Goal: Use online tool/utility: Use online tool/utility

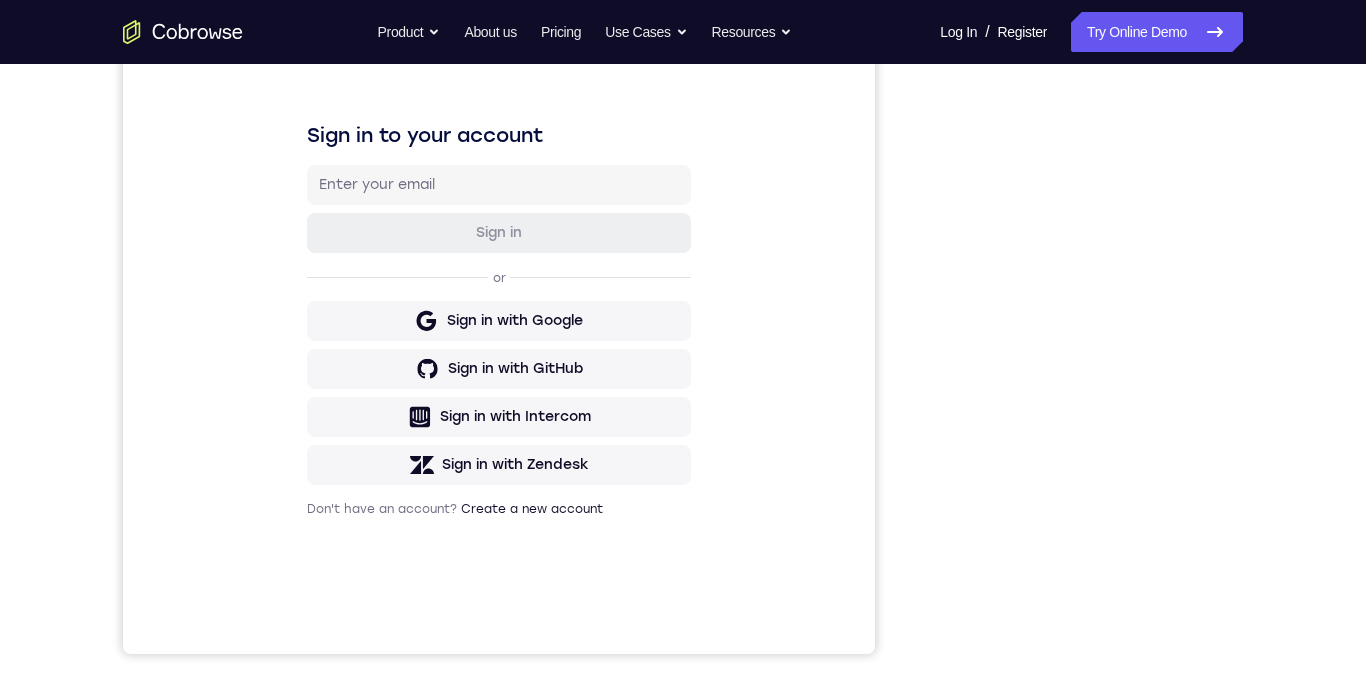
scroll to position [277, 0]
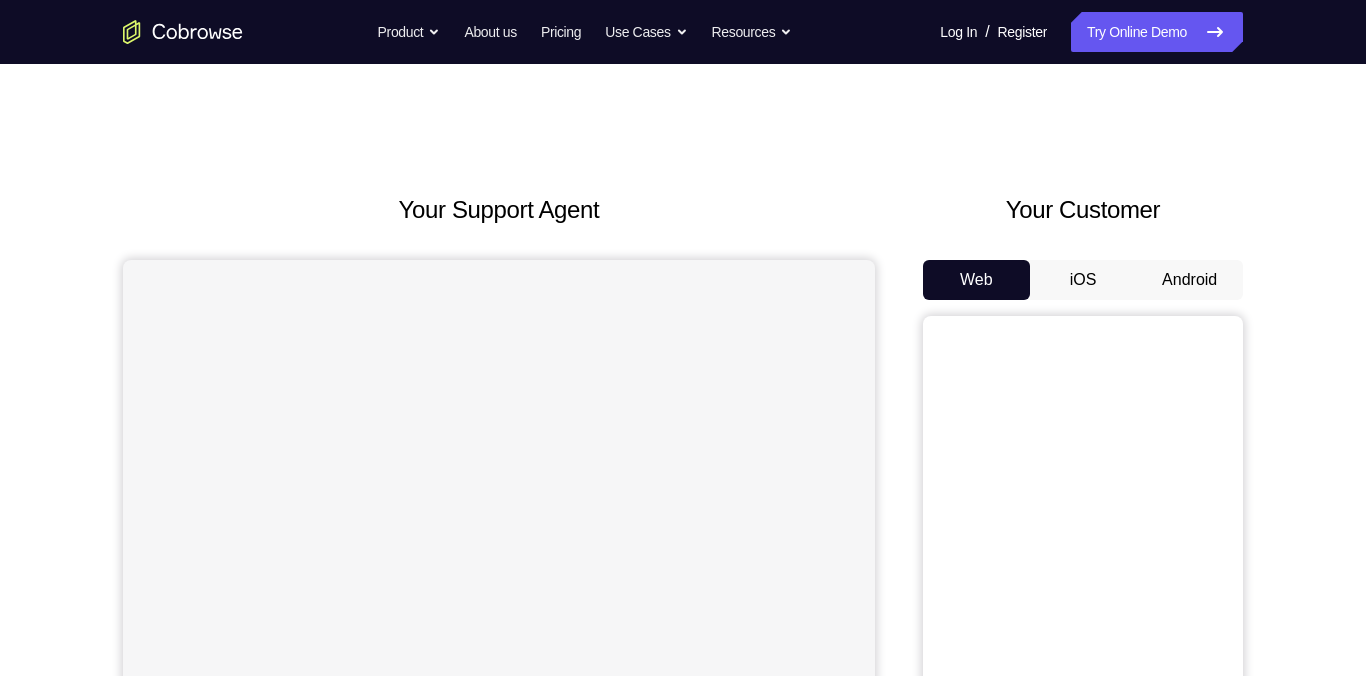
click at [1187, 275] on button "Android" at bounding box center [1189, 280] width 107 height 40
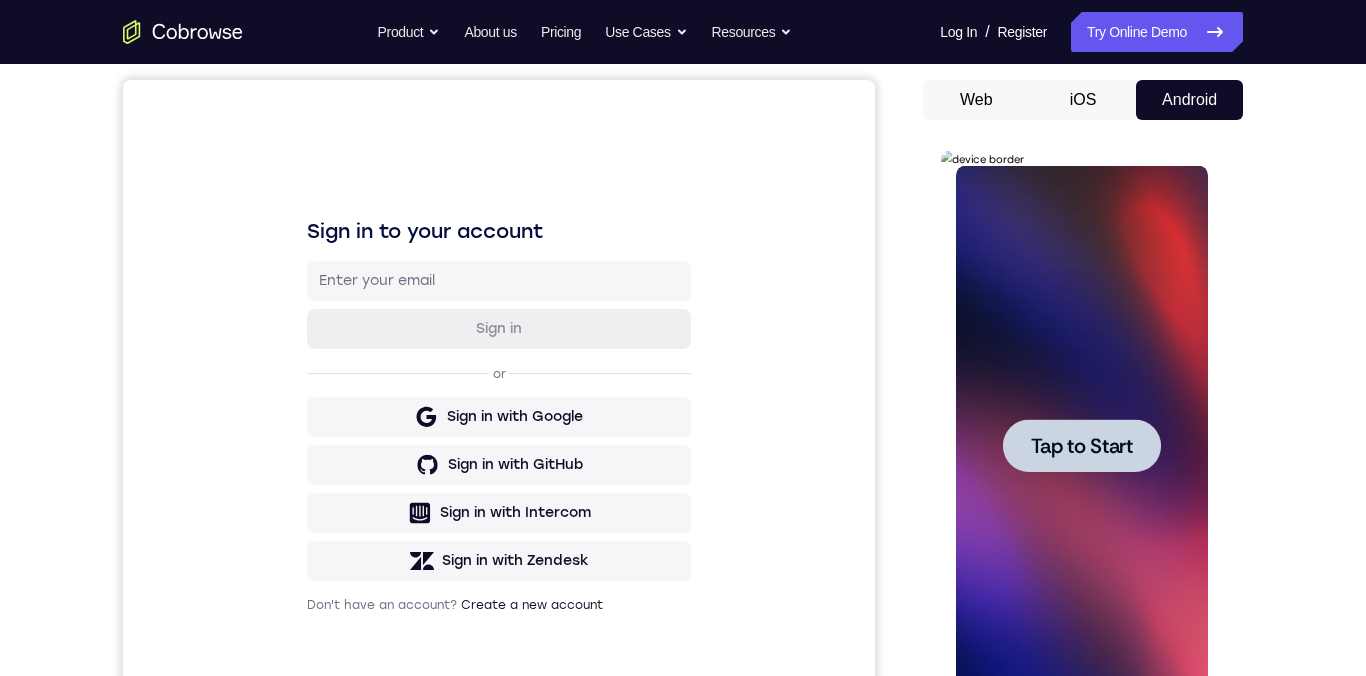
click at [1074, 448] on span "Tap to Start" at bounding box center [1081, 446] width 102 height 20
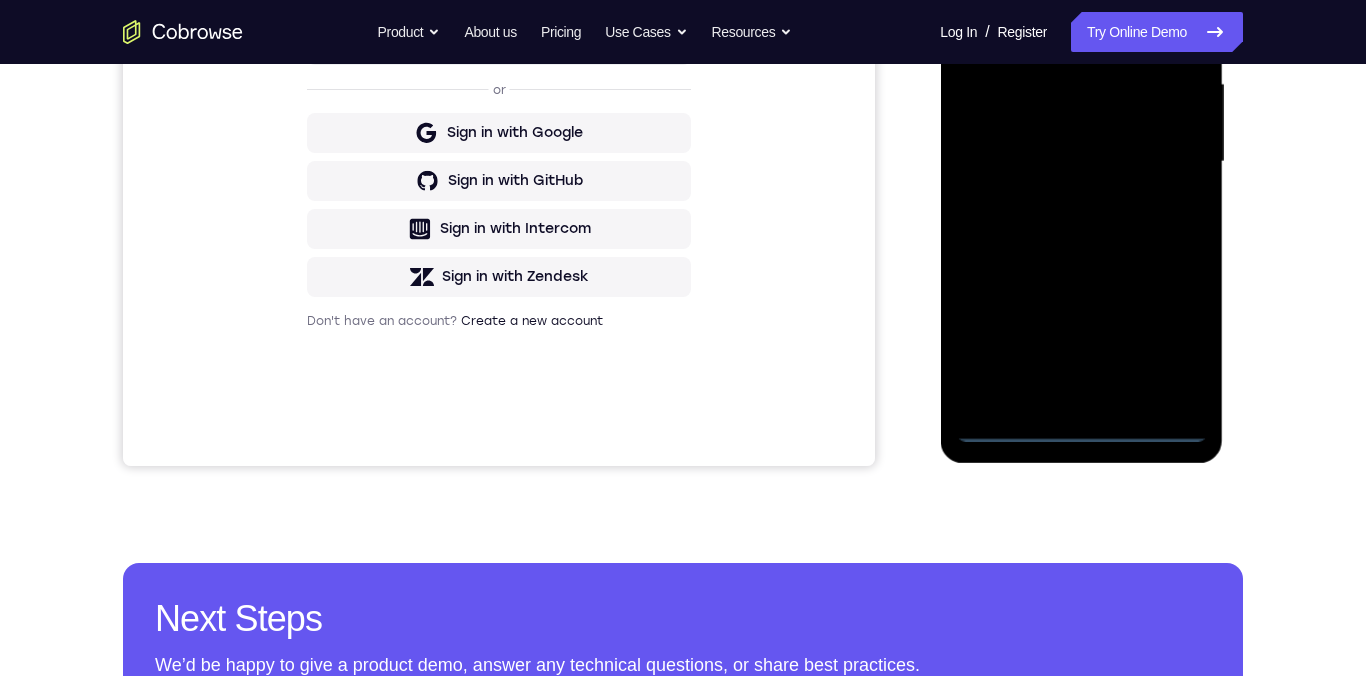
scroll to position [465, 0]
click at [1083, 430] on div at bounding box center [1081, 161] width 252 height 560
click at [1170, 344] on div at bounding box center [1081, 161] width 252 height 560
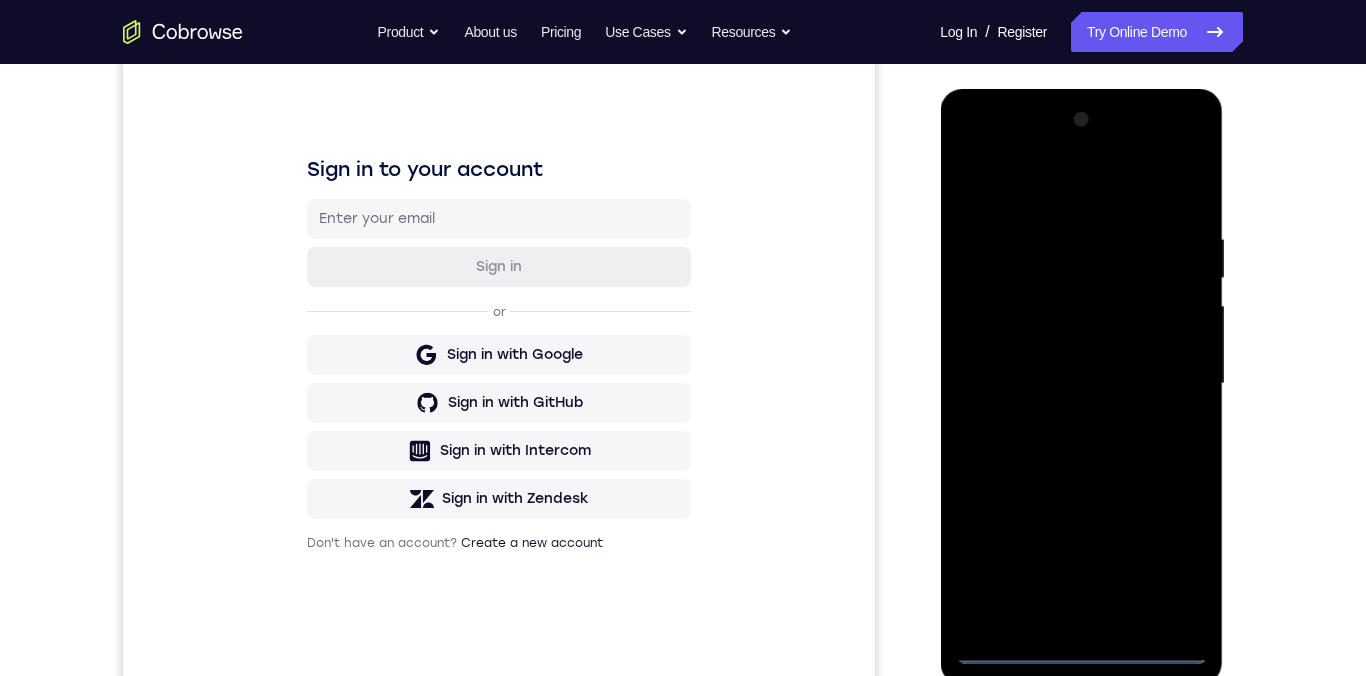
scroll to position [149, 0]
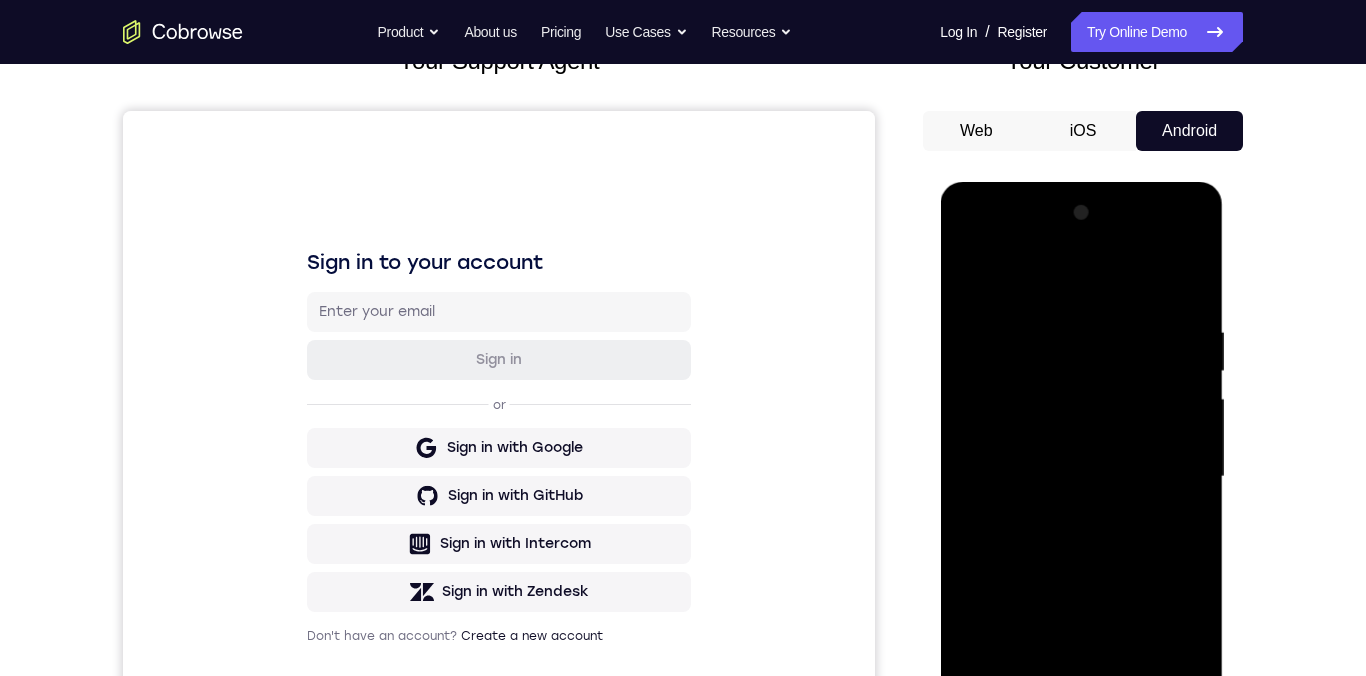
click at [1042, 287] on div at bounding box center [1081, 477] width 252 height 560
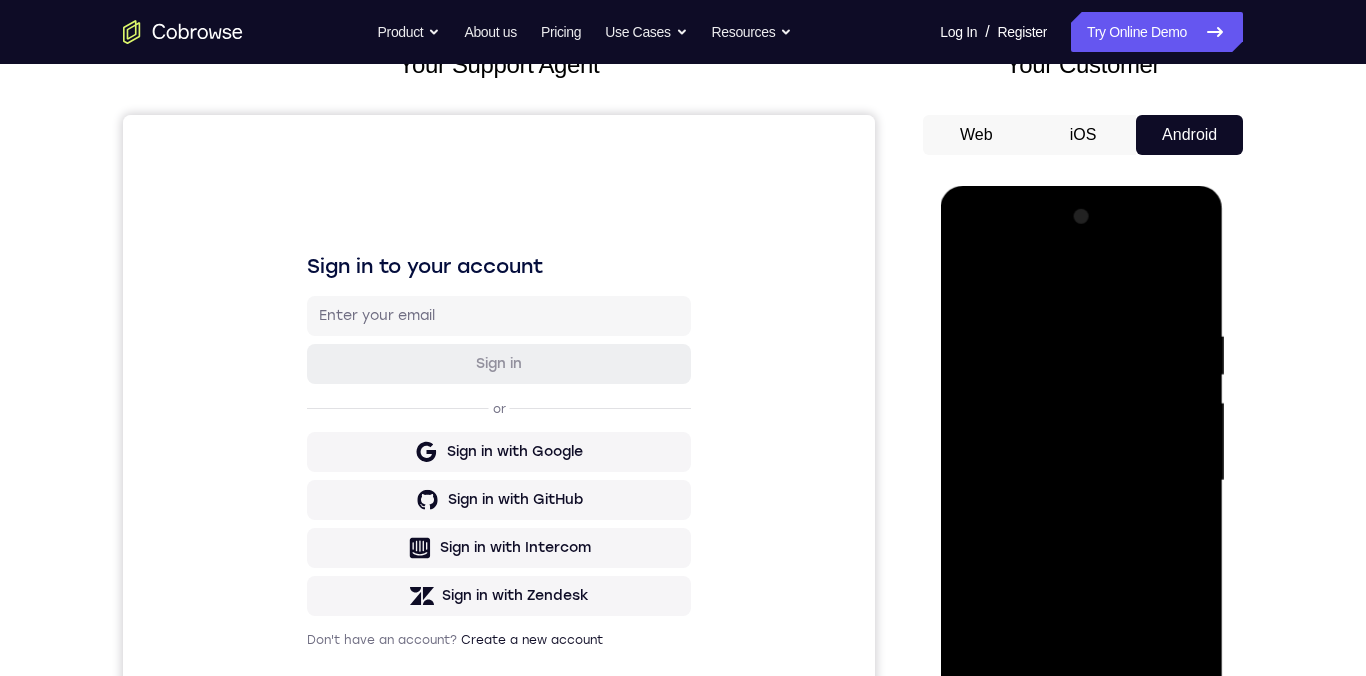
click at [1174, 481] on div at bounding box center [1081, 481] width 252 height 560
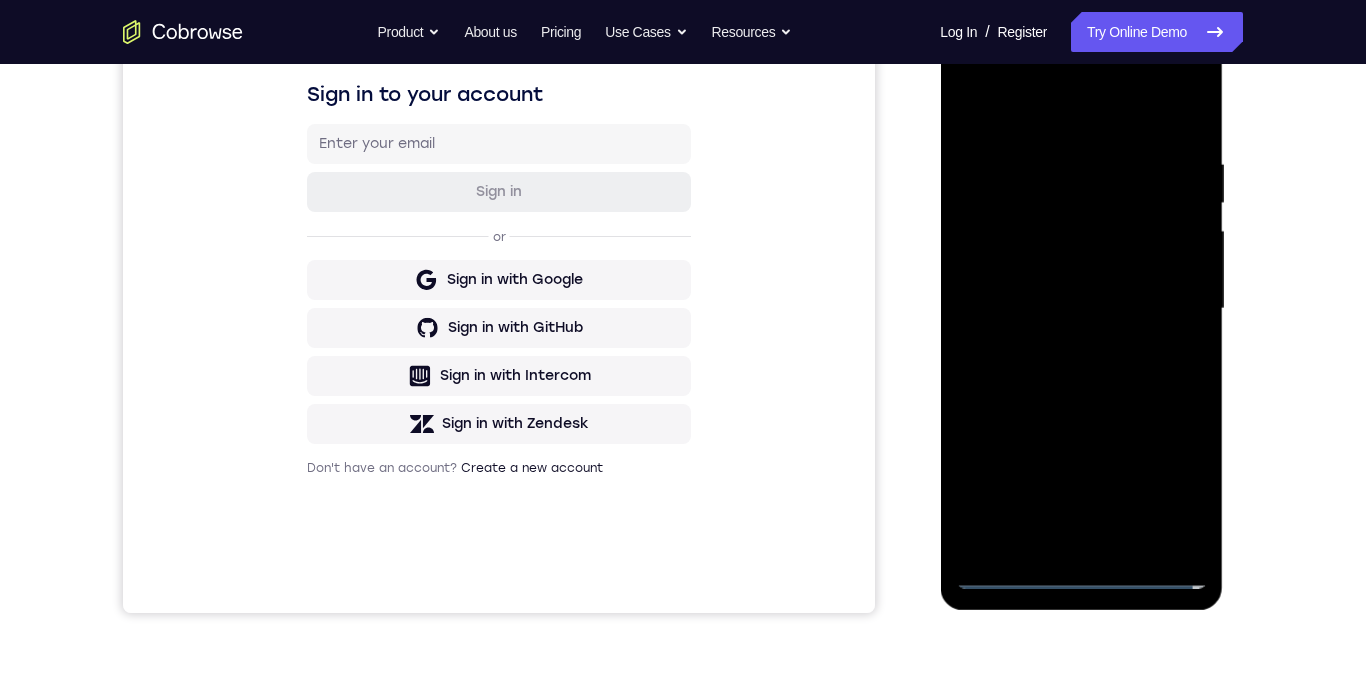
click at [1064, 551] on div at bounding box center [1081, 309] width 252 height 560
click at [1082, 307] on div at bounding box center [1081, 308] width 252 height 560
click at [1054, 273] on div at bounding box center [1081, 308] width 252 height 560
click at [1182, 277] on div at bounding box center [1081, 308] width 252 height 560
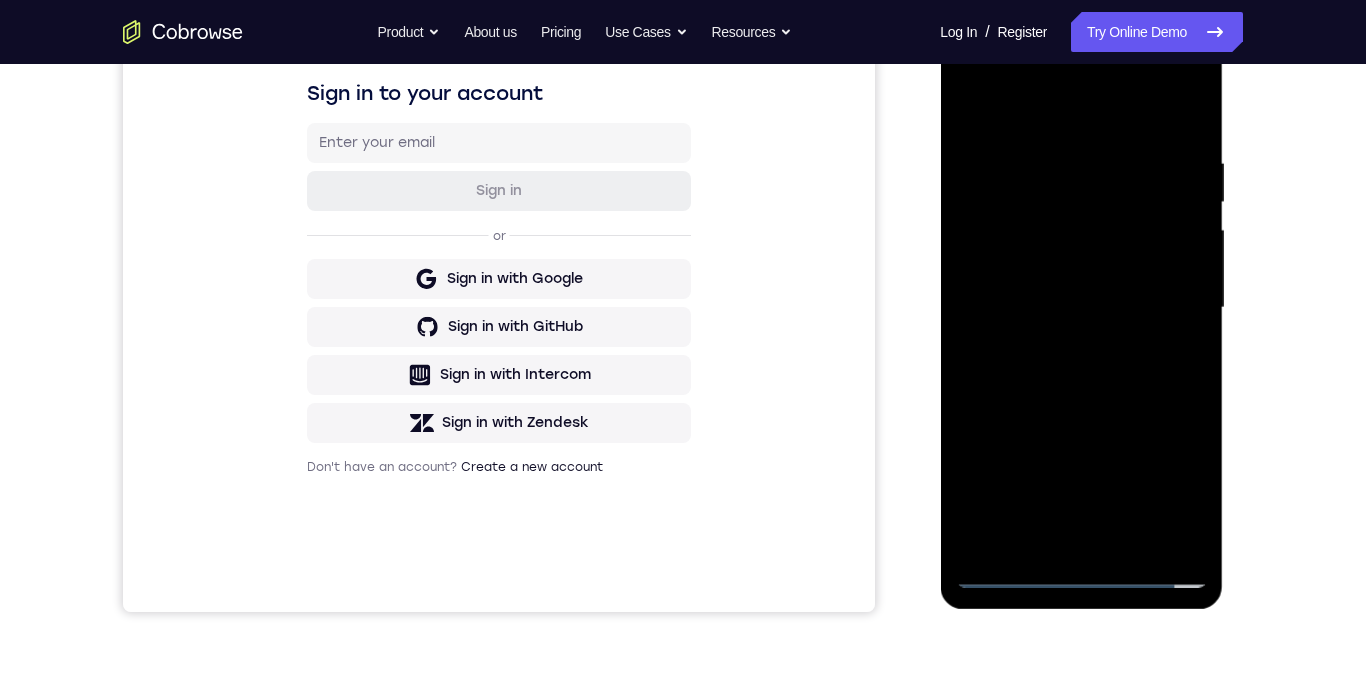
click at [1120, 311] on div at bounding box center [1081, 308] width 252 height 560
click at [1194, 144] on div at bounding box center [1081, 308] width 252 height 560
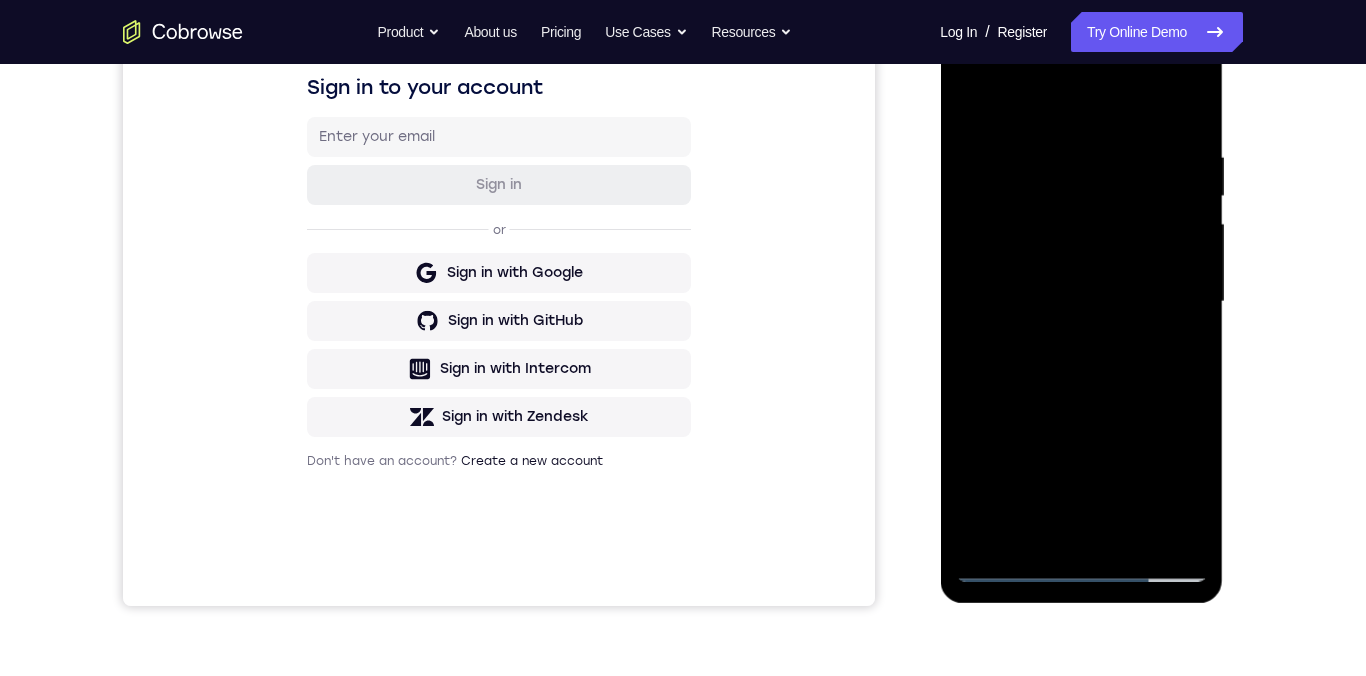
click at [1195, 223] on div at bounding box center [1081, 302] width 252 height 560
click at [1193, 230] on div at bounding box center [1081, 302] width 252 height 560
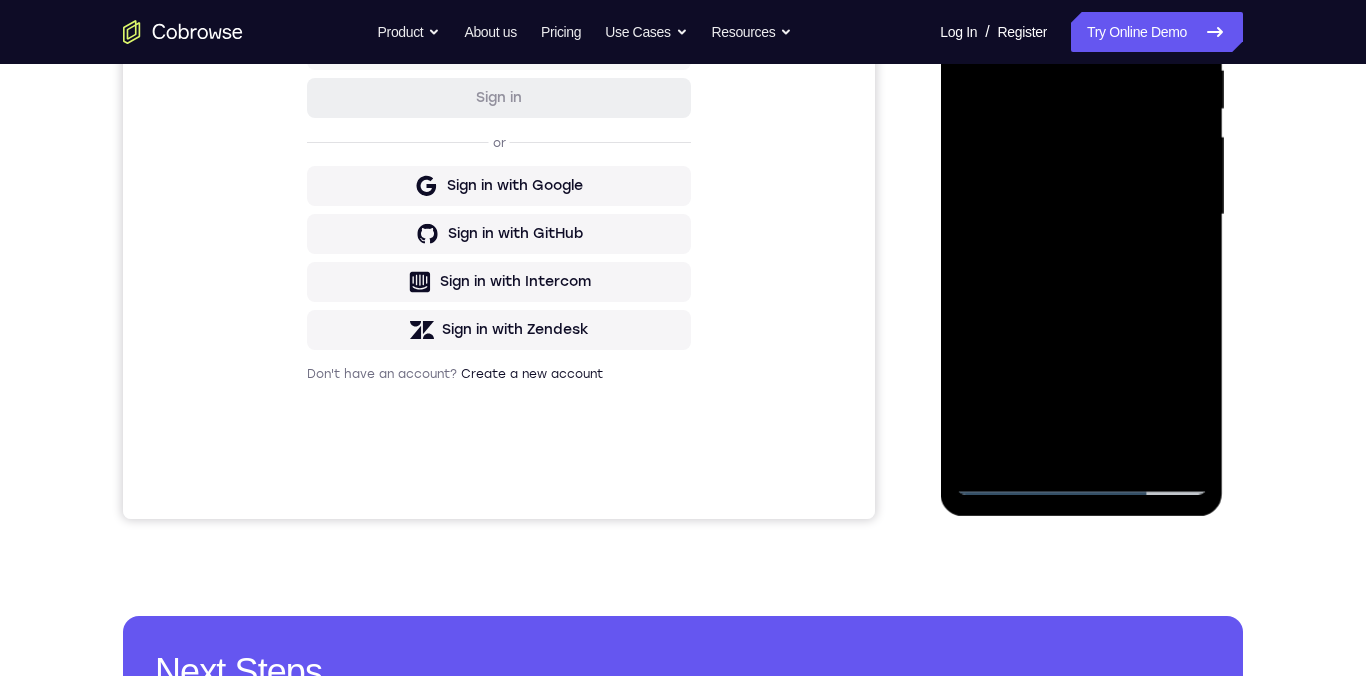
scroll to position [464, 0]
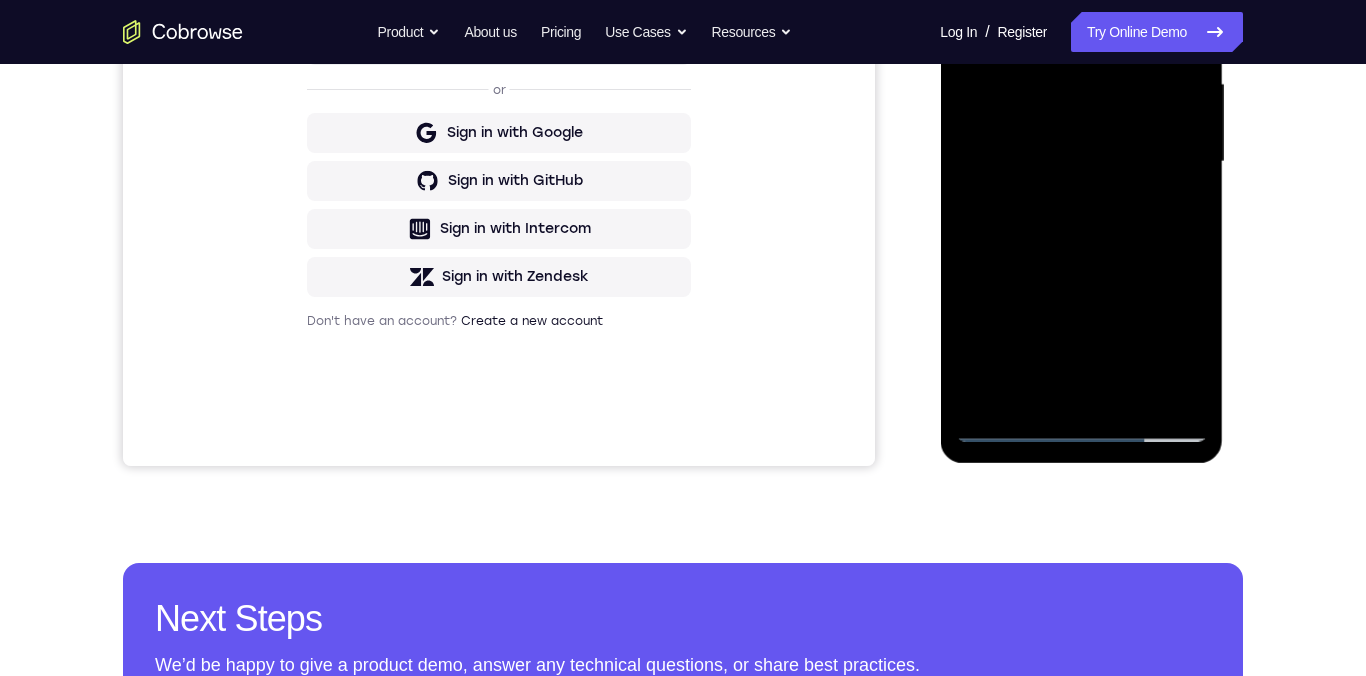
click at [1134, 401] on div at bounding box center [1081, 162] width 252 height 560
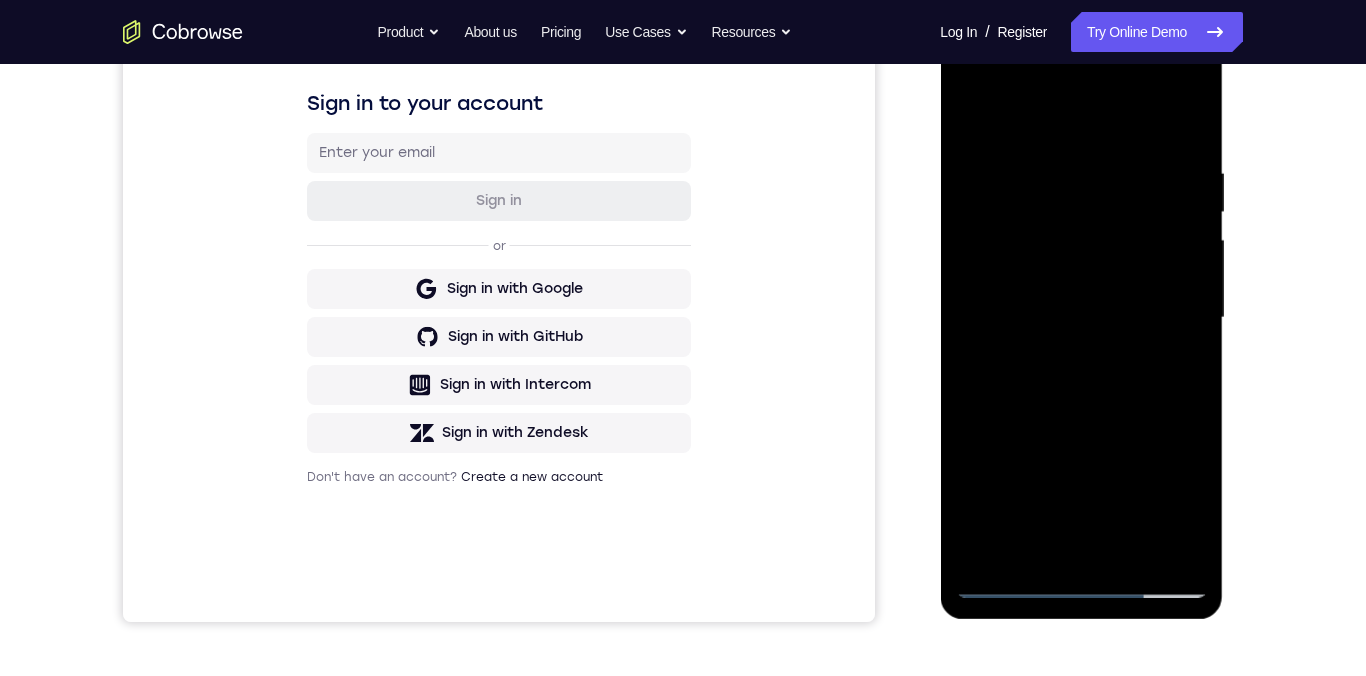
scroll to position [242, 0]
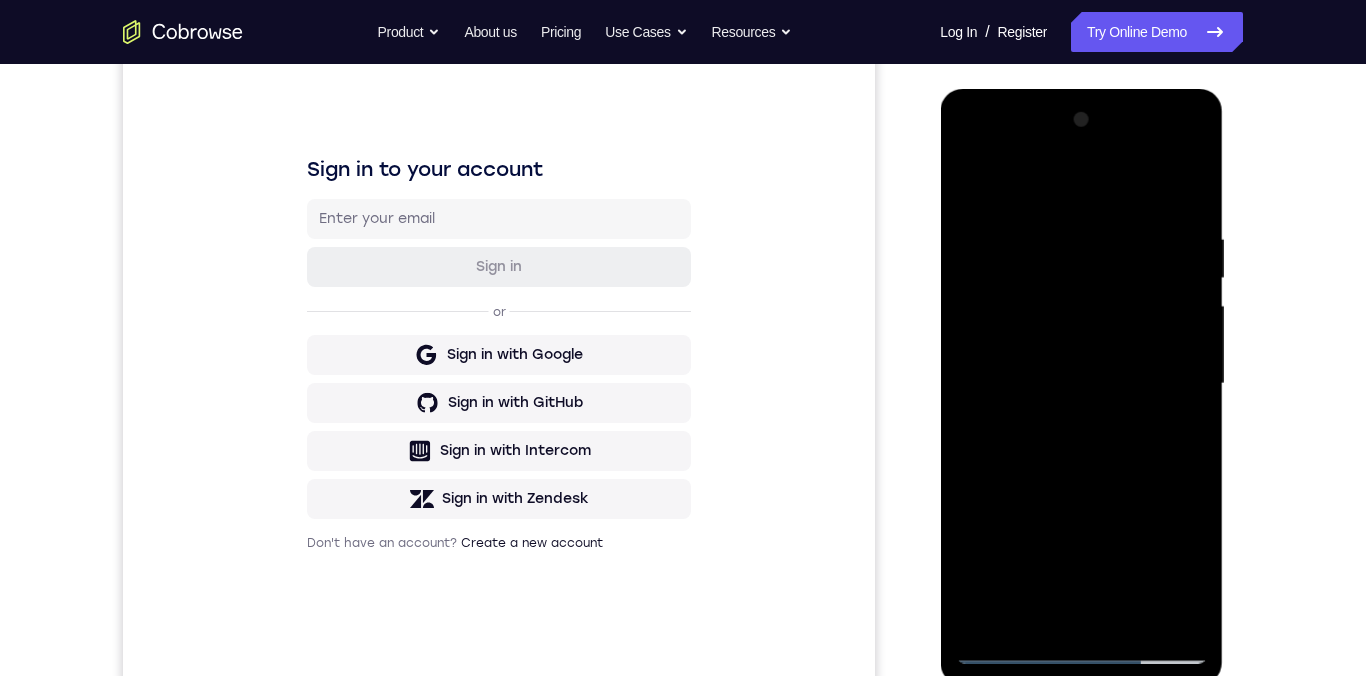
click at [1096, 490] on div at bounding box center [1081, 384] width 252 height 560
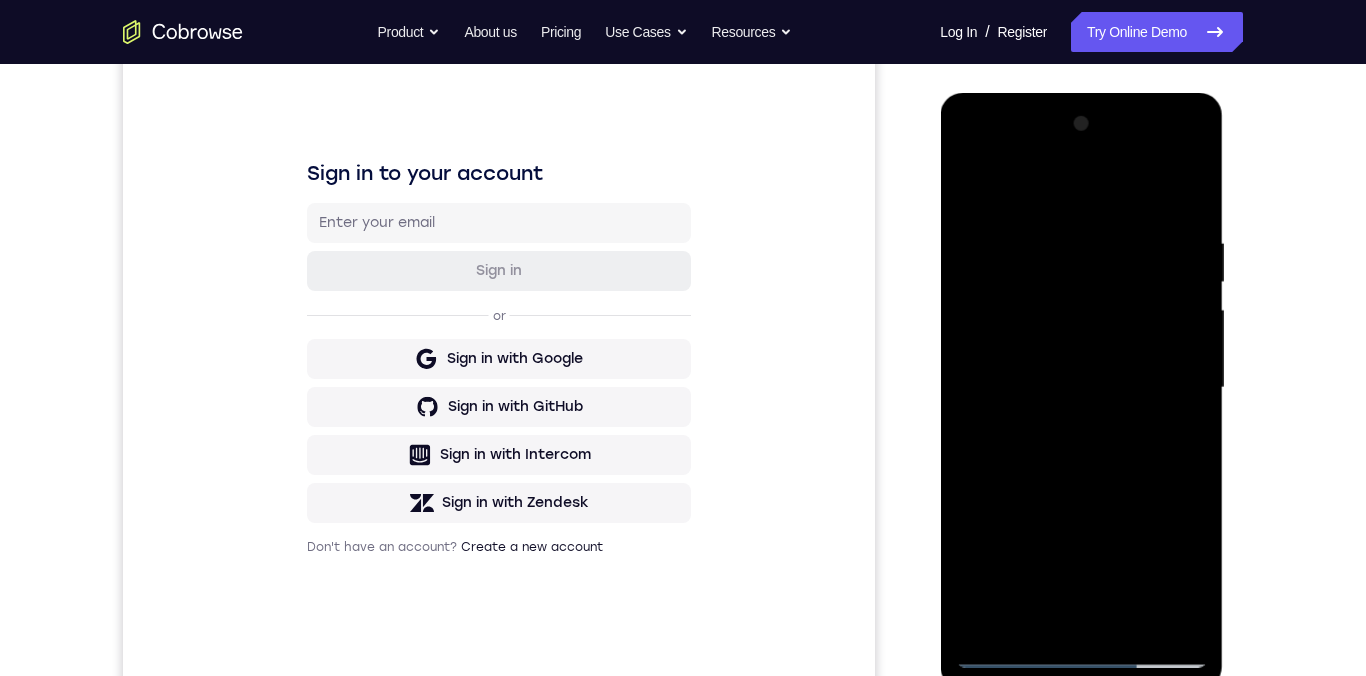
click at [991, 255] on div at bounding box center [1081, 388] width 252 height 560
click at [1078, 271] on div at bounding box center [1081, 388] width 252 height 560
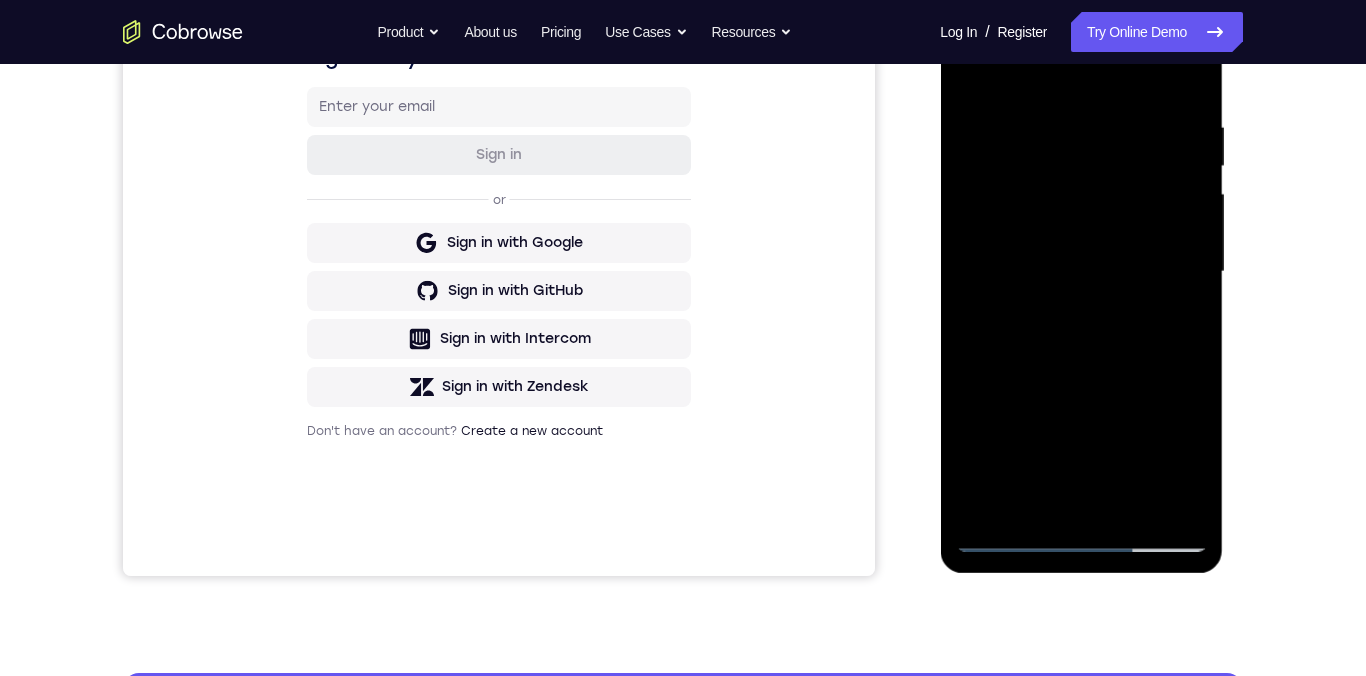
scroll to position [396, 0]
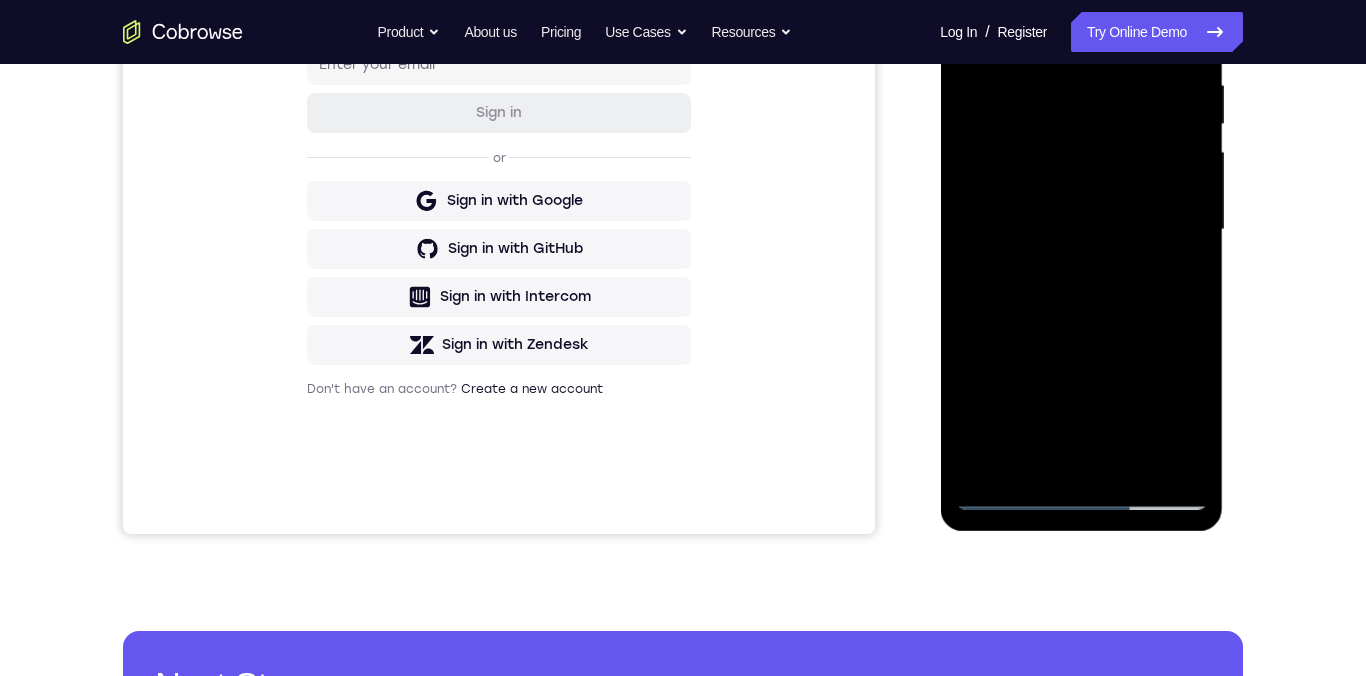
click at [1031, 462] on div at bounding box center [1081, 230] width 252 height 560
click at [1053, 406] on div at bounding box center [1081, 230] width 252 height 560
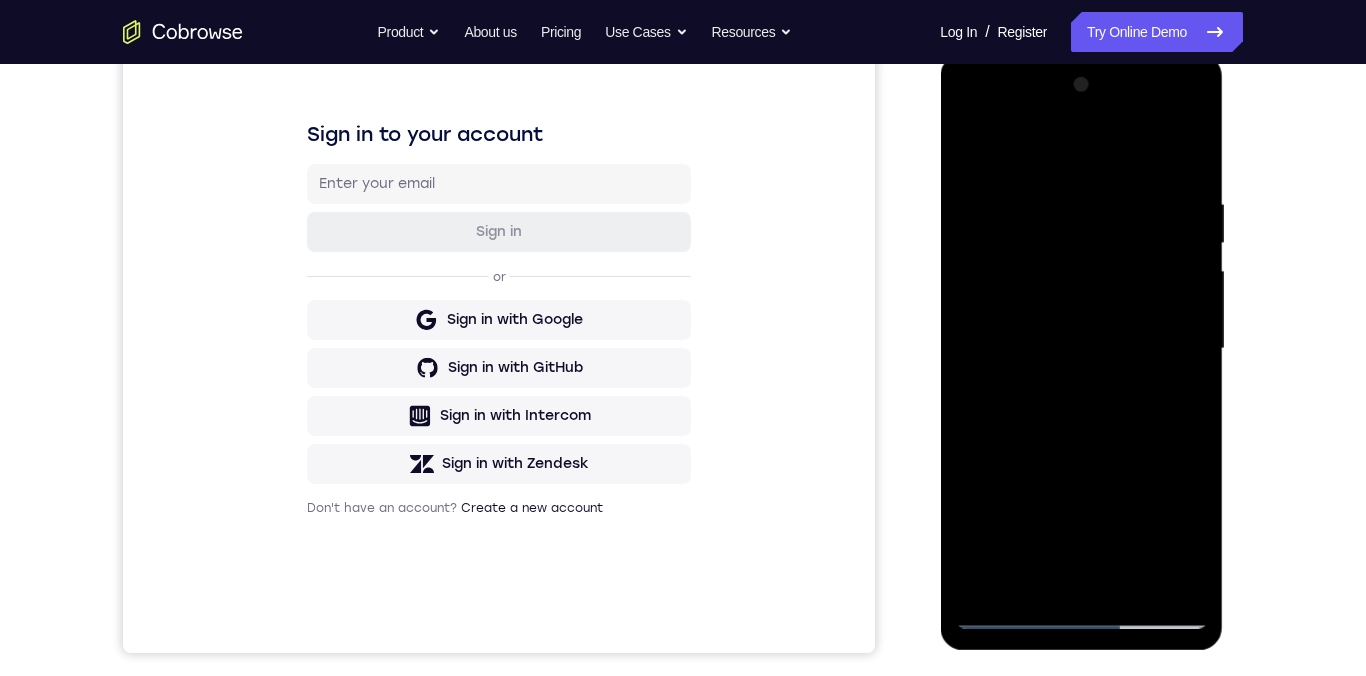
scroll to position [282, 0]
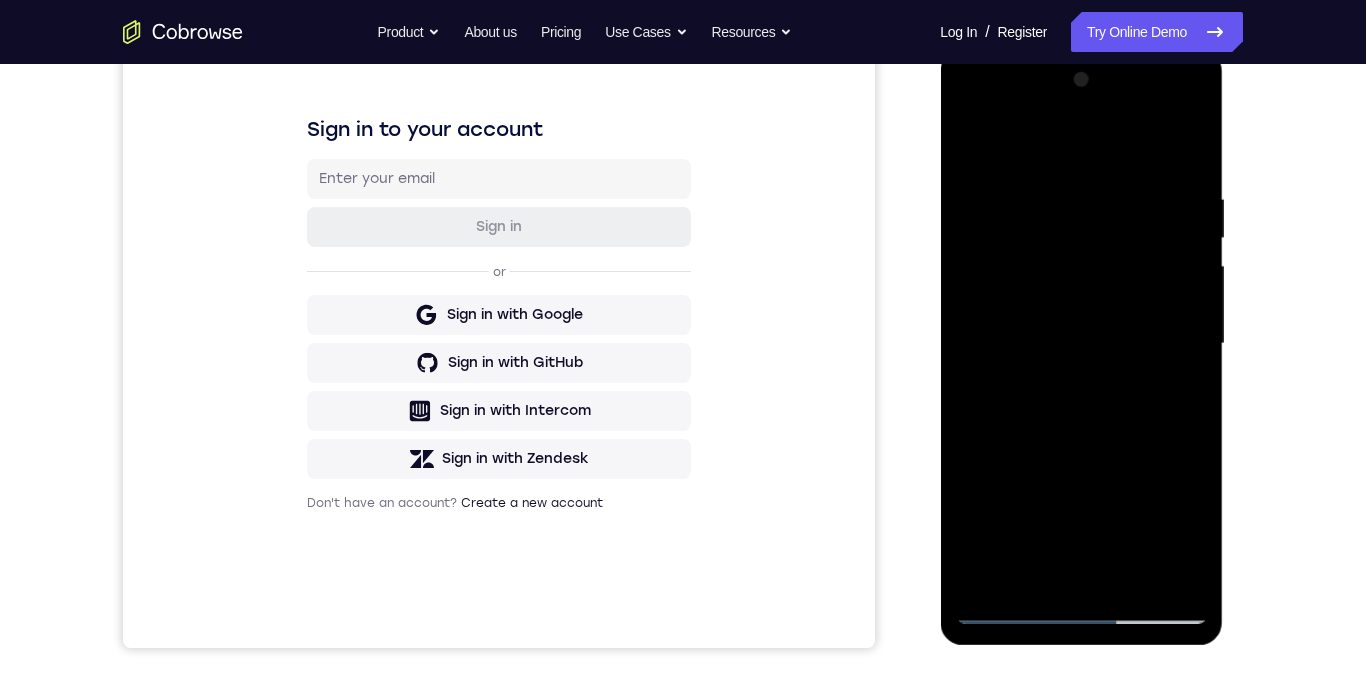
click at [1190, 149] on div at bounding box center [1081, 344] width 252 height 560
click at [1109, 299] on div at bounding box center [1081, 344] width 252 height 560
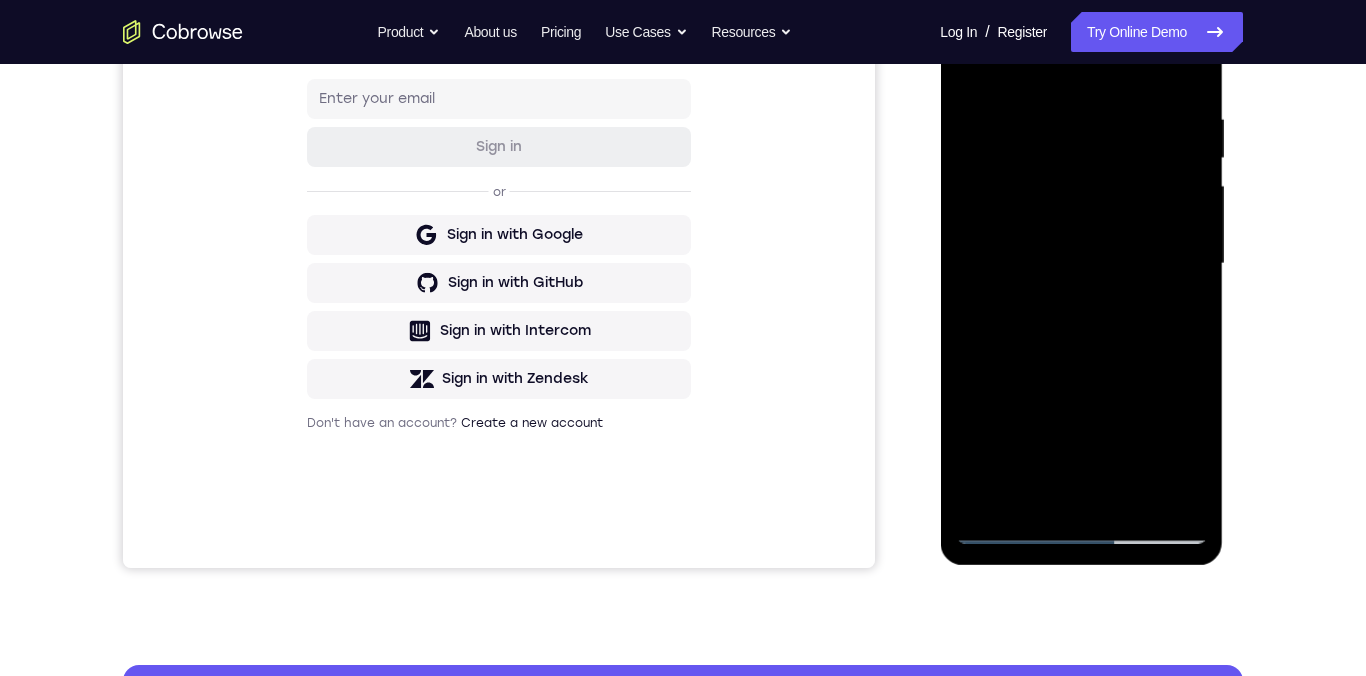
scroll to position [373, 0]
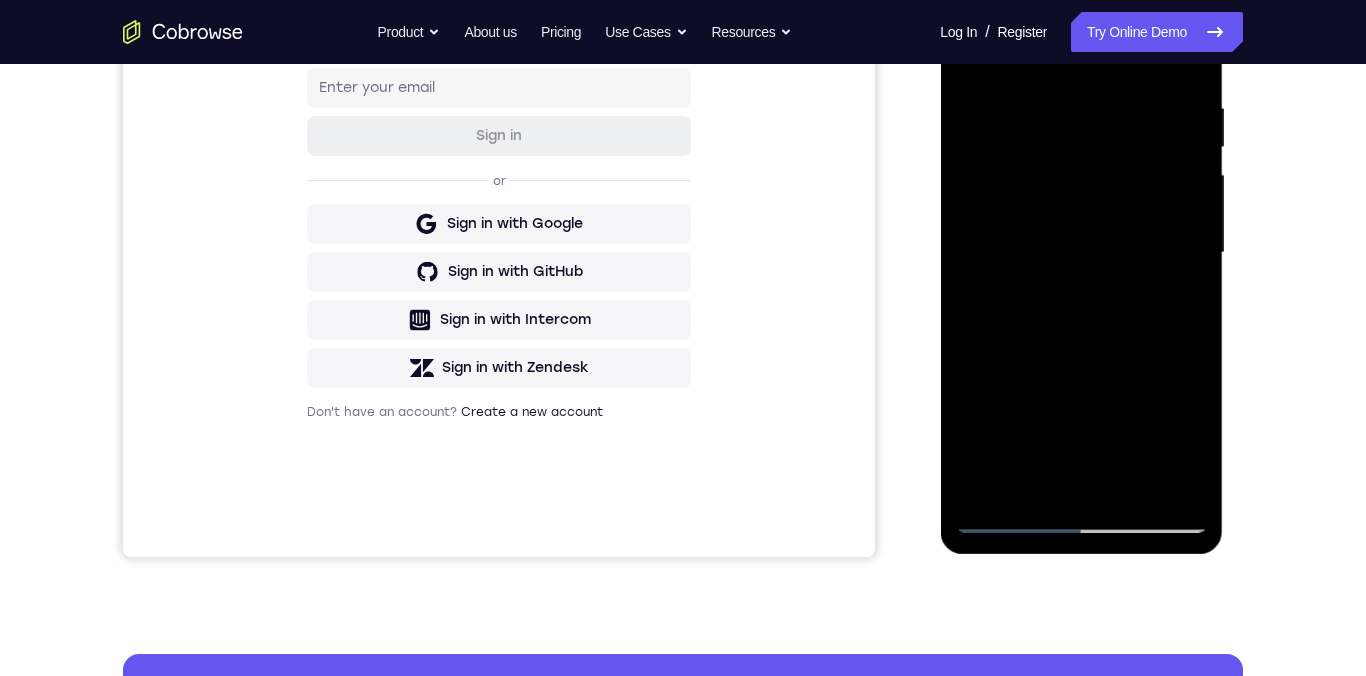
click at [1175, 308] on div at bounding box center [1081, 253] width 252 height 560
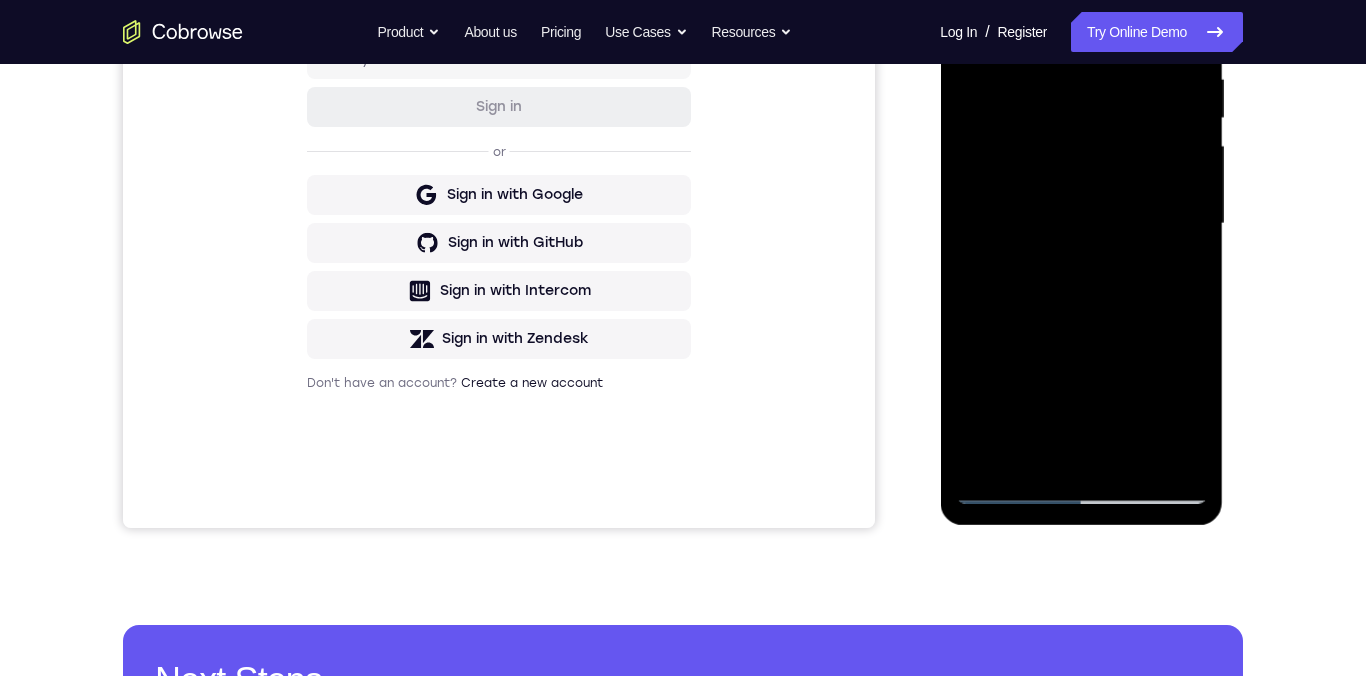
scroll to position [403, 0]
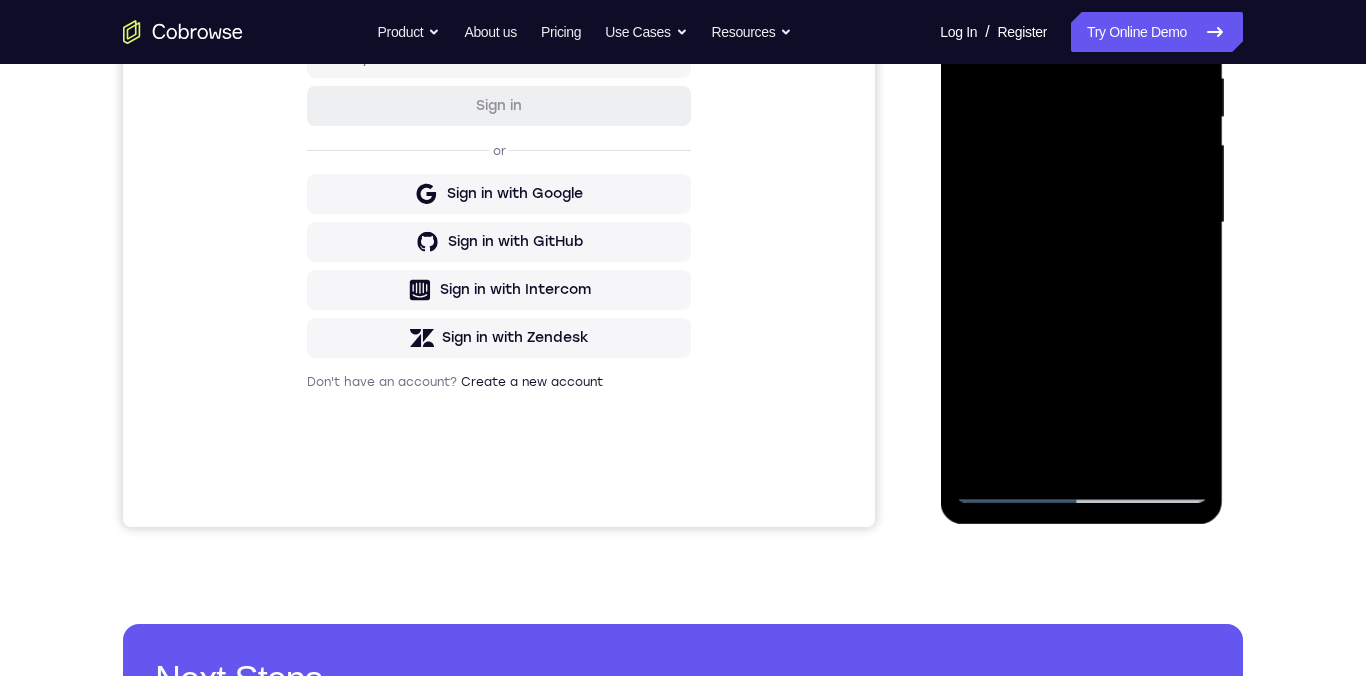
click at [1173, 453] on div at bounding box center [1081, 223] width 252 height 560
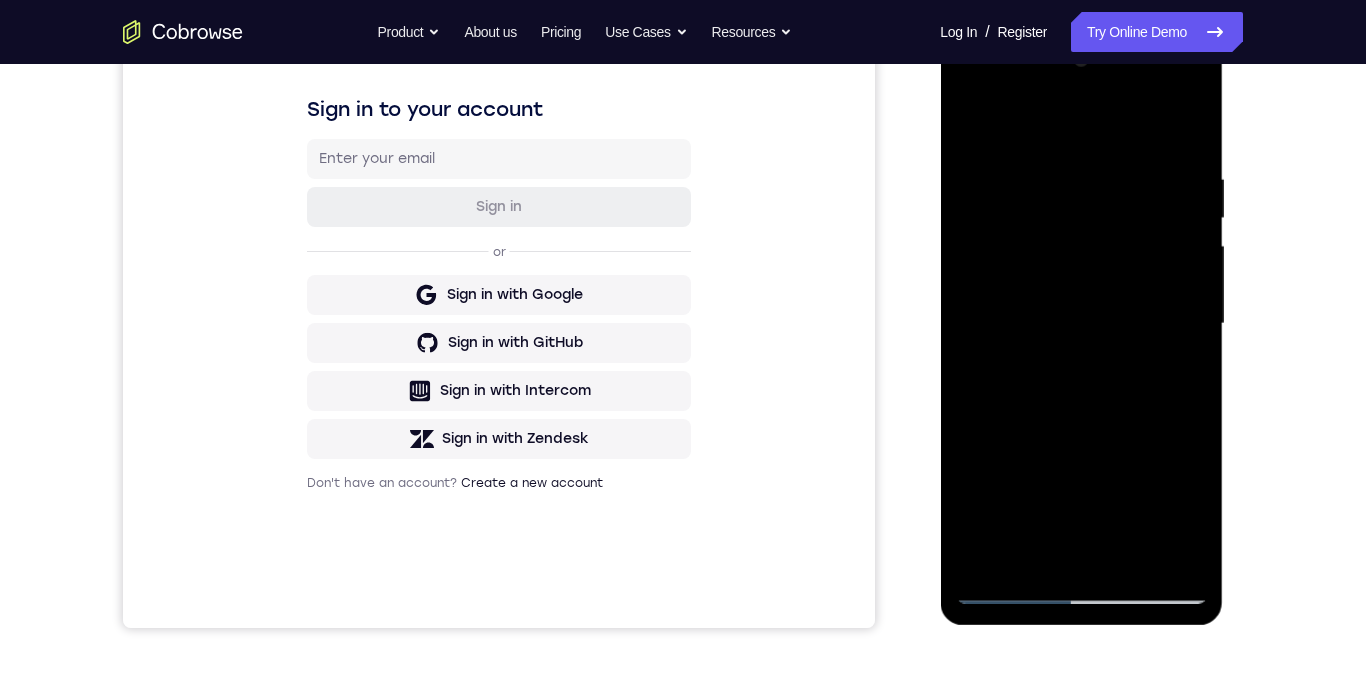
scroll to position [245, 0]
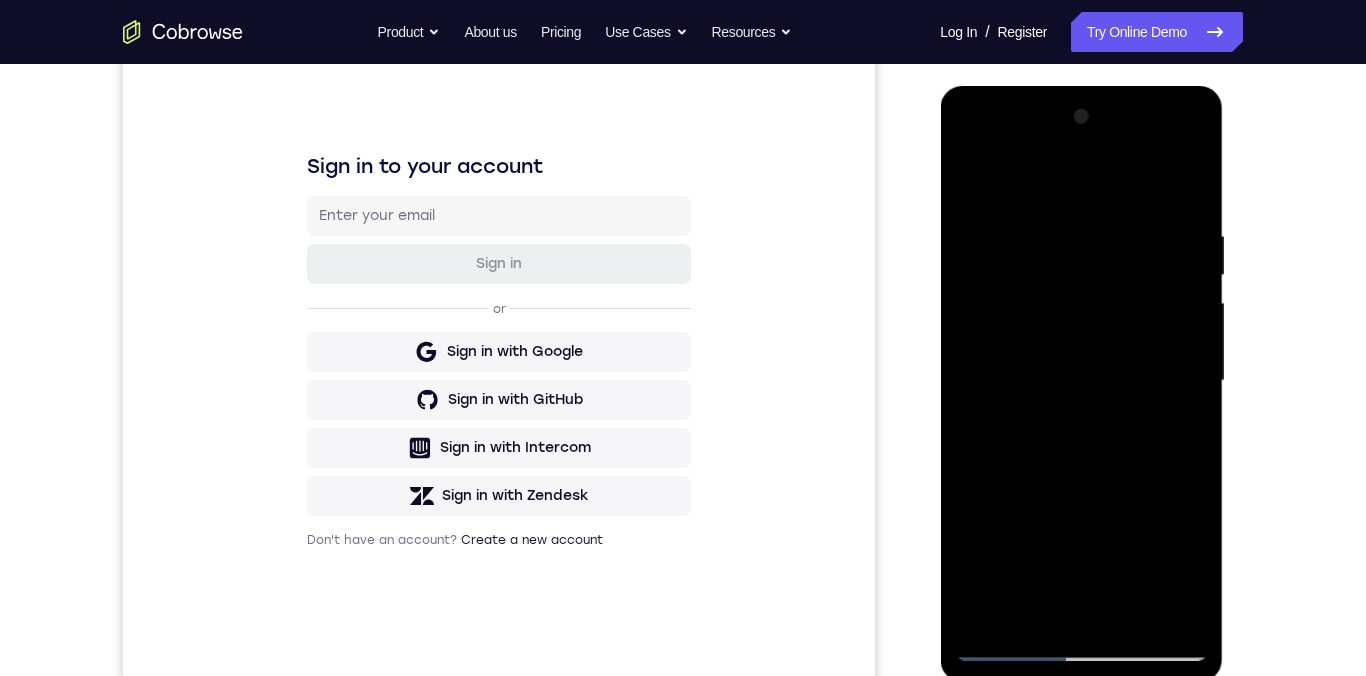
click at [973, 185] on div at bounding box center [1081, 381] width 252 height 560
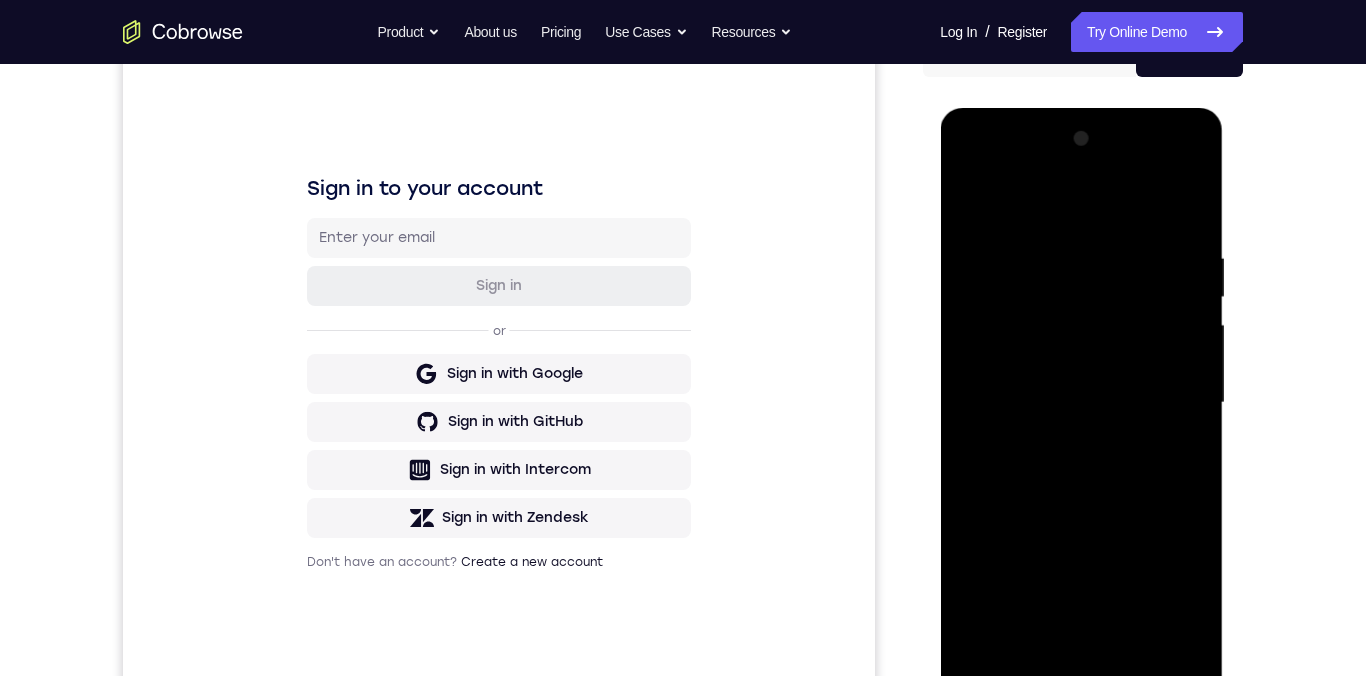
click at [1095, 232] on div at bounding box center [1081, 403] width 252 height 560
click at [1083, 298] on div at bounding box center [1081, 403] width 252 height 560
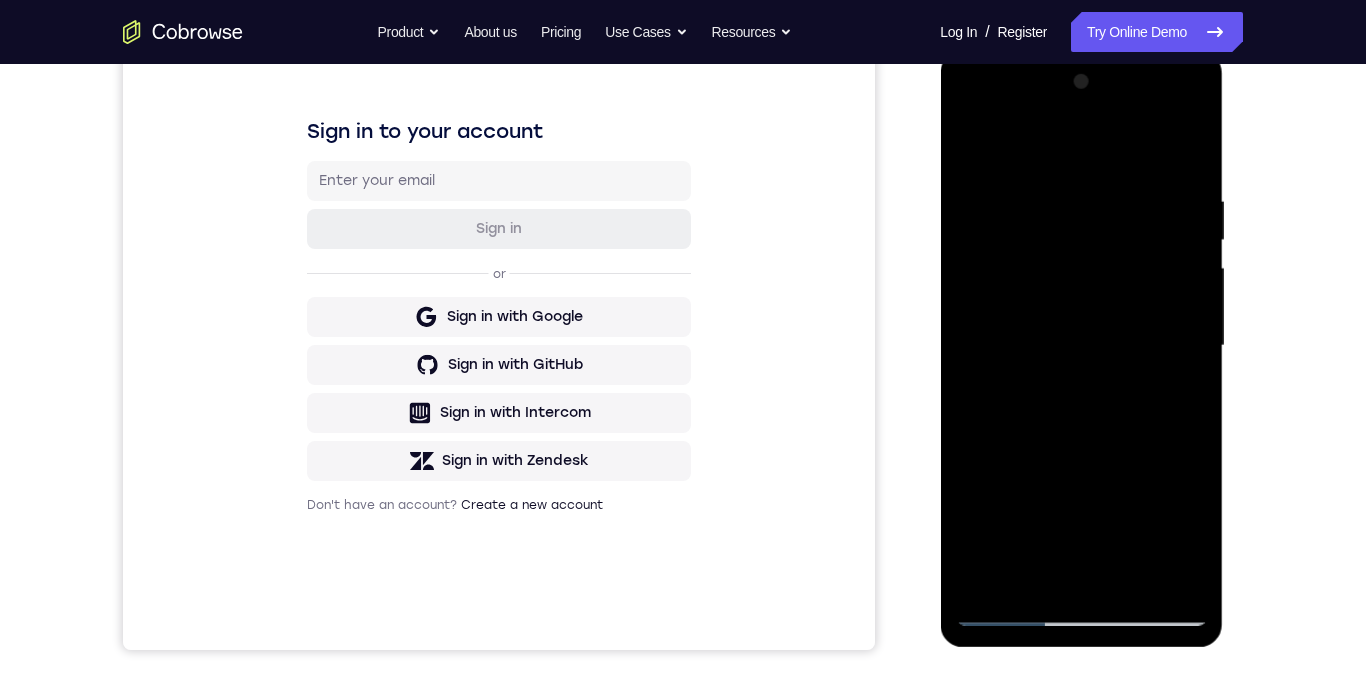
scroll to position [282, 0]
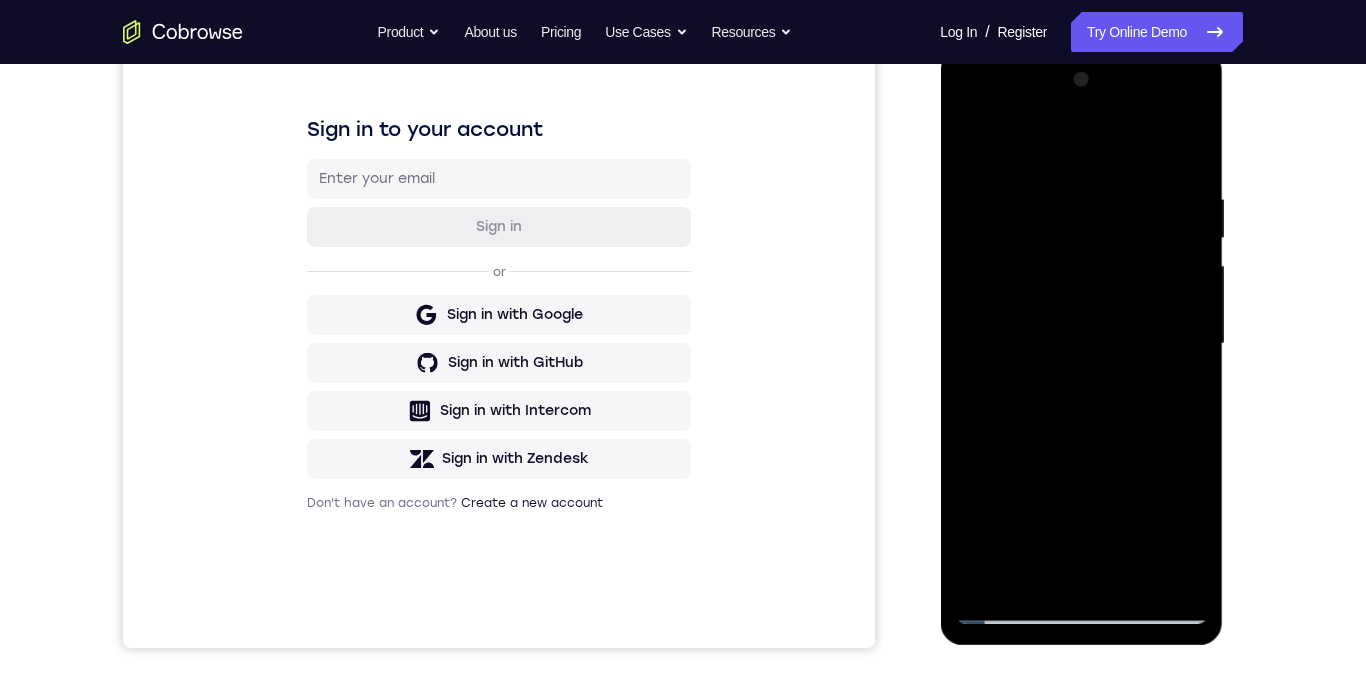
click at [968, 156] on div at bounding box center [1081, 344] width 252 height 560
click at [980, 151] on div at bounding box center [1081, 344] width 252 height 560
click at [1060, 193] on div at bounding box center [1081, 344] width 252 height 560
click at [1179, 317] on div at bounding box center [1081, 344] width 252 height 560
click at [1186, 311] on div at bounding box center [1081, 344] width 252 height 560
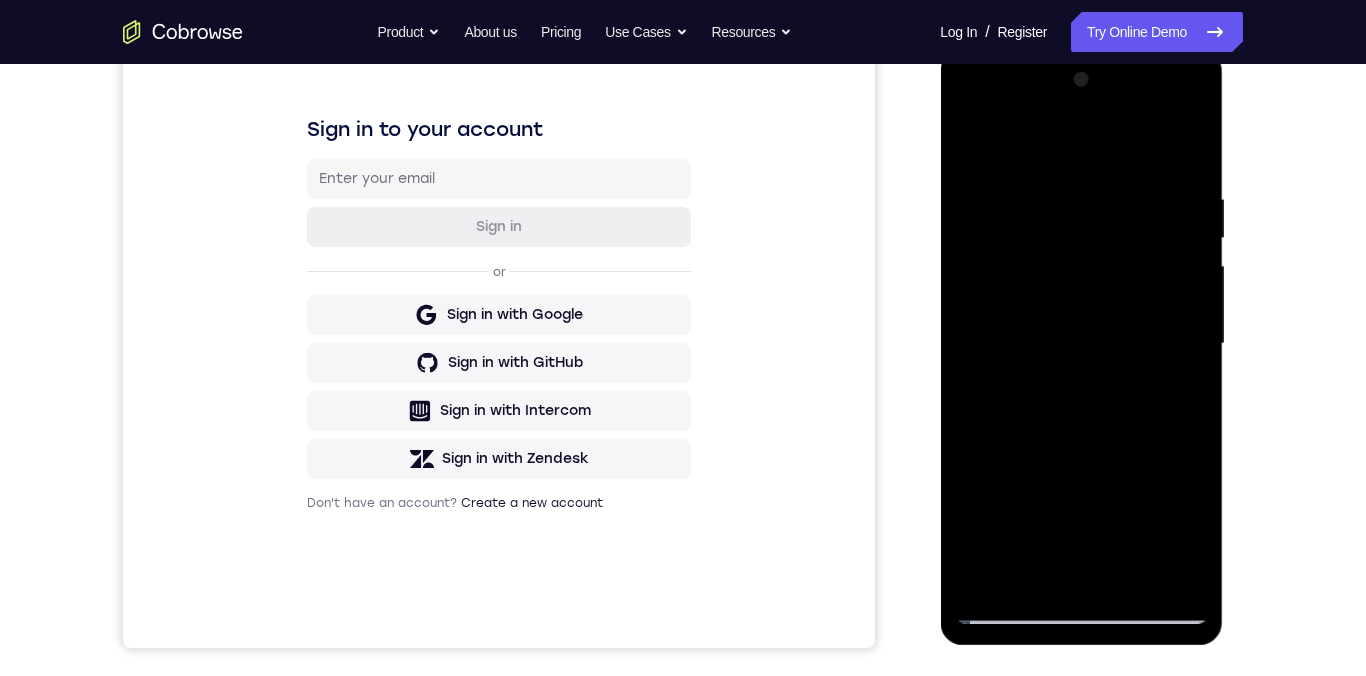
click at [1176, 320] on div at bounding box center [1081, 344] width 252 height 560
click at [1165, 575] on div at bounding box center [1081, 344] width 252 height 560
click at [1188, 282] on div at bounding box center [1081, 344] width 252 height 560
click at [1152, 580] on div at bounding box center [1081, 344] width 252 height 560
click at [1071, 576] on div at bounding box center [1081, 344] width 252 height 560
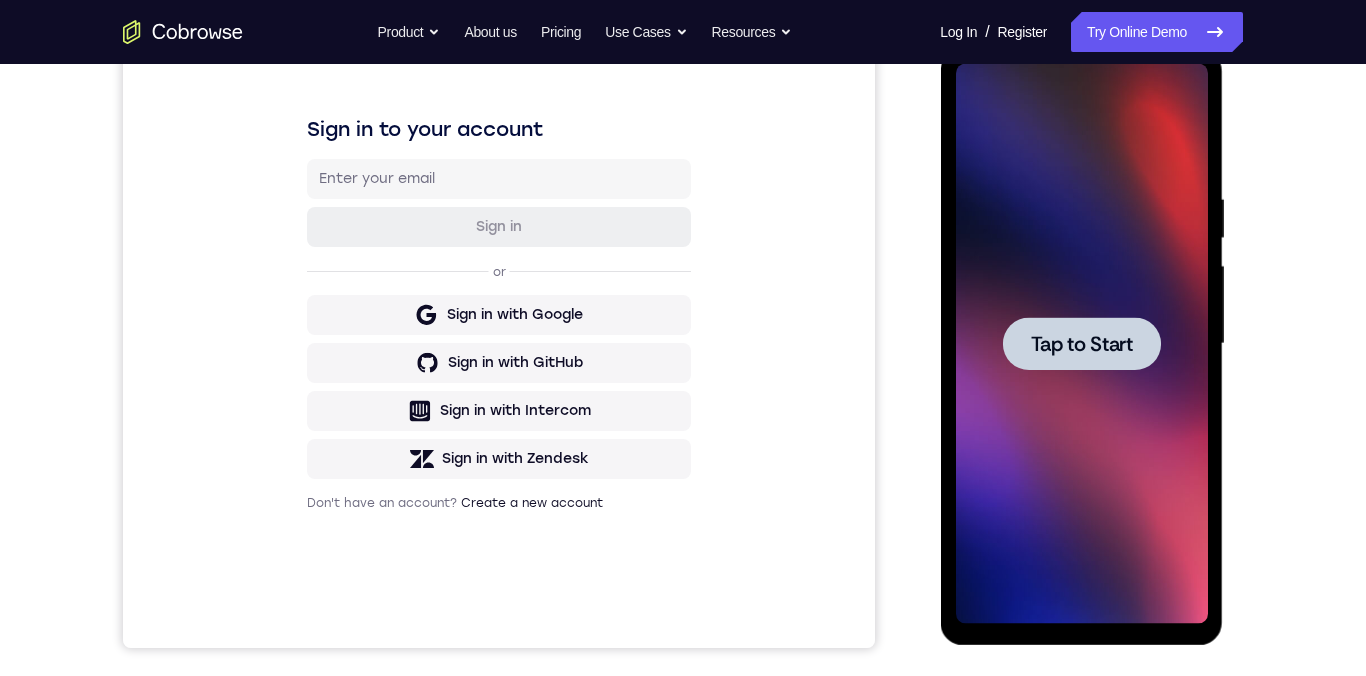
click at [1096, 341] on span "Tap to Start" at bounding box center [1081, 344] width 102 height 20
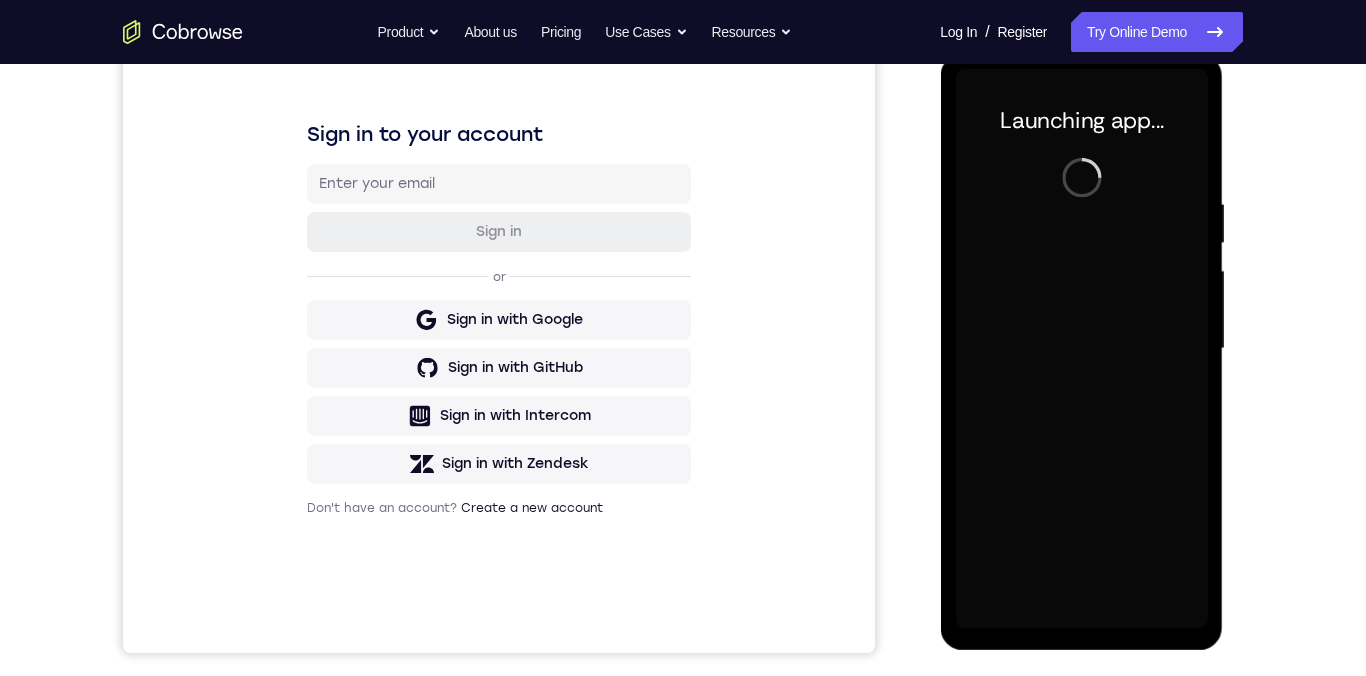
scroll to position [274, 0]
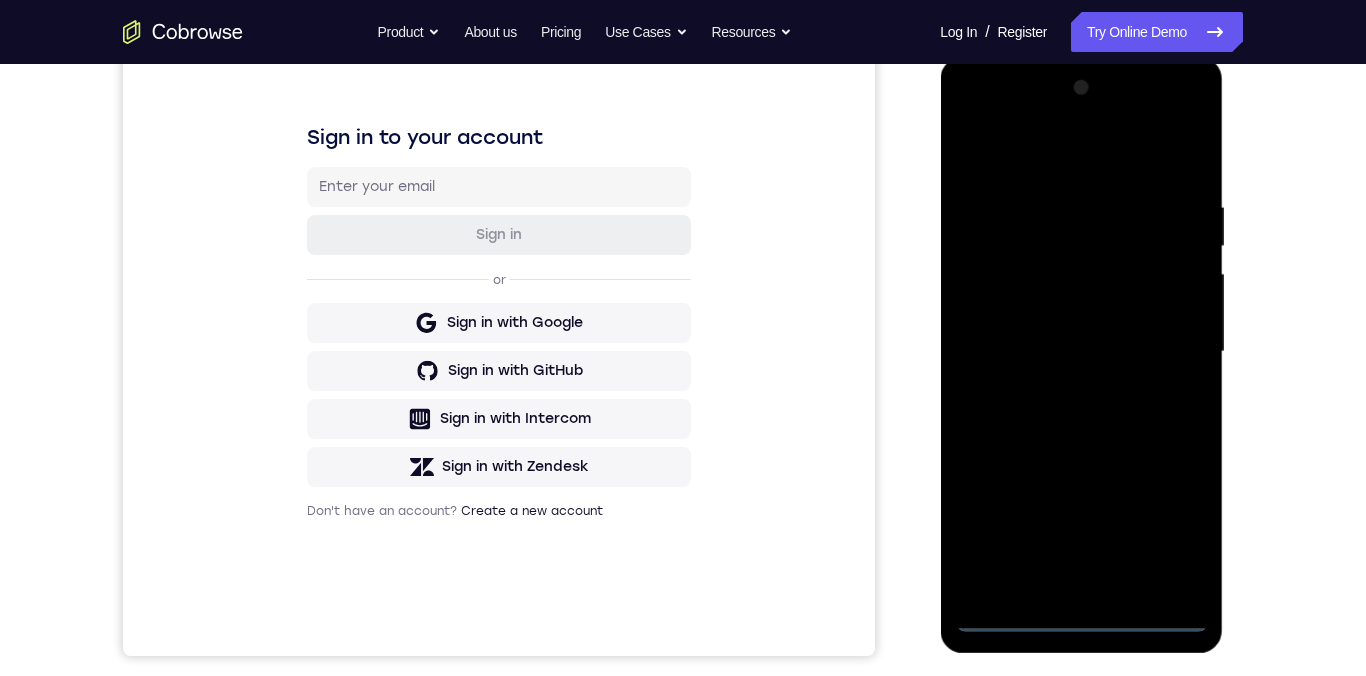
click at [1102, 608] on div at bounding box center [1081, 352] width 252 height 560
click at [1088, 617] on div at bounding box center [1081, 352] width 252 height 560
click at [1166, 540] on div at bounding box center [1081, 352] width 252 height 560
click at [1108, 162] on div at bounding box center [1081, 352] width 252 height 560
click at [1178, 345] on div at bounding box center [1081, 352] width 252 height 560
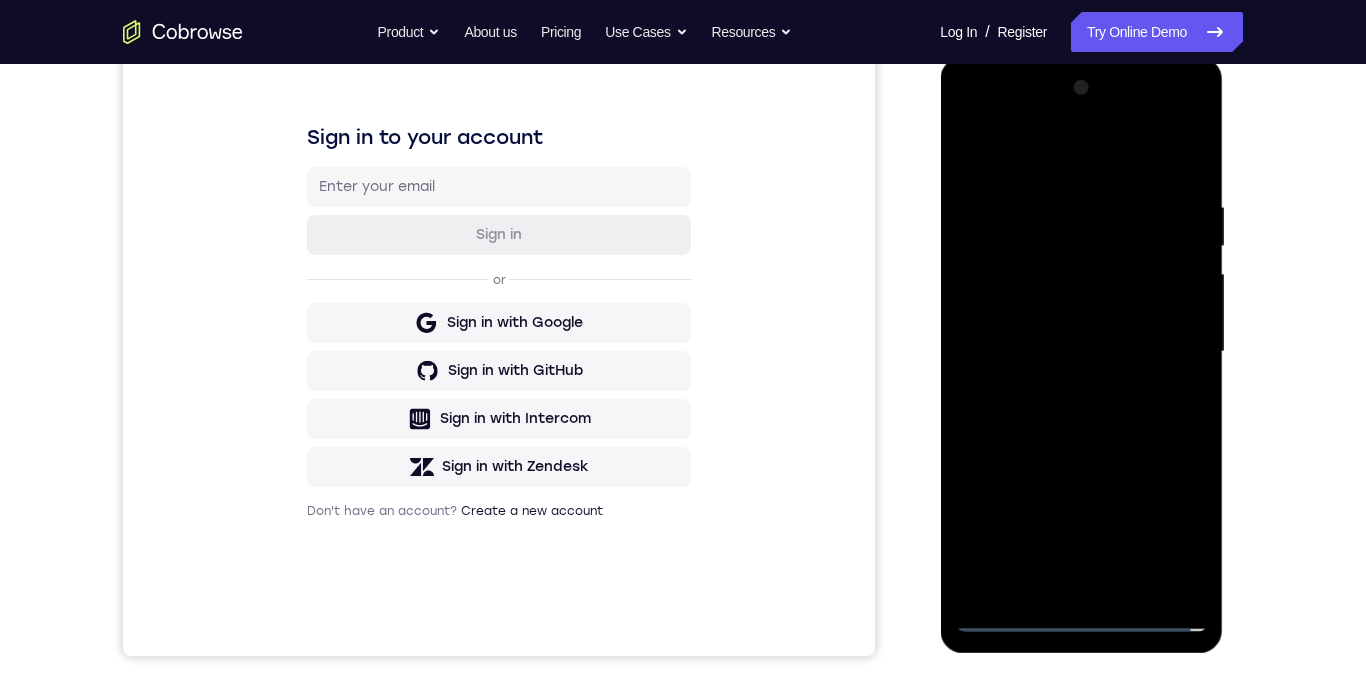
click at [1174, 352] on div at bounding box center [1081, 352] width 252 height 560
click at [1064, 393] on div at bounding box center [1081, 352] width 252 height 560
click at [1067, 393] on div at bounding box center [1081, 352] width 252 height 560
click at [1065, 386] on div at bounding box center [1081, 352] width 252 height 560
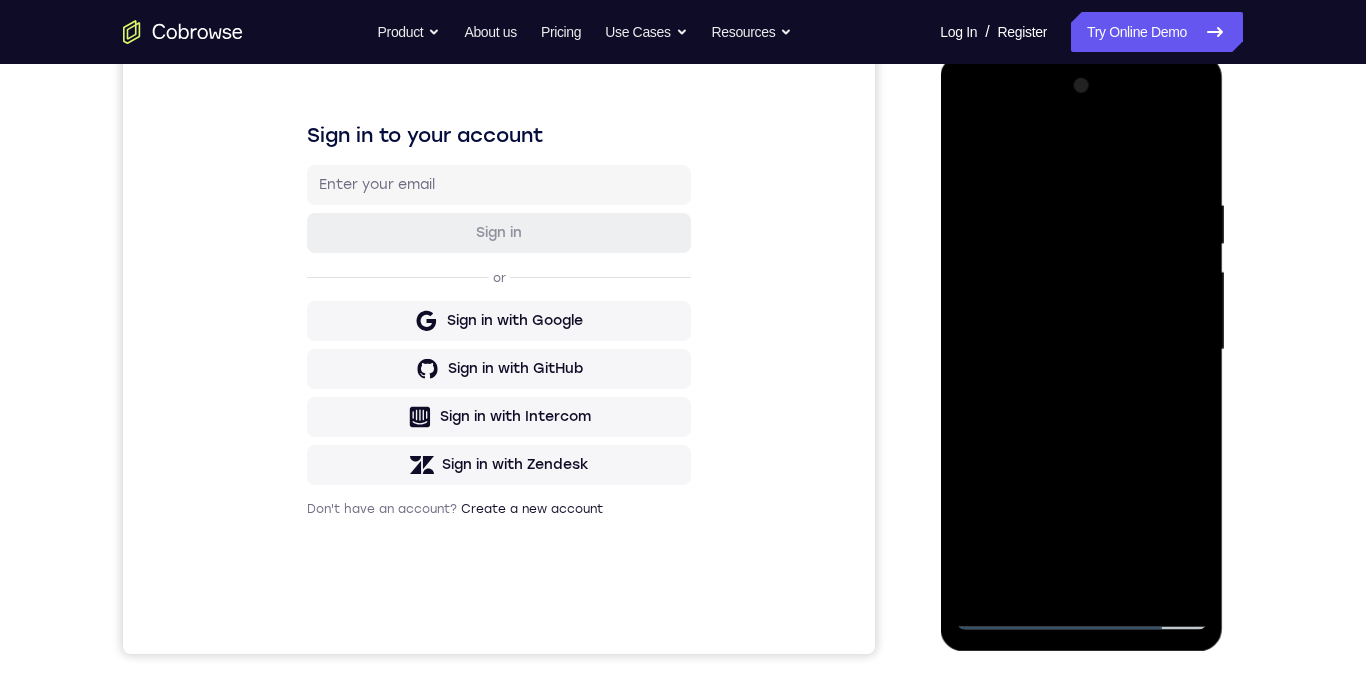
click at [1080, 380] on div at bounding box center [1081, 350] width 252 height 560
click at [1062, 388] on div at bounding box center [1081, 350] width 252 height 560
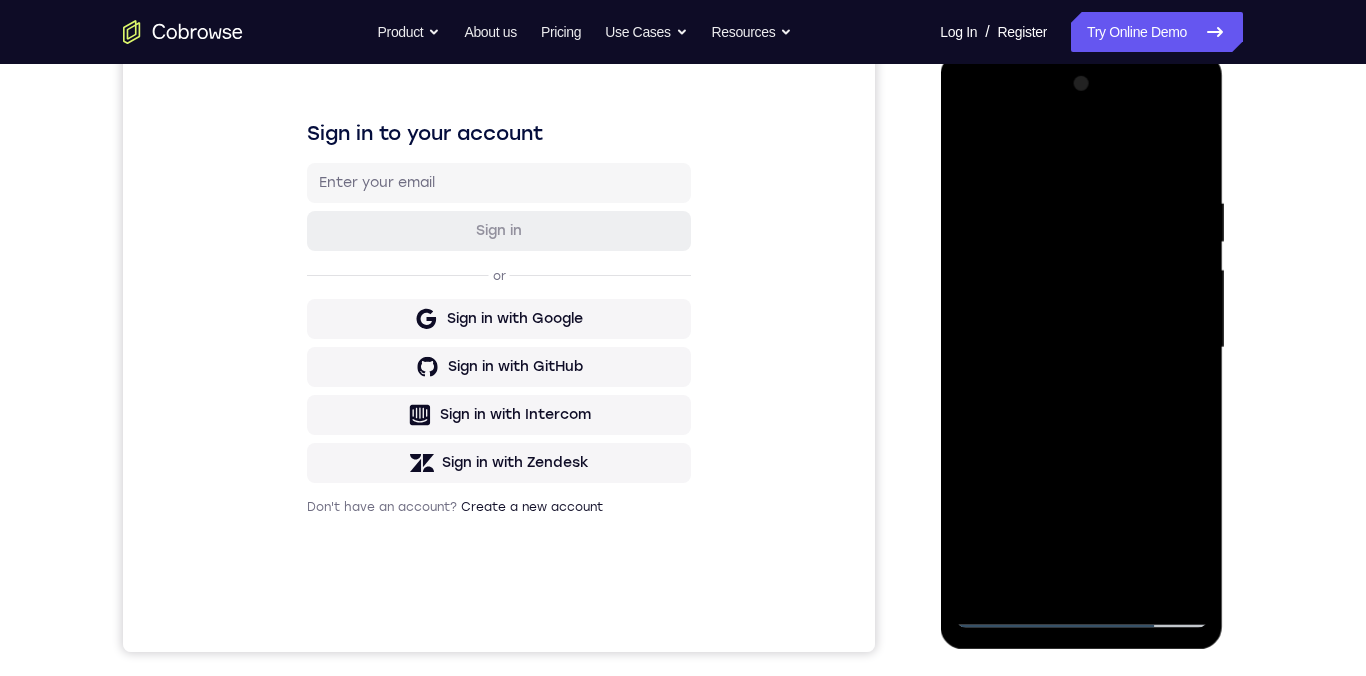
click at [1068, 331] on div at bounding box center [1081, 348] width 252 height 560
click at [968, 146] on div at bounding box center [1081, 348] width 252 height 560
click at [974, 151] on div at bounding box center [1081, 348] width 252 height 560
click at [977, 148] on div at bounding box center [1081, 348] width 252 height 560
click at [1167, 116] on div at bounding box center [1081, 348] width 252 height 560
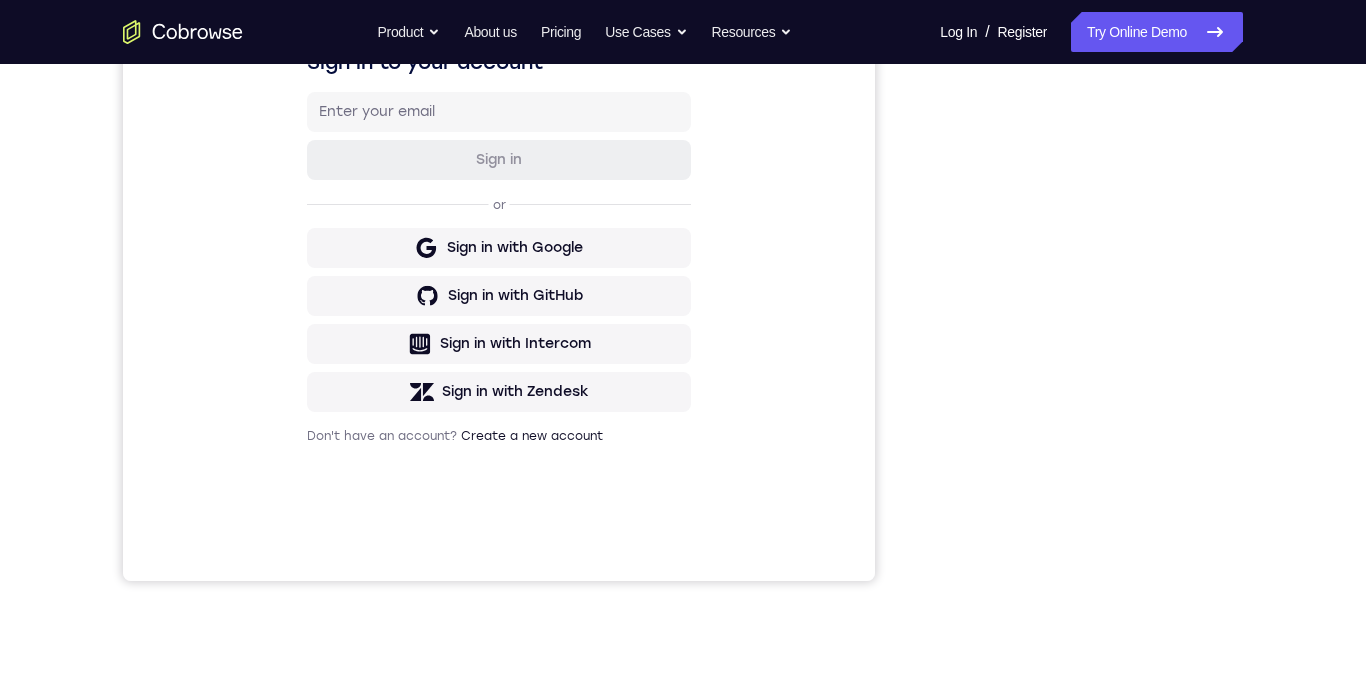
scroll to position [390, 0]
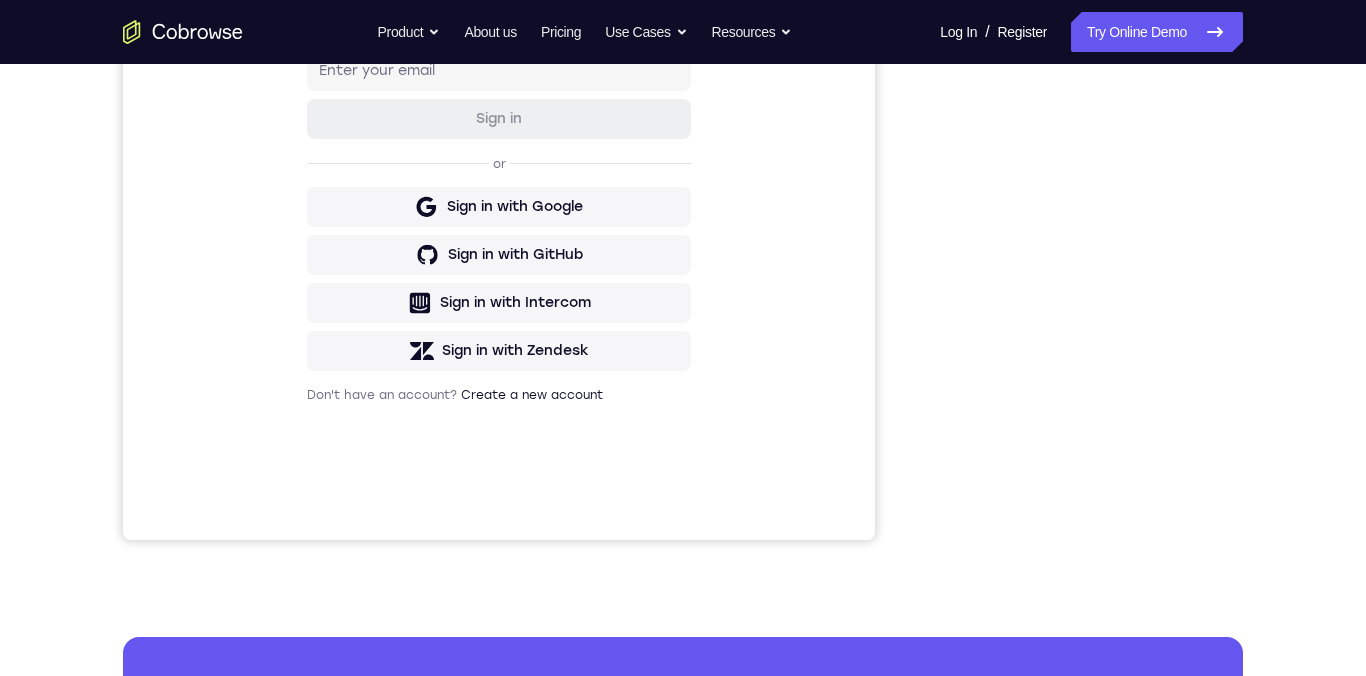
click at [1269, 135] on div "Your Support Agent Your Customer Web iOS Android Next Steps We’d be happy to gi…" at bounding box center [683, 333] width 1280 height 1319
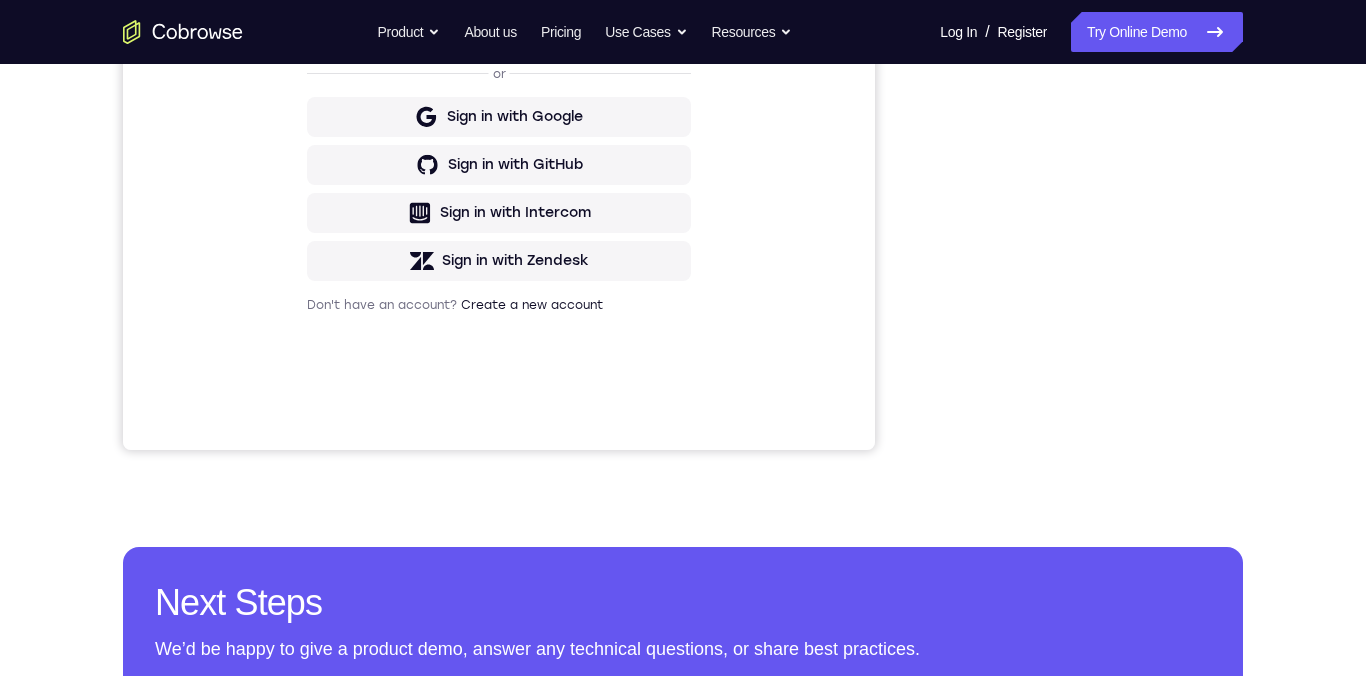
scroll to position [479, 0]
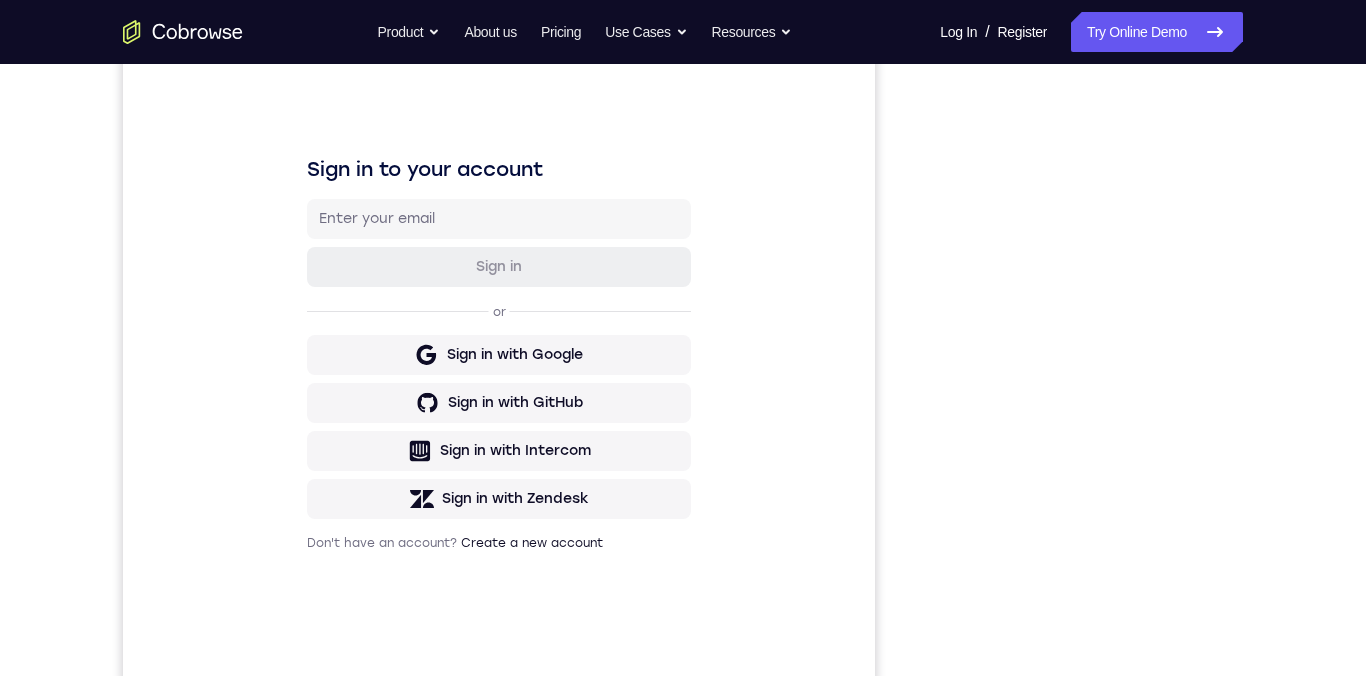
scroll to position [257, 0]
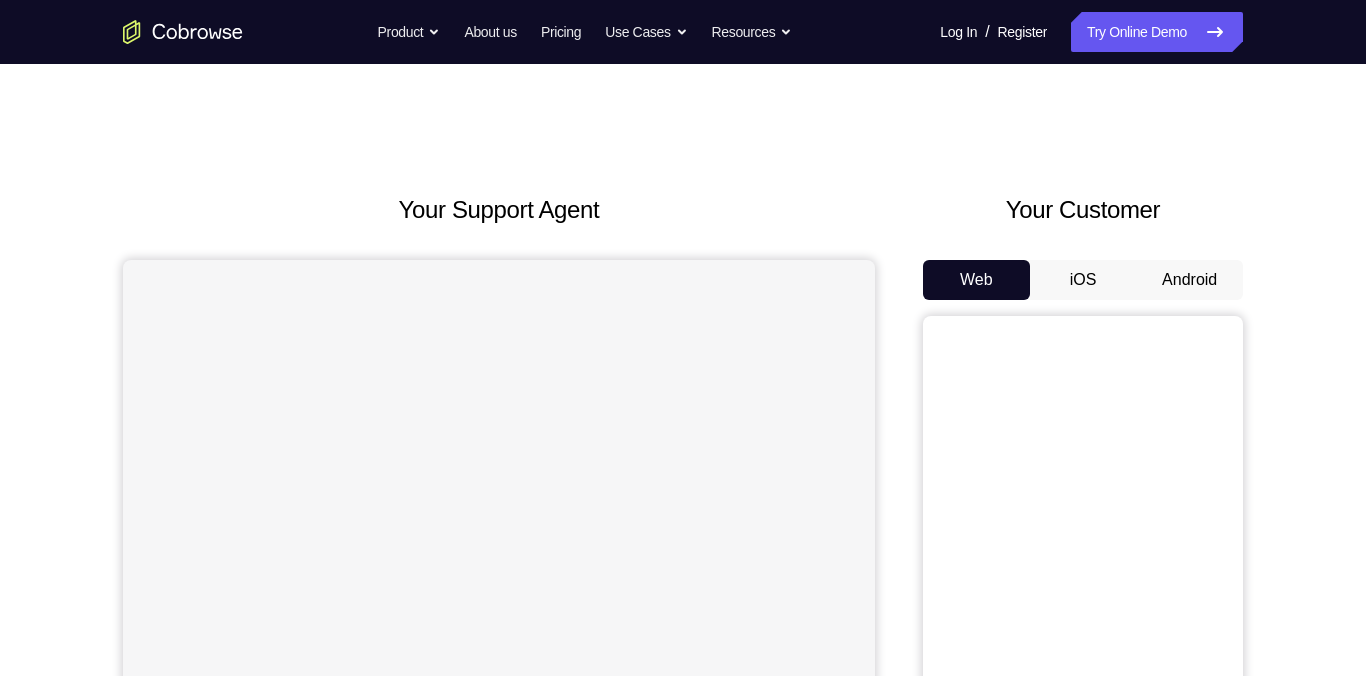
click at [1196, 283] on button "Android" at bounding box center [1189, 280] width 107 height 40
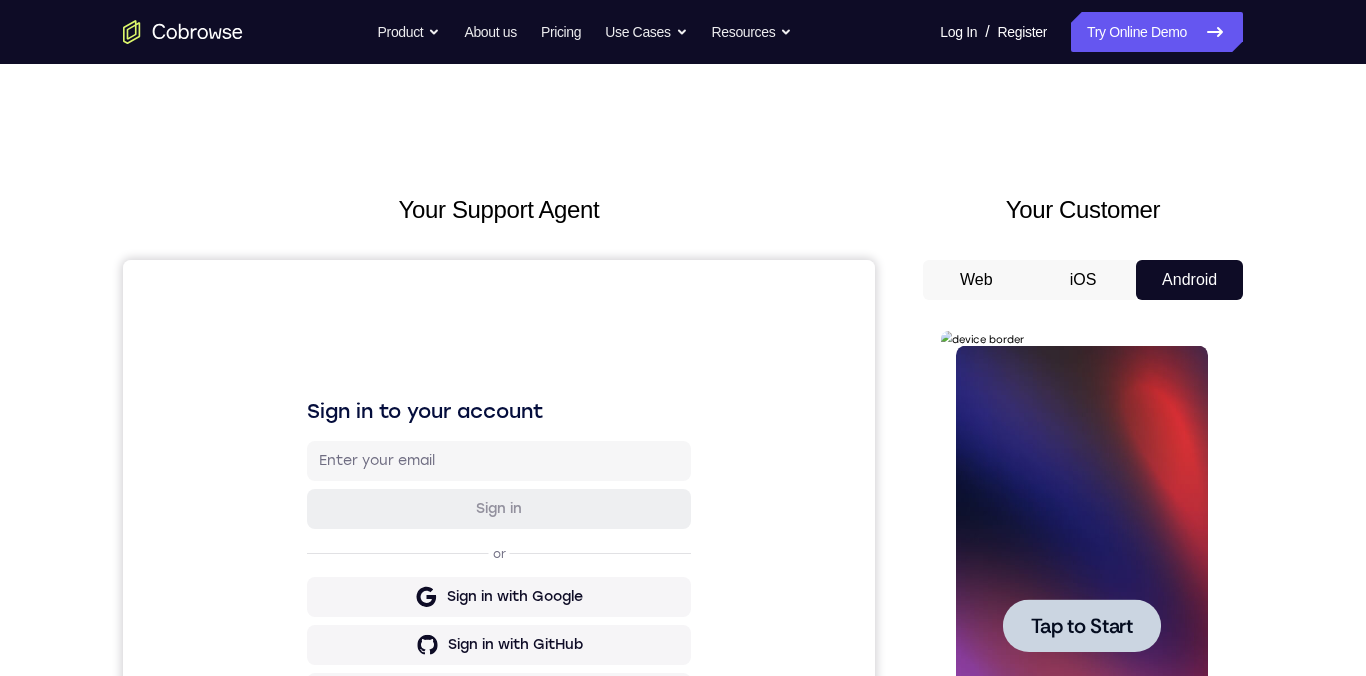
click at [1073, 619] on span "Tap to Start" at bounding box center [1081, 626] width 102 height 20
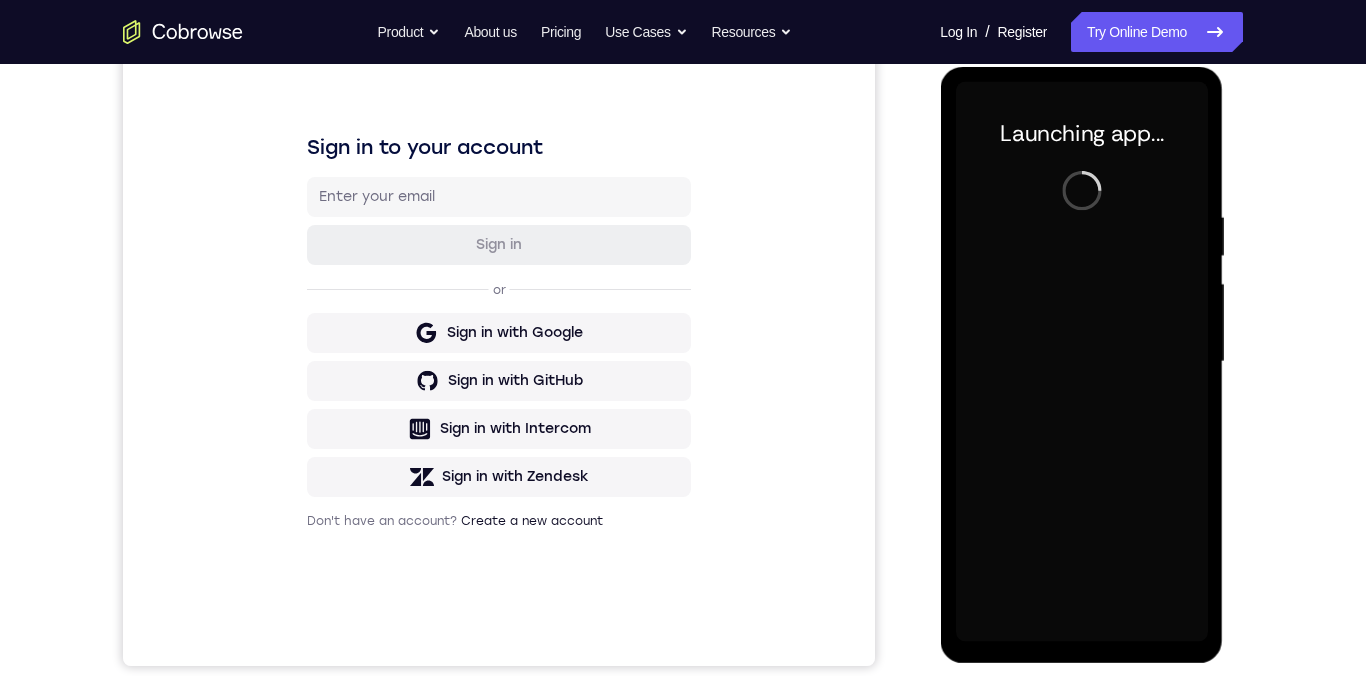
scroll to position [262, 0]
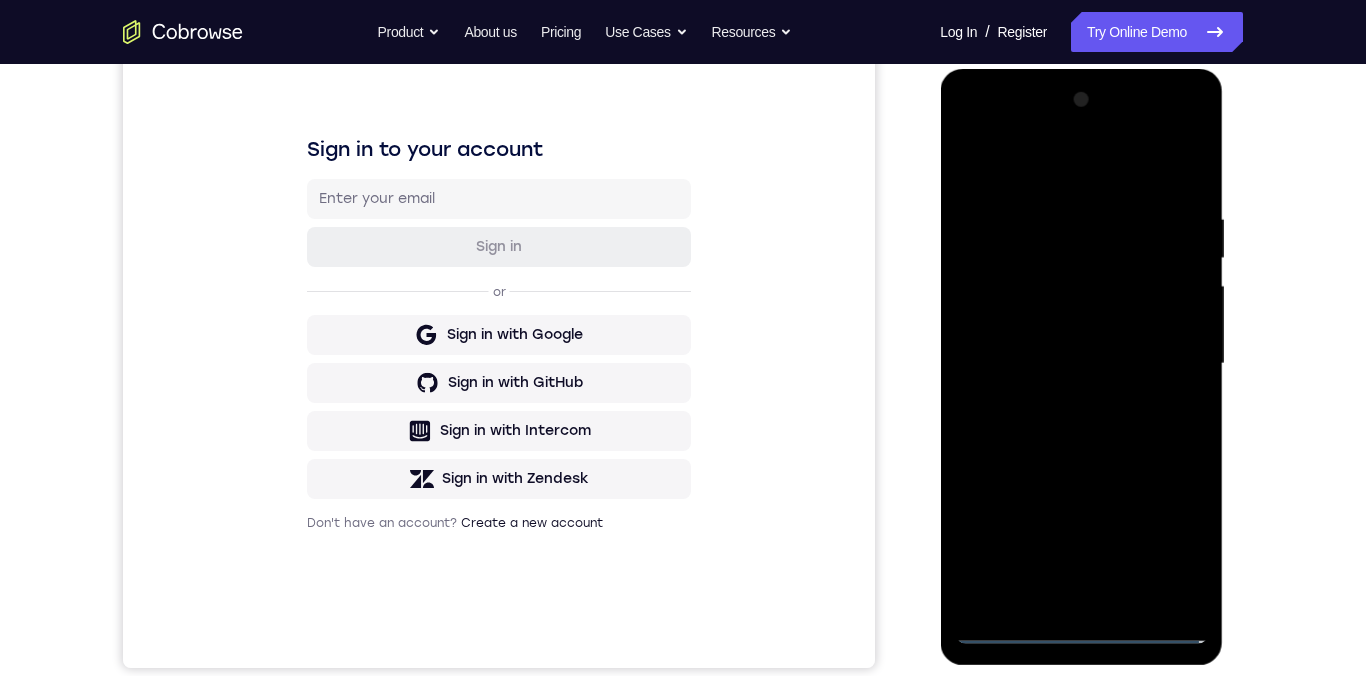
click at [1085, 630] on div at bounding box center [1081, 364] width 252 height 560
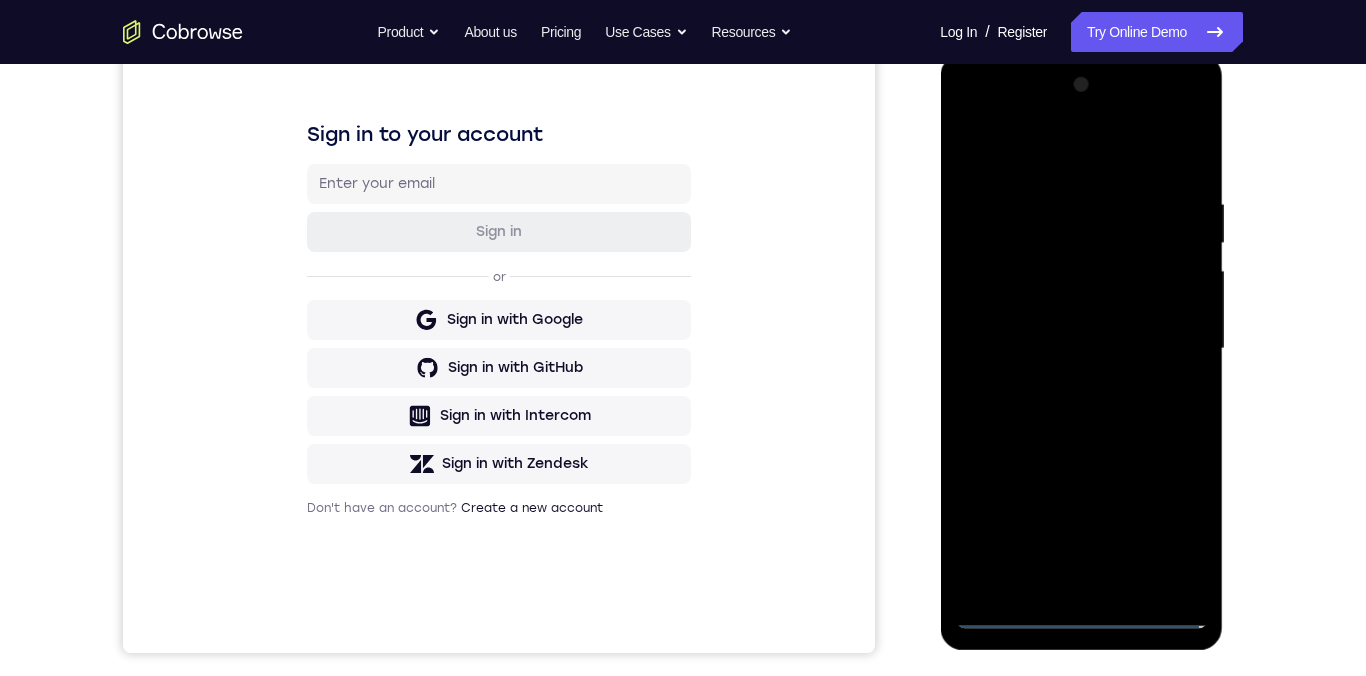
scroll to position [391, 0]
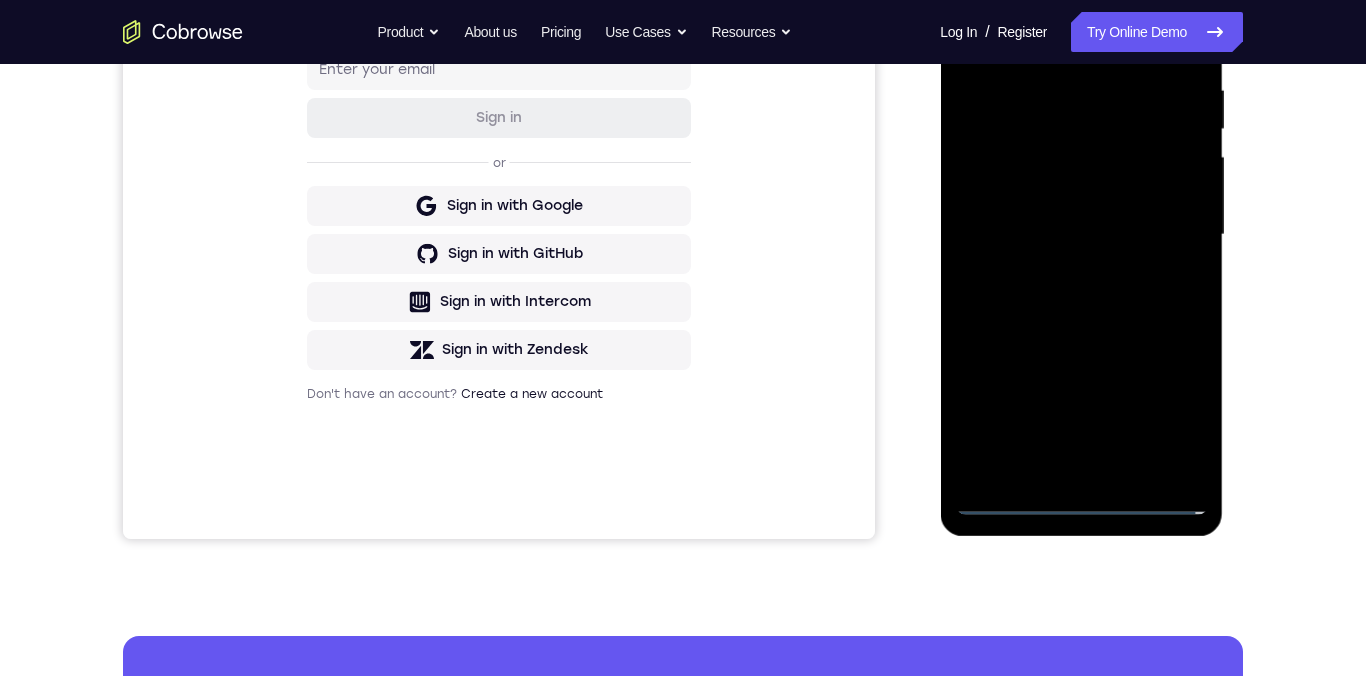
click at [1081, 505] on div at bounding box center [1081, 235] width 252 height 560
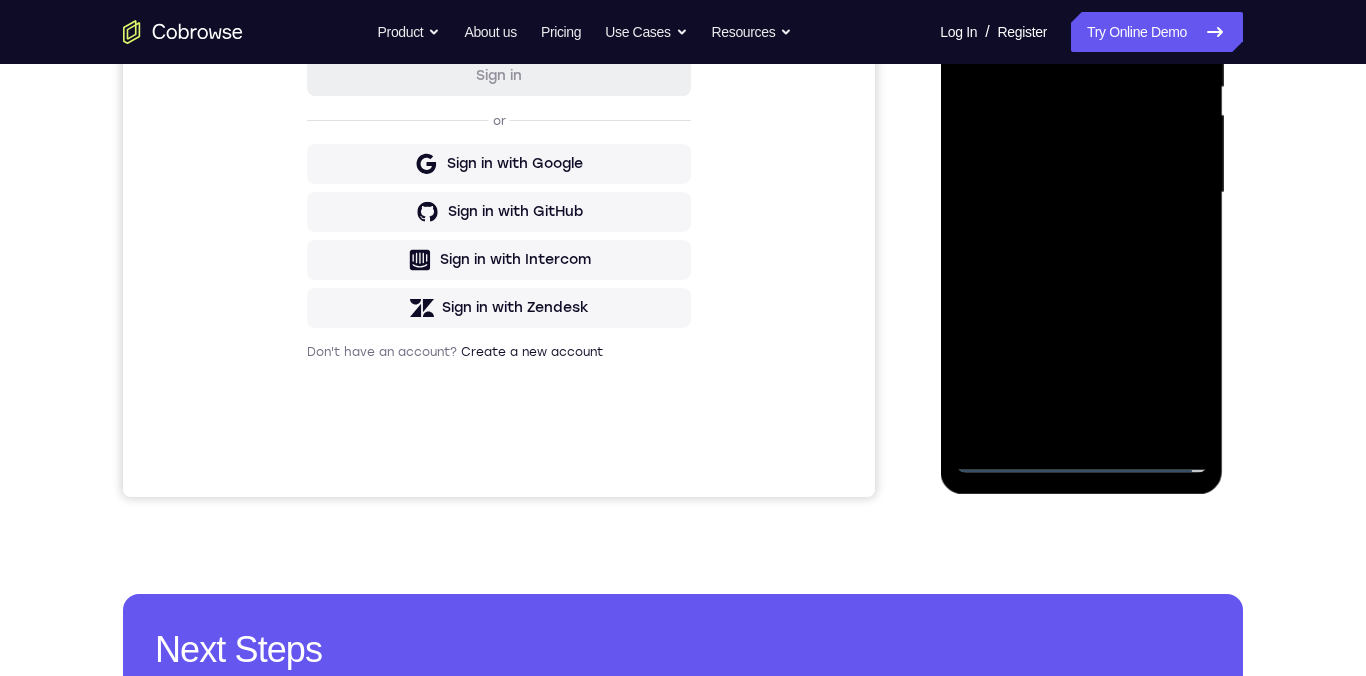
click at [1082, 464] on div at bounding box center [1081, 193] width 252 height 560
click at [1082, 465] on div at bounding box center [1081, 193] width 252 height 560
click at [1175, 374] on div at bounding box center [1081, 193] width 252 height 560
click at [1177, 375] on div at bounding box center [1081, 193] width 252 height 560
click at [1180, 376] on div at bounding box center [1081, 193] width 252 height 560
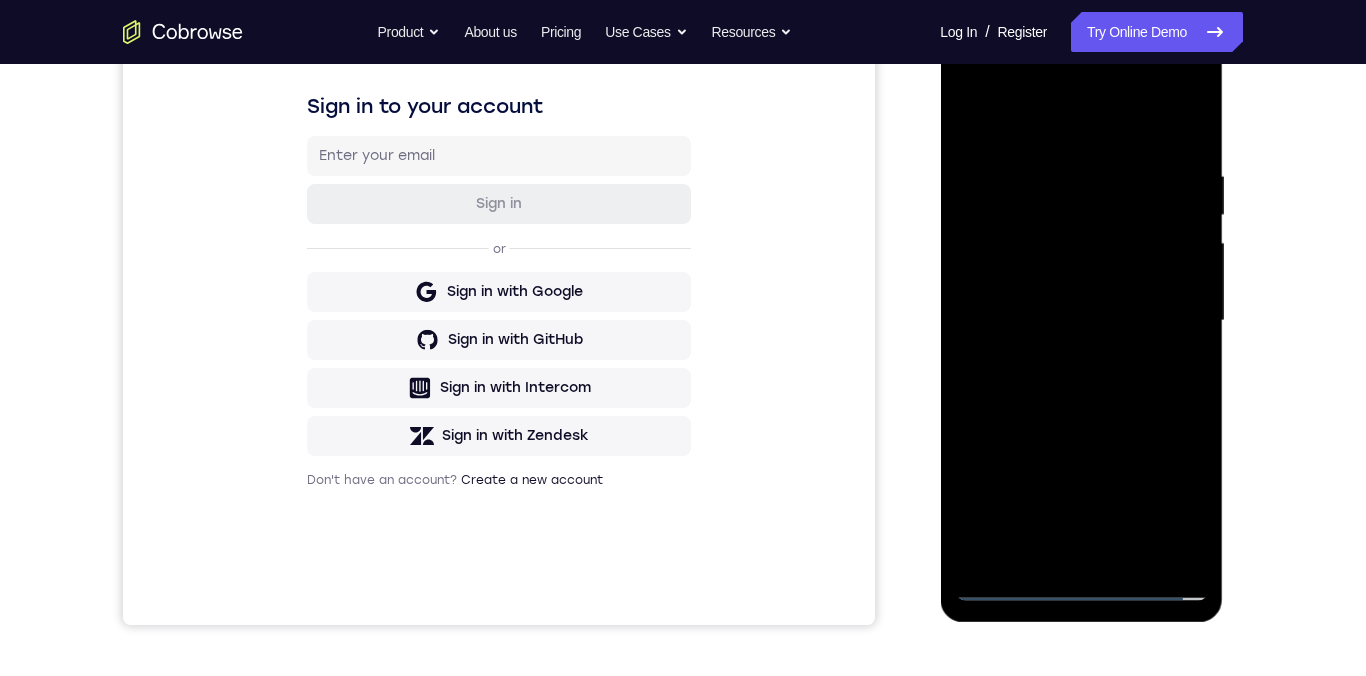
scroll to position [128, 0]
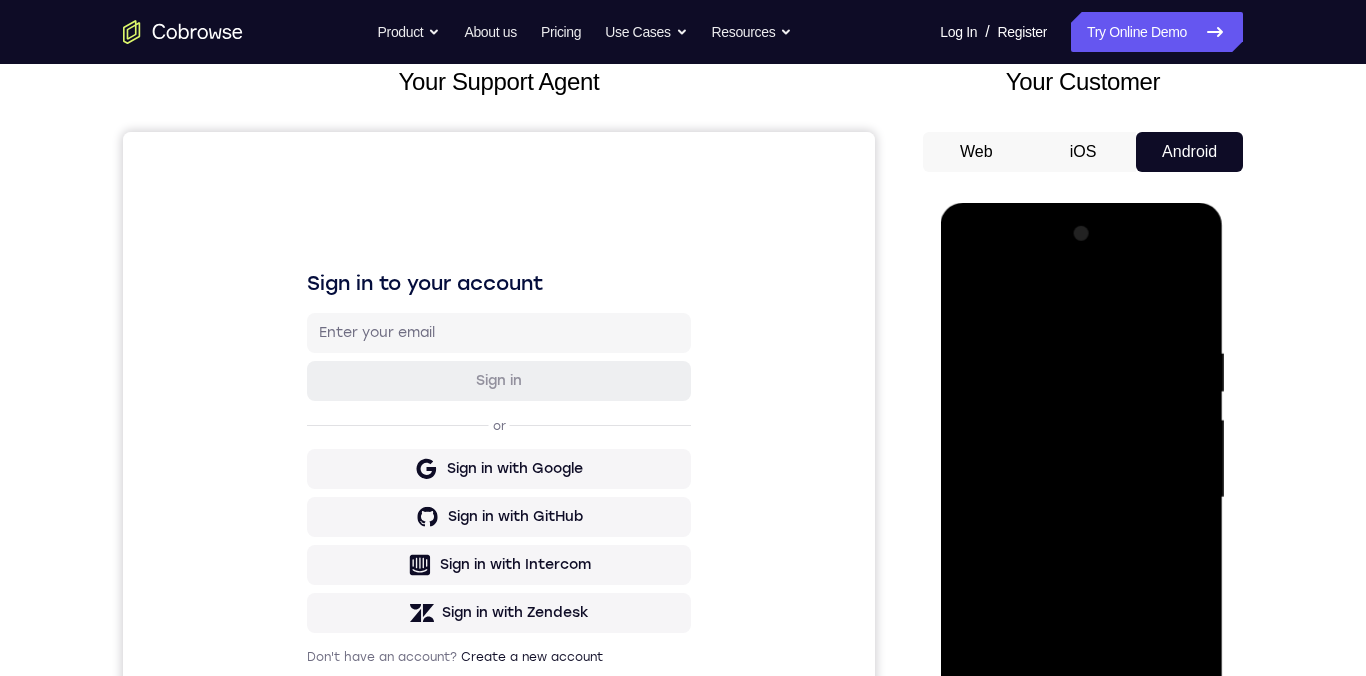
click at [1049, 312] on div at bounding box center [1081, 498] width 252 height 560
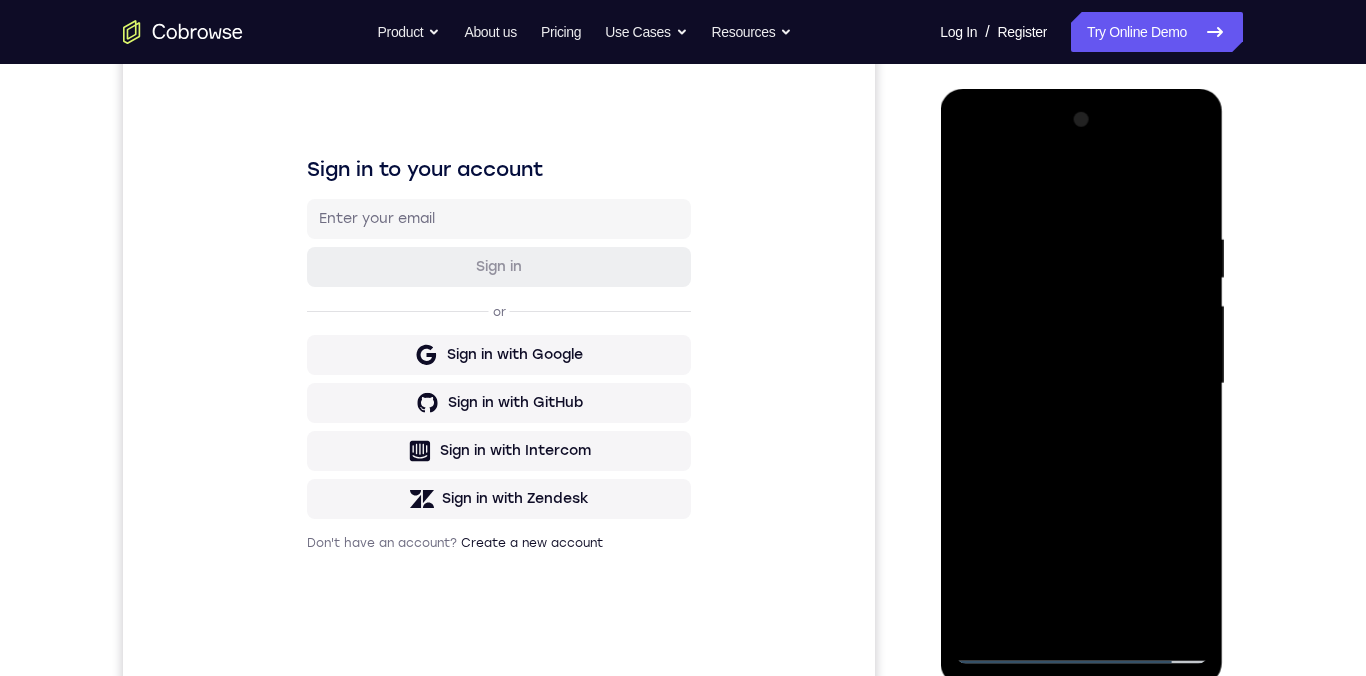
scroll to position [247, 0]
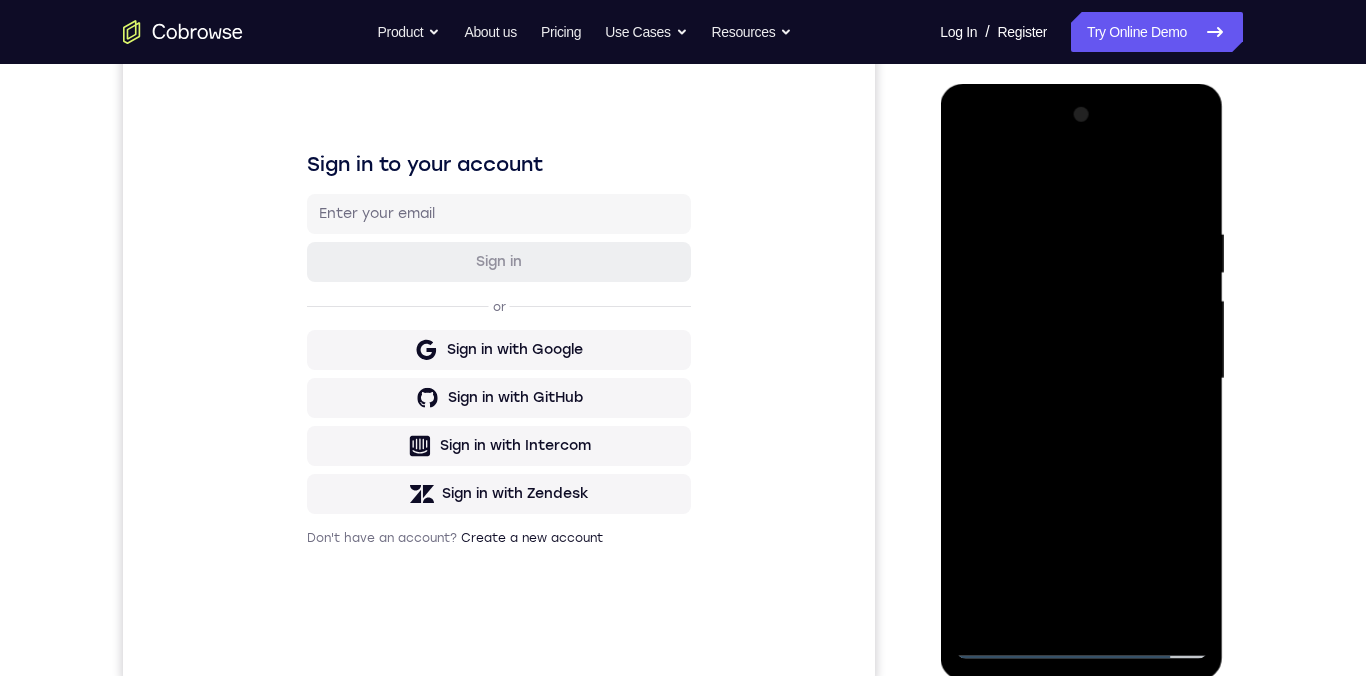
click at [1166, 376] on div at bounding box center [1081, 379] width 252 height 560
click at [1172, 374] on div at bounding box center [1081, 379] width 252 height 560
click at [1174, 372] on div at bounding box center [1081, 379] width 252 height 560
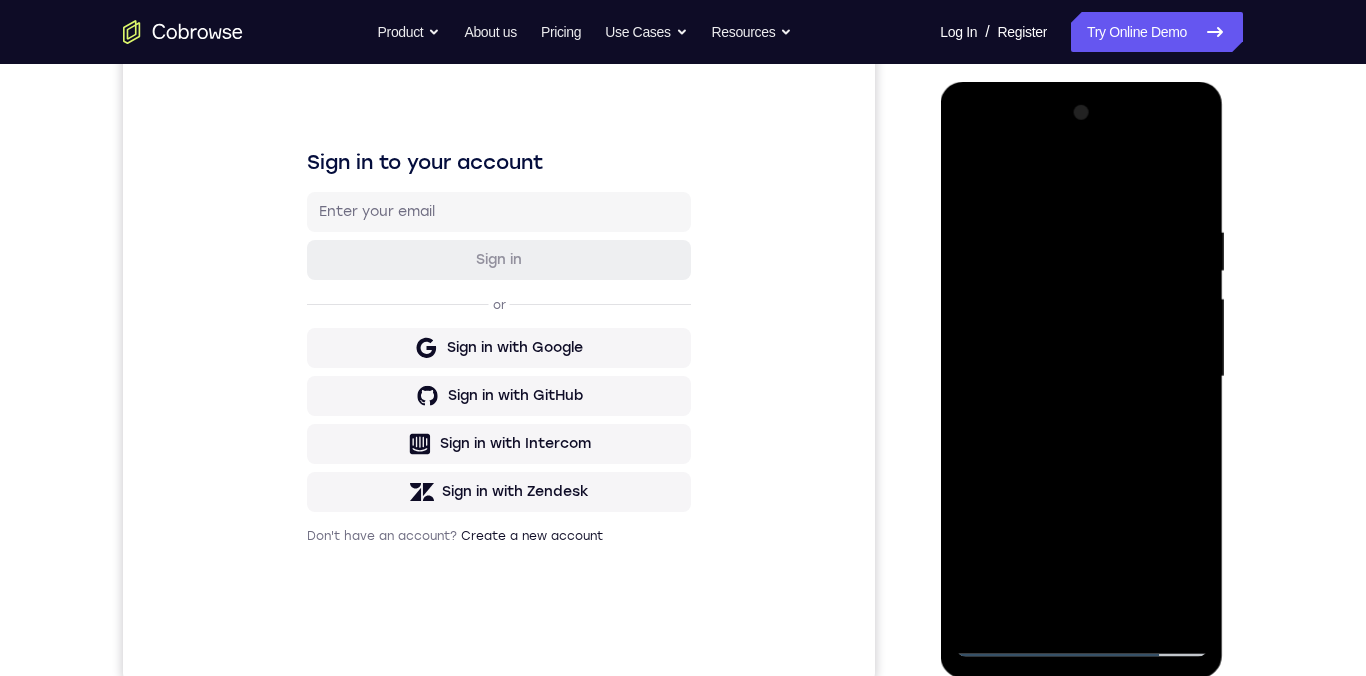
click at [1059, 421] on div at bounding box center [1081, 377] width 252 height 560
click at [1061, 421] on div at bounding box center [1081, 377] width 252 height 560
click at [1037, 301] on div at bounding box center [1081, 377] width 252 height 560
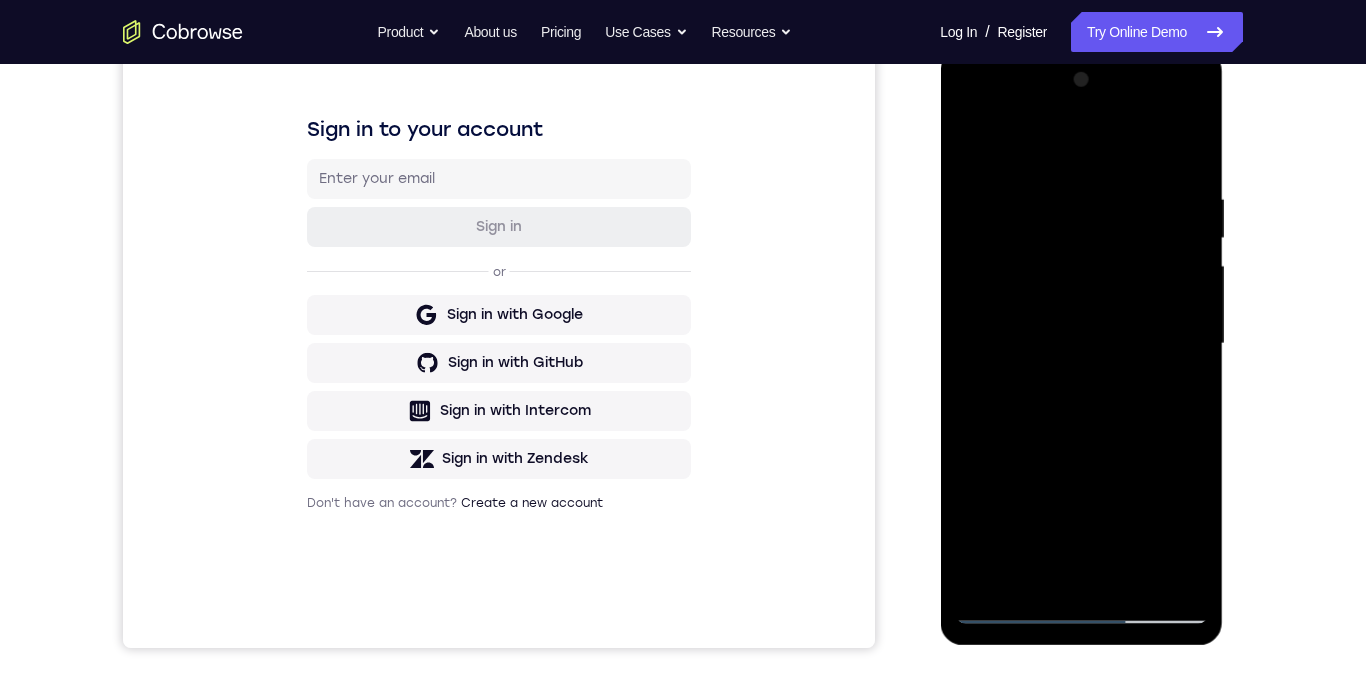
click at [1130, 353] on div at bounding box center [1081, 344] width 252 height 560
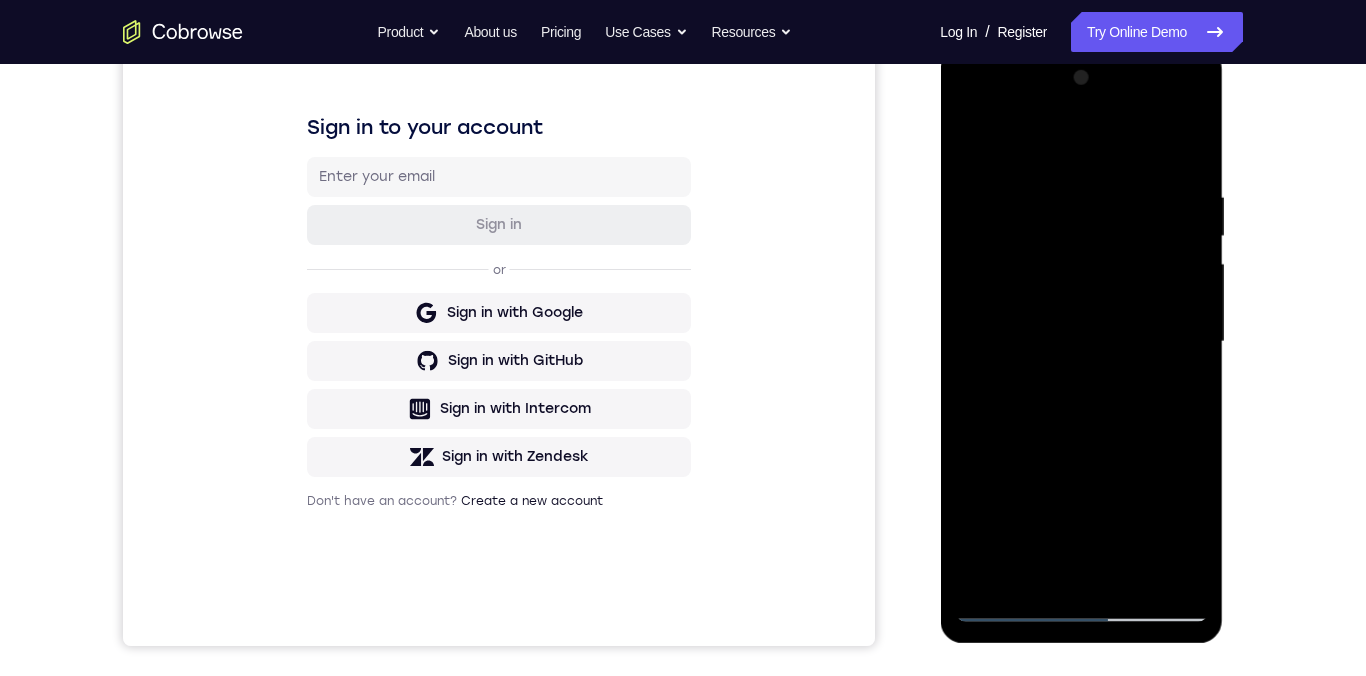
click at [1131, 577] on div at bounding box center [1081, 342] width 252 height 560
click at [1096, 422] on div at bounding box center [1081, 342] width 252 height 560
click at [1136, 581] on div at bounding box center [1081, 342] width 252 height 560
click at [1130, 583] on div at bounding box center [1081, 342] width 252 height 560
click at [1103, 452] on div at bounding box center [1081, 342] width 252 height 560
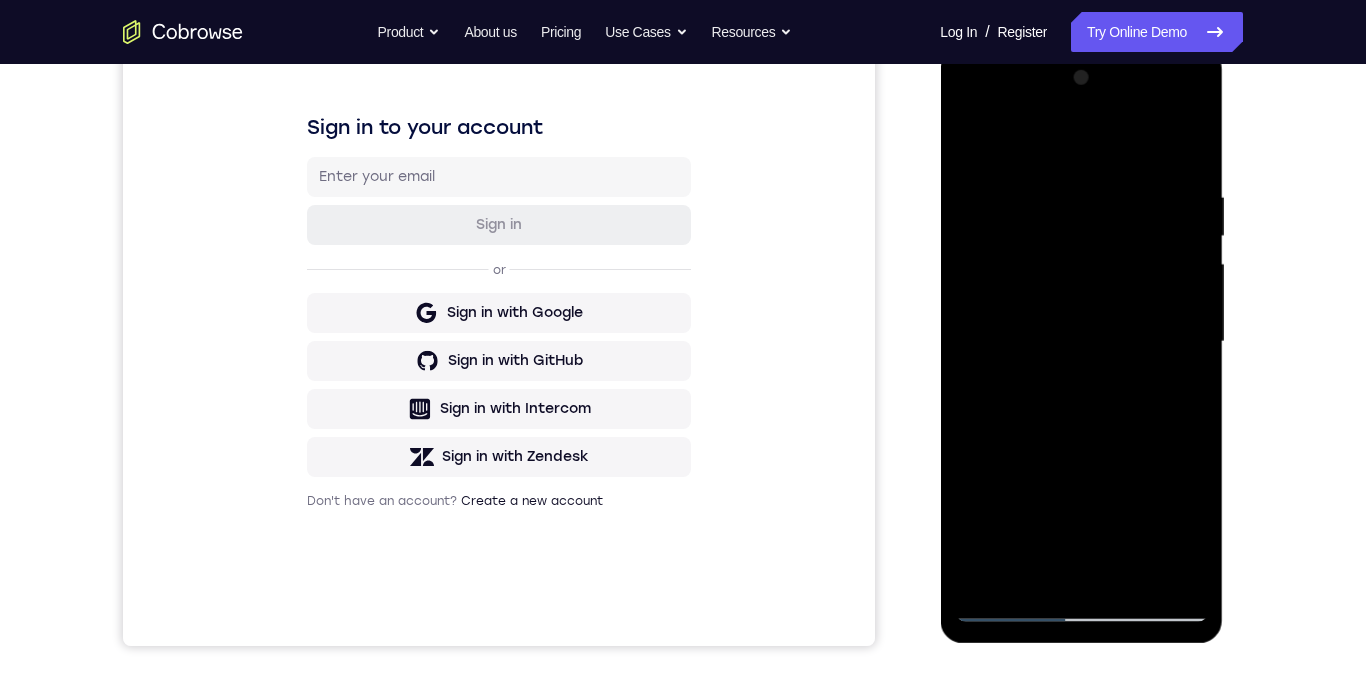
click at [1107, 453] on div at bounding box center [1081, 342] width 252 height 560
click at [1102, 289] on div at bounding box center [1081, 342] width 252 height 560
click at [1114, 295] on div at bounding box center [1081, 342] width 252 height 560
click at [1117, 294] on div at bounding box center [1081, 342] width 252 height 560
click at [970, 146] on div at bounding box center [1081, 342] width 252 height 560
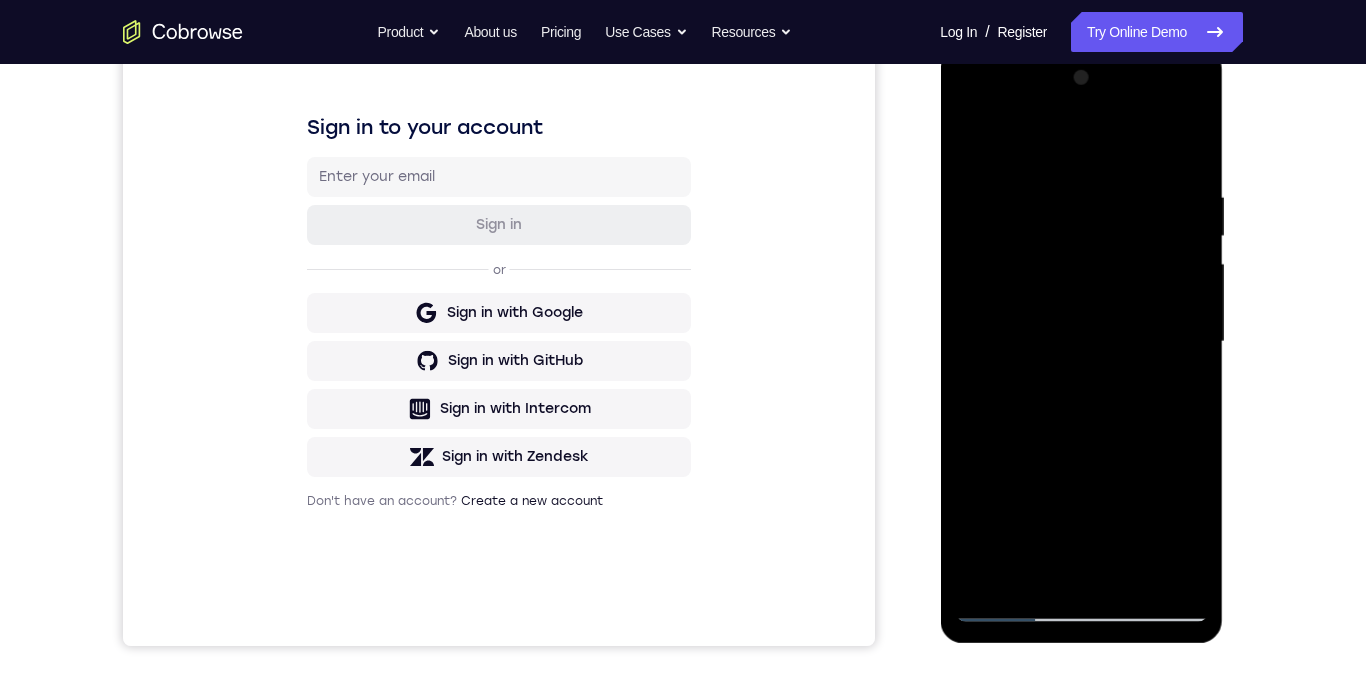
click at [1132, 580] on div at bounding box center [1081, 342] width 252 height 560
click at [1128, 580] on div at bounding box center [1081, 342] width 252 height 560
click at [1126, 583] on div at bounding box center [1081, 342] width 252 height 560
click at [1128, 581] on div at bounding box center [1081, 342] width 252 height 560
click at [1125, 587] on div at bounding box center [1081, 342] width 252 height 560
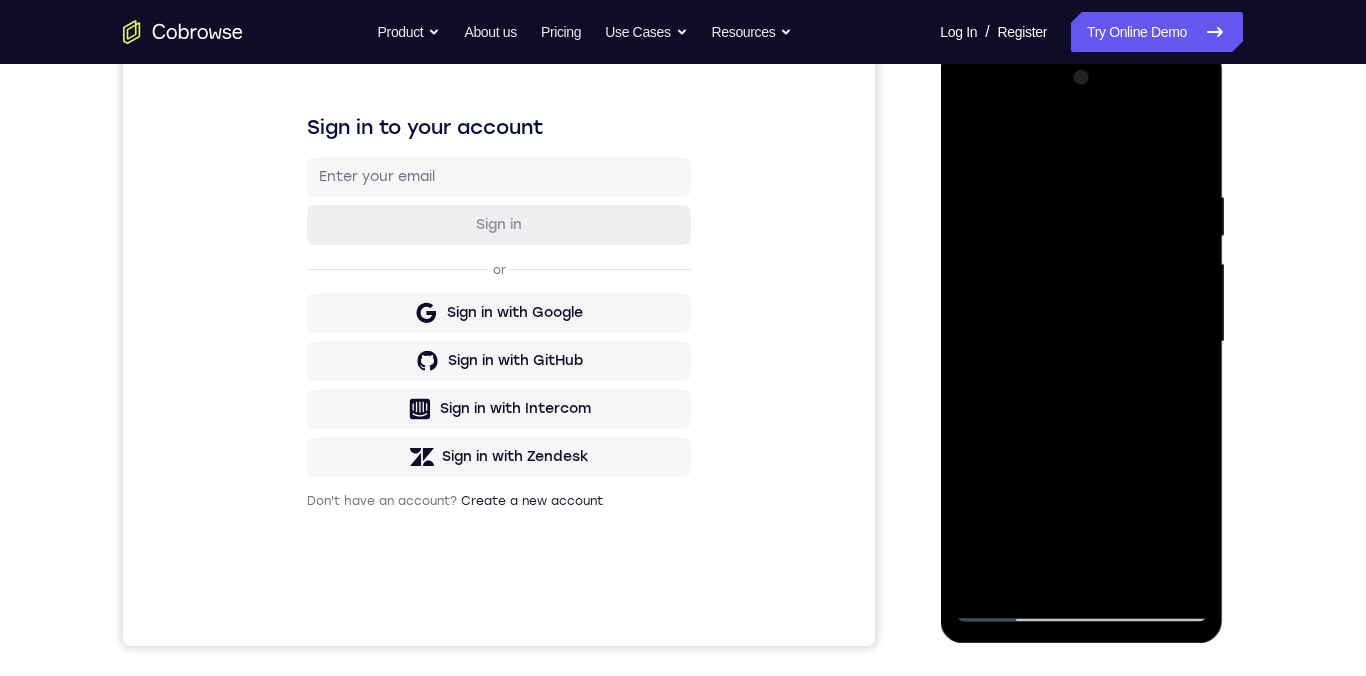
click at [1126, 583] on div at bounding box center [1081, 342] width 252 height 560
click at [1129, 581] on div at bounding box center [1081, 342] width 252 height 560
click at [1129, 580] on div at bounding box center [1081, 342] width 252 height 560
click at [1131, 578] on div at bounding box center [1081, 342] width 252 height 560
click at [1131, 577] on div at bounding box center [1081, 342] width 252 height 560
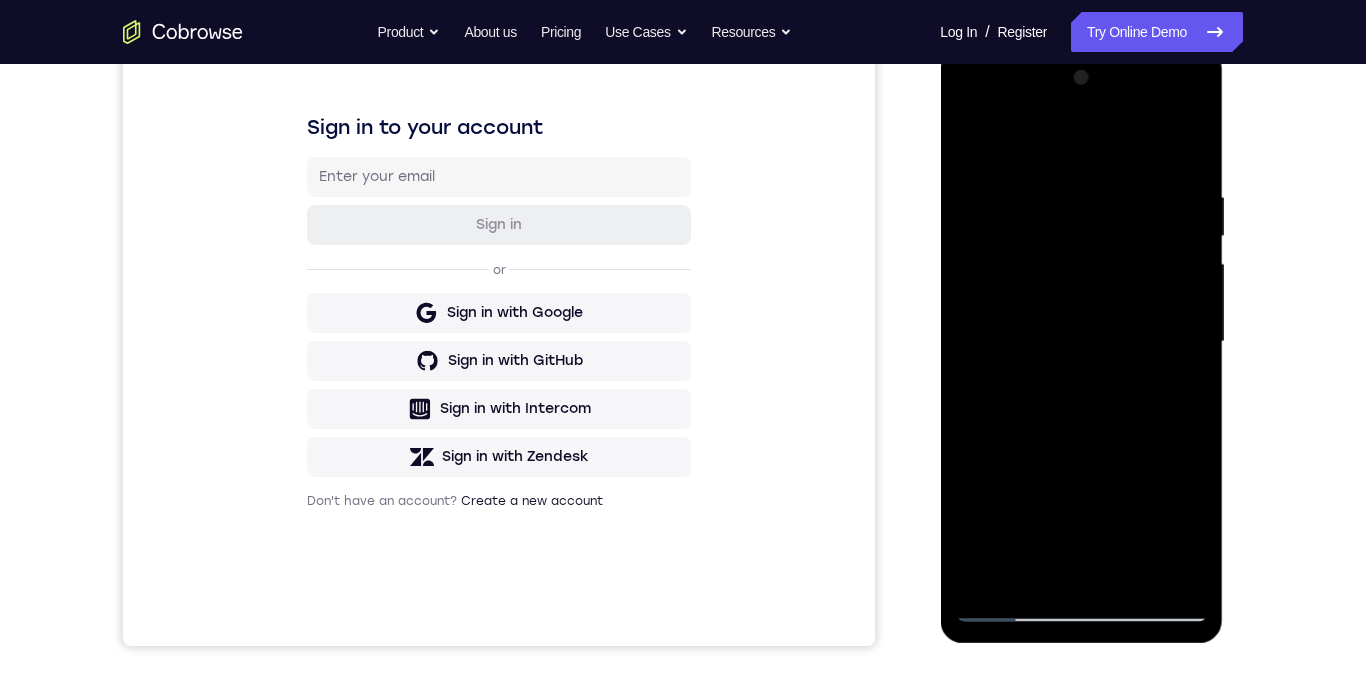
click at [1132, 579] on div at bounding box center [1081, 342] width 252 height 560
click at [1120, 575] on div at bounding box center [1081, 342] width 252 height 560
click at [1135, 577] on div at bounding box center [1081, 342] width 252 height 560
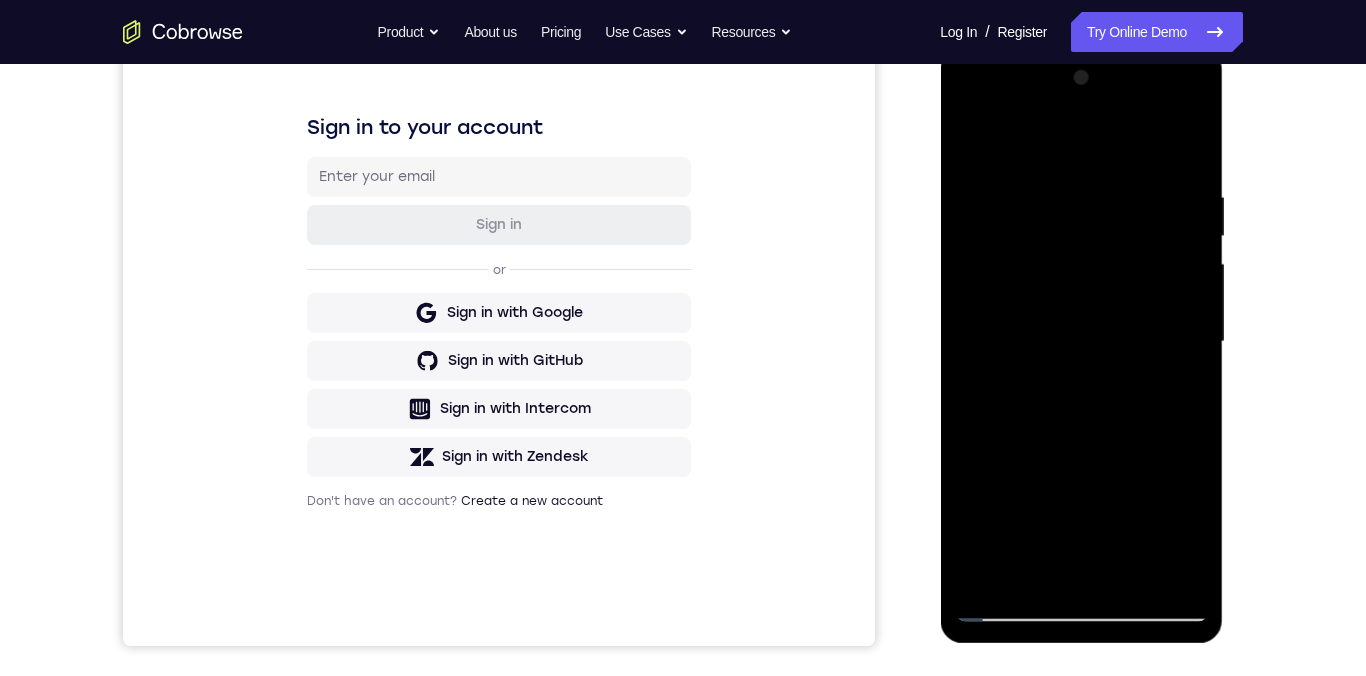
click at [1126, 576] on div at bounding box center [1081, 342] width 252 height 560
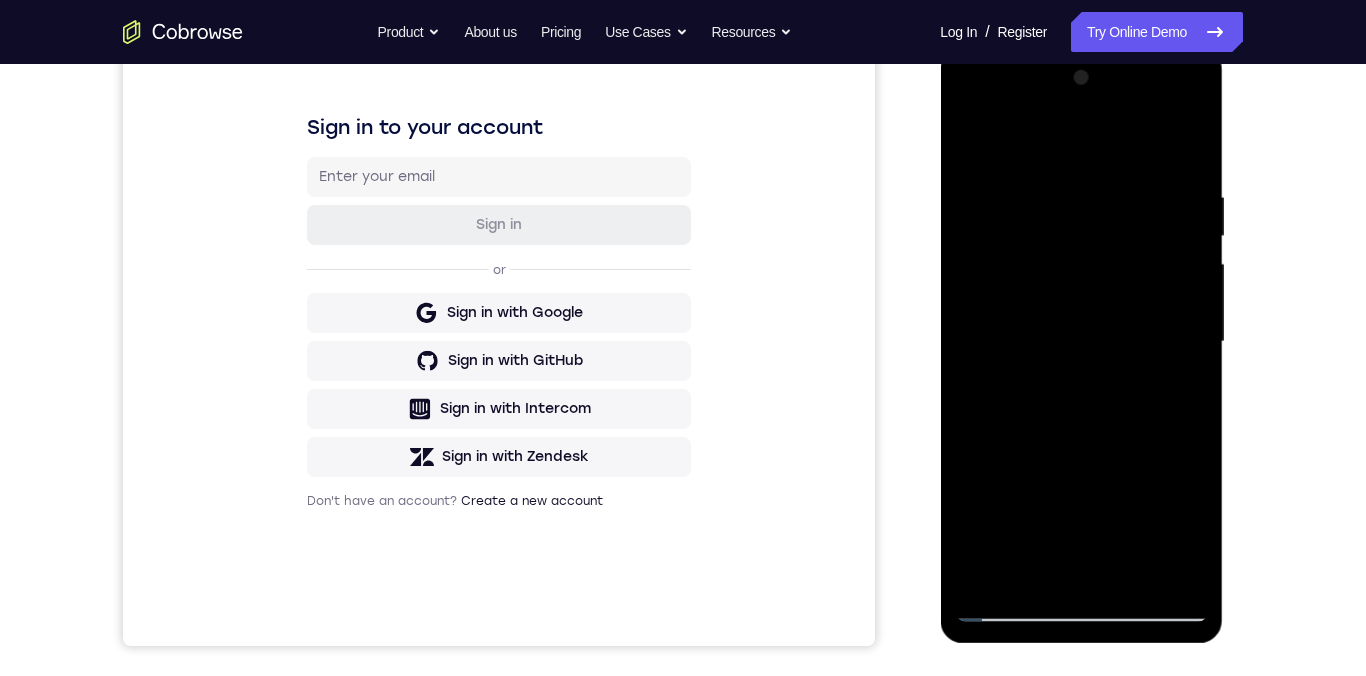
click at [1126, 576] on div at bounding box center [1081, 342] width 252 height 560
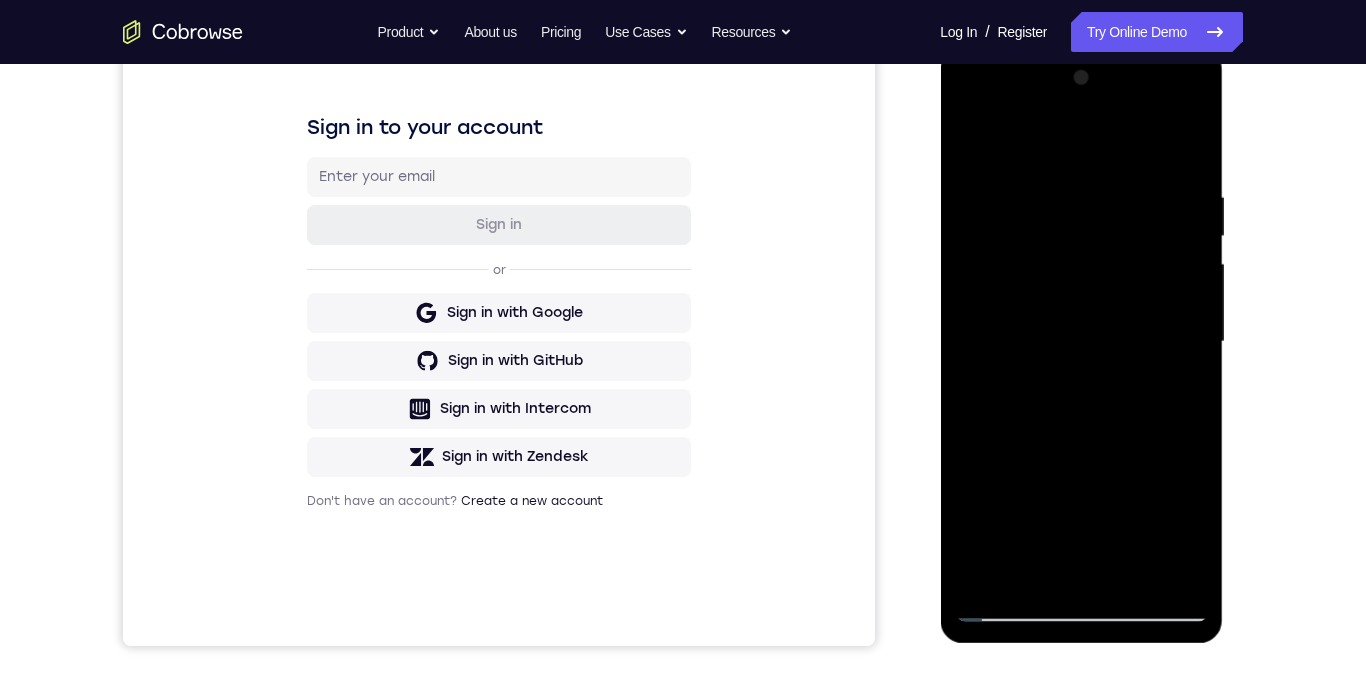
click at [1126, 576] on div at bounding box center [1081, 342] width 252 height 560
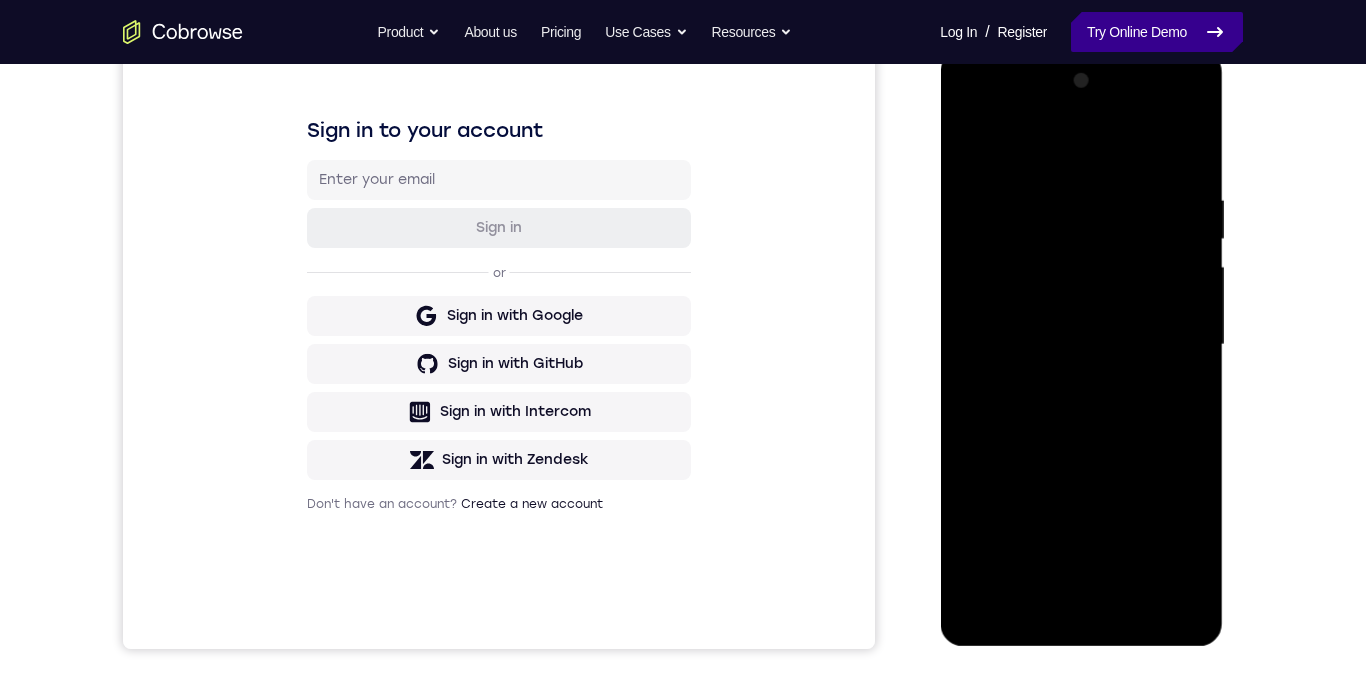
click at [1112, 37] on link "Try Online Demo" at bounding box center [1157, 32] width 172 height 40
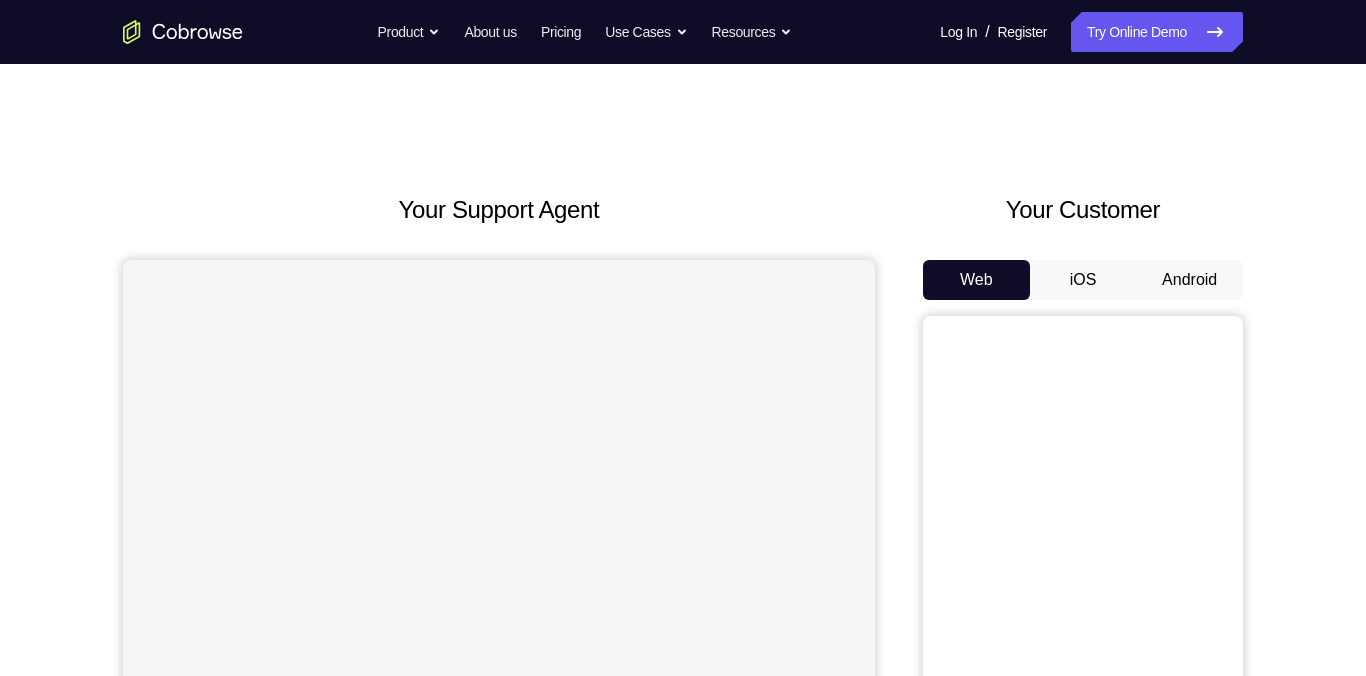
click at [1195, 285] on button "Android" at bounding box center [1189, 280] width 107 height 40
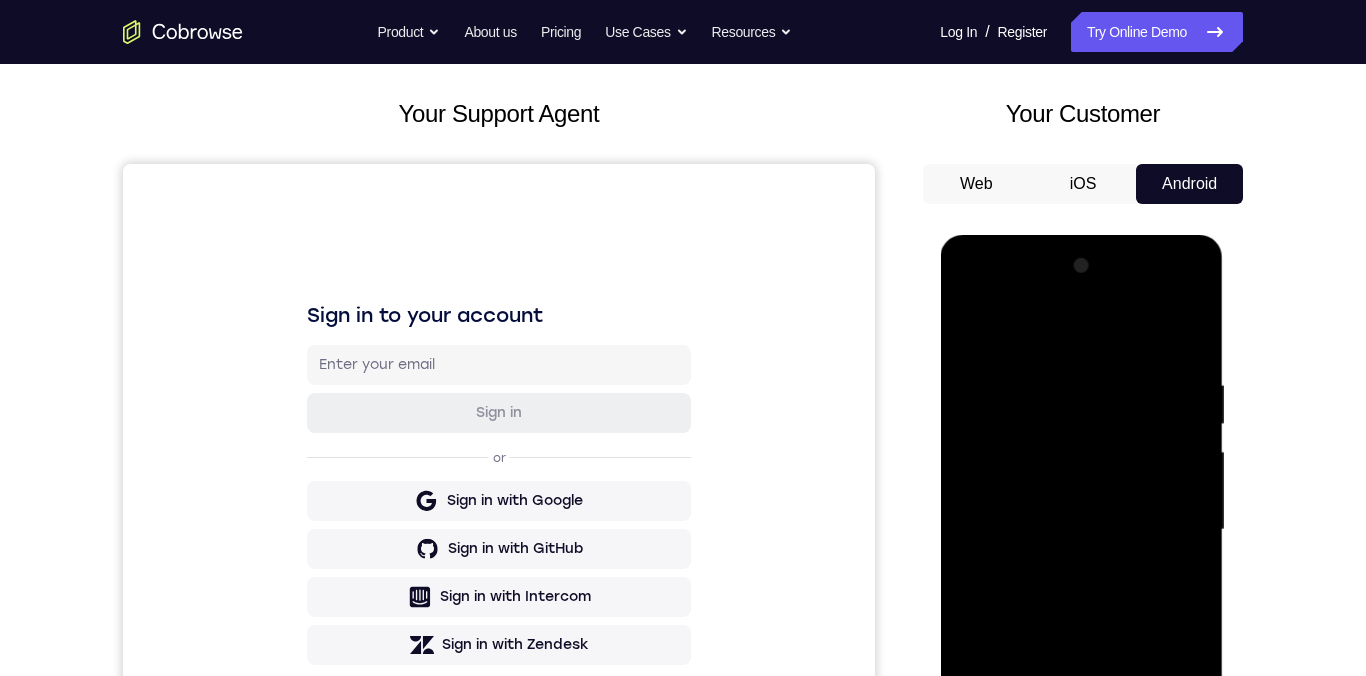
scroll to position [269, 0]
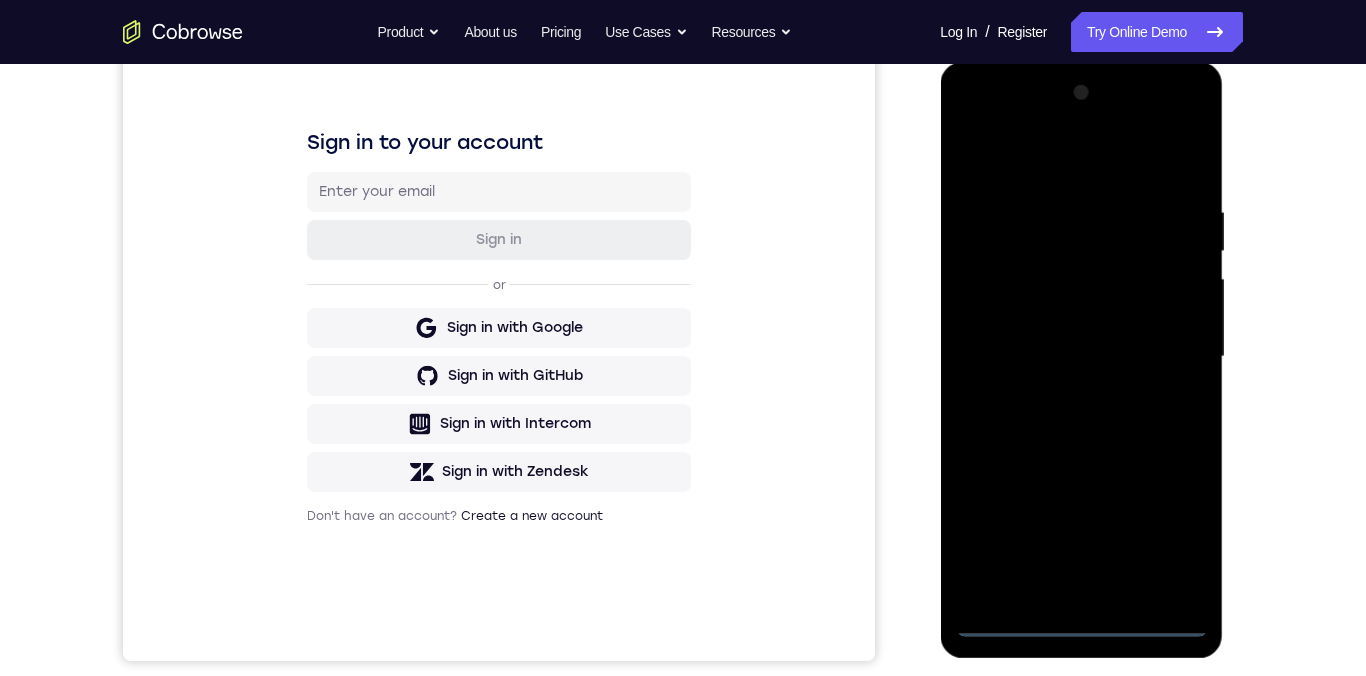
click at [1087, 627] on div at bounding box center [1081, 357] width 252 height 560
click at [1168, 529] on div at bounding box center [1081, 357] width 252 height 560
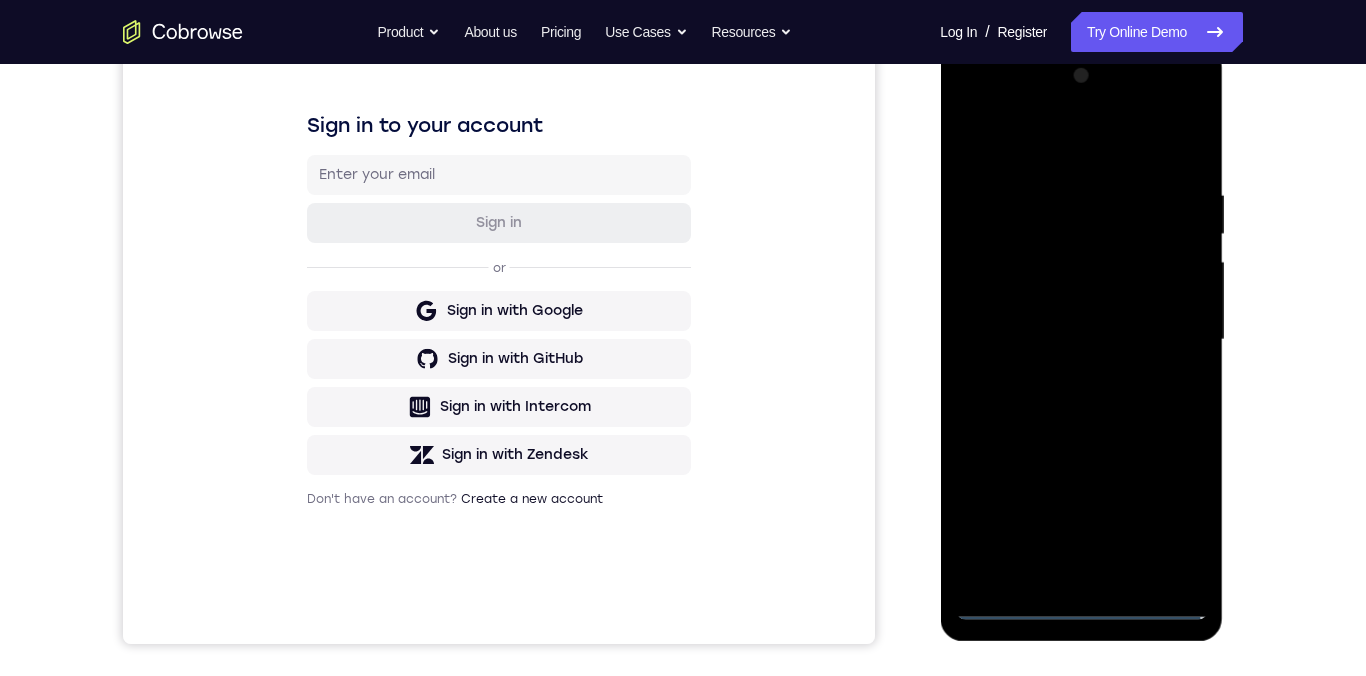
click at [1176, 519] on div at bounding box center [1081, 340] width 252 height 560
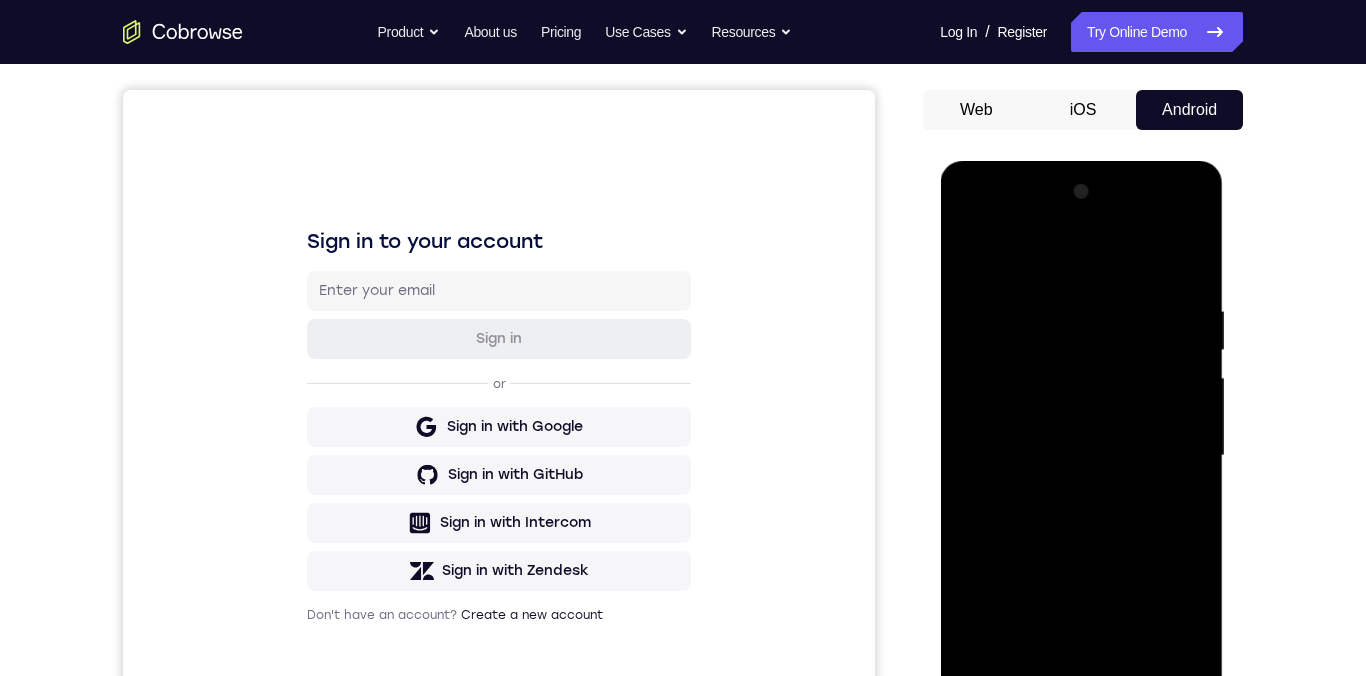
scroll to position [151, 0]
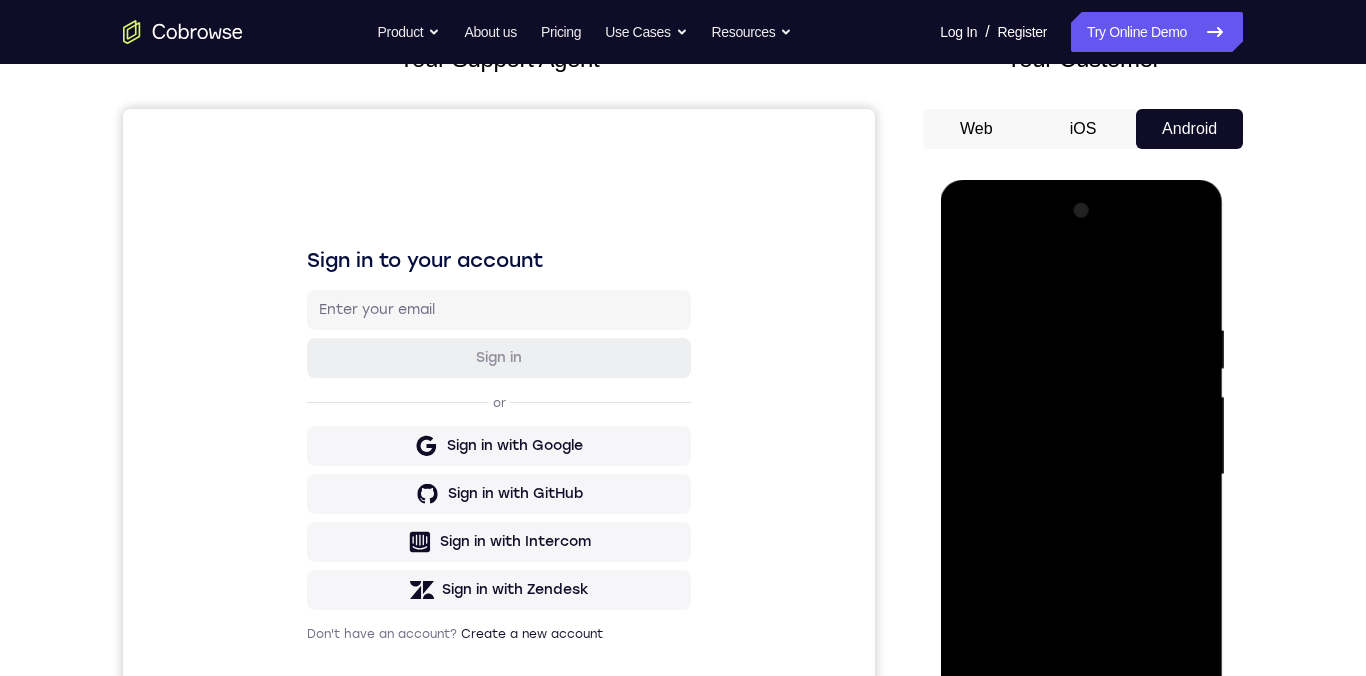
click at [1061, 293] on div at bounding box center [1081, 475] width 252 height 560
click at [1168, 470] on div at bounding box center [1081, 475] width 252 height 560
click at [1166, 463] on div at bounding box center [1081, 475] width 252 height 560
click at [1167, 465] on div at bounding box center [1081, 475] width 252 height 560
click at [1175, 466] on div at bounding box center [1081, 475] width 252 height 560
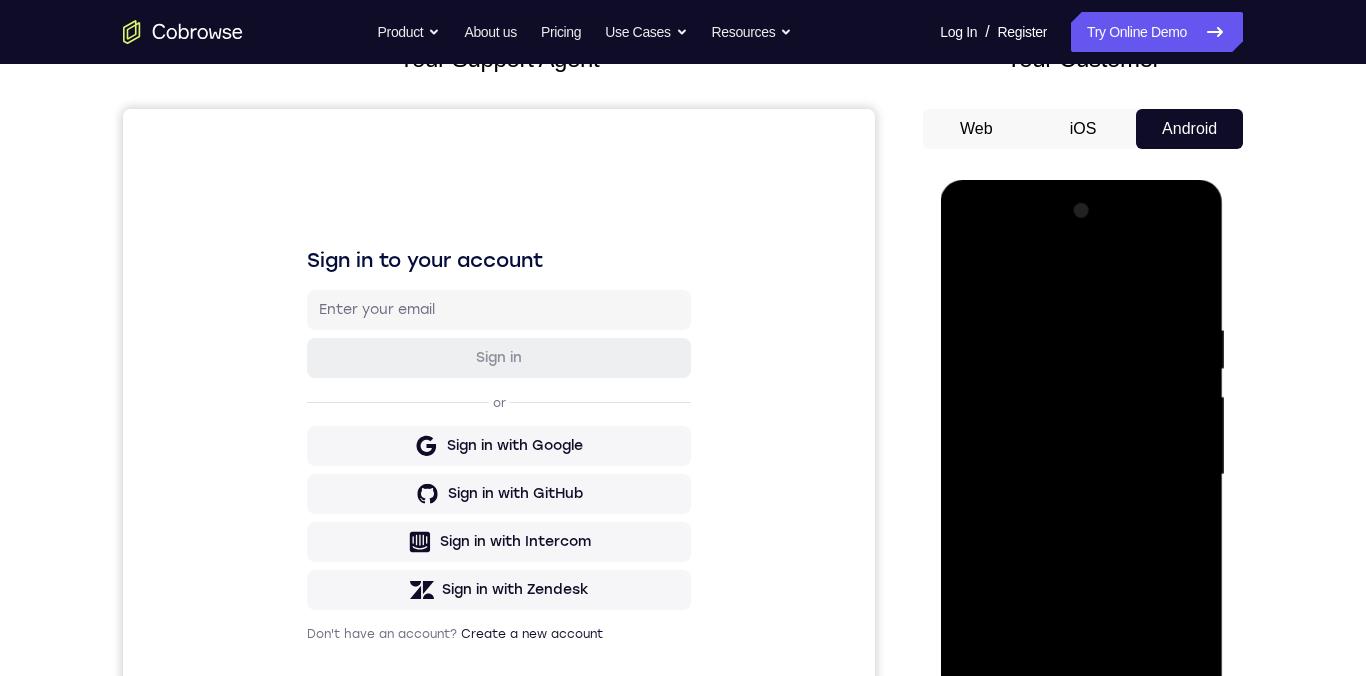
click at [1178, 465] on div at bounding box center [1081, 475] width 252 height 560
click at [1166, 481] on div at bounding box center [1081, 475] width 252 height 560
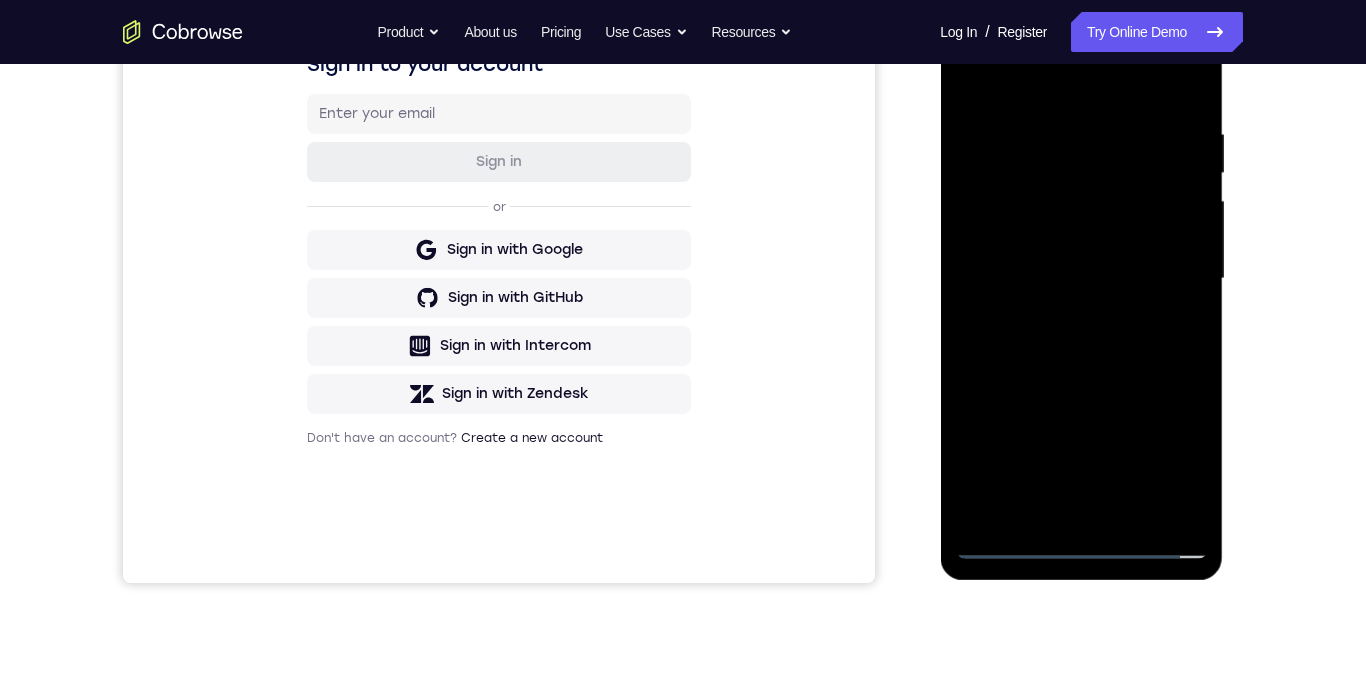
scroll to position [368, 0]
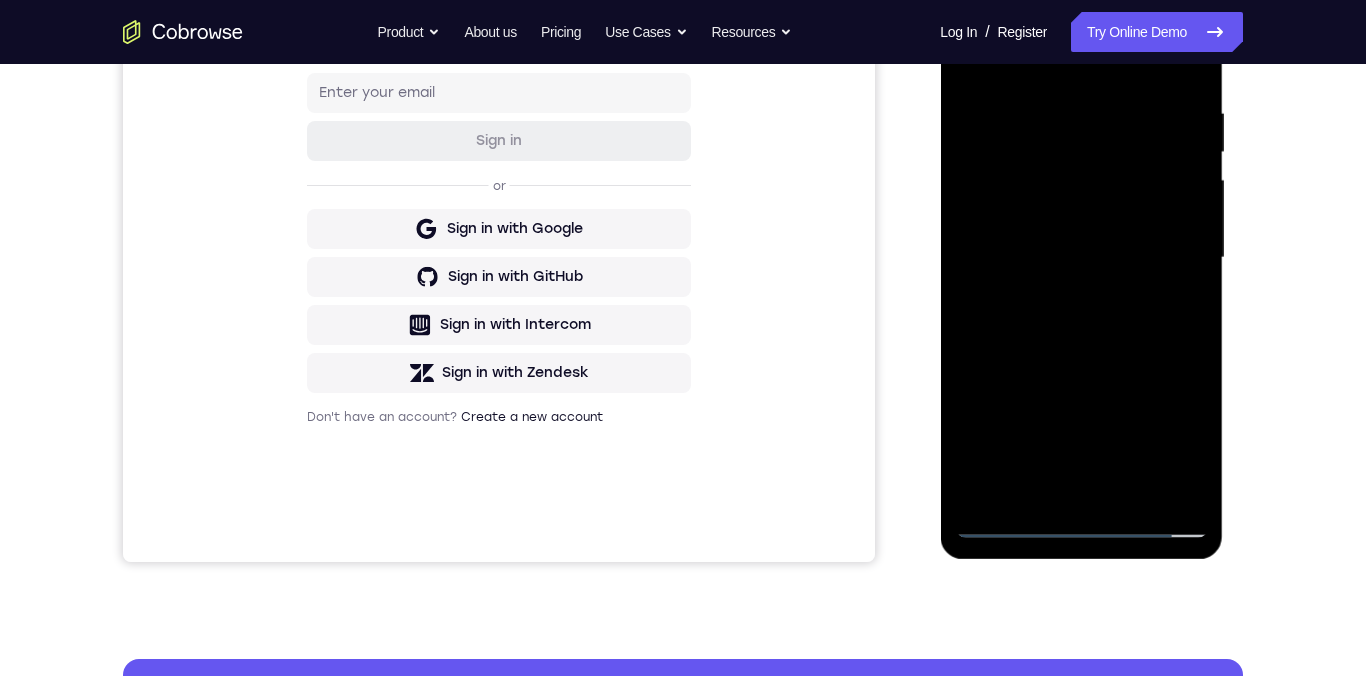
click at [1064, 500] on div at bounding box center [1081, 258] width 252 height 560
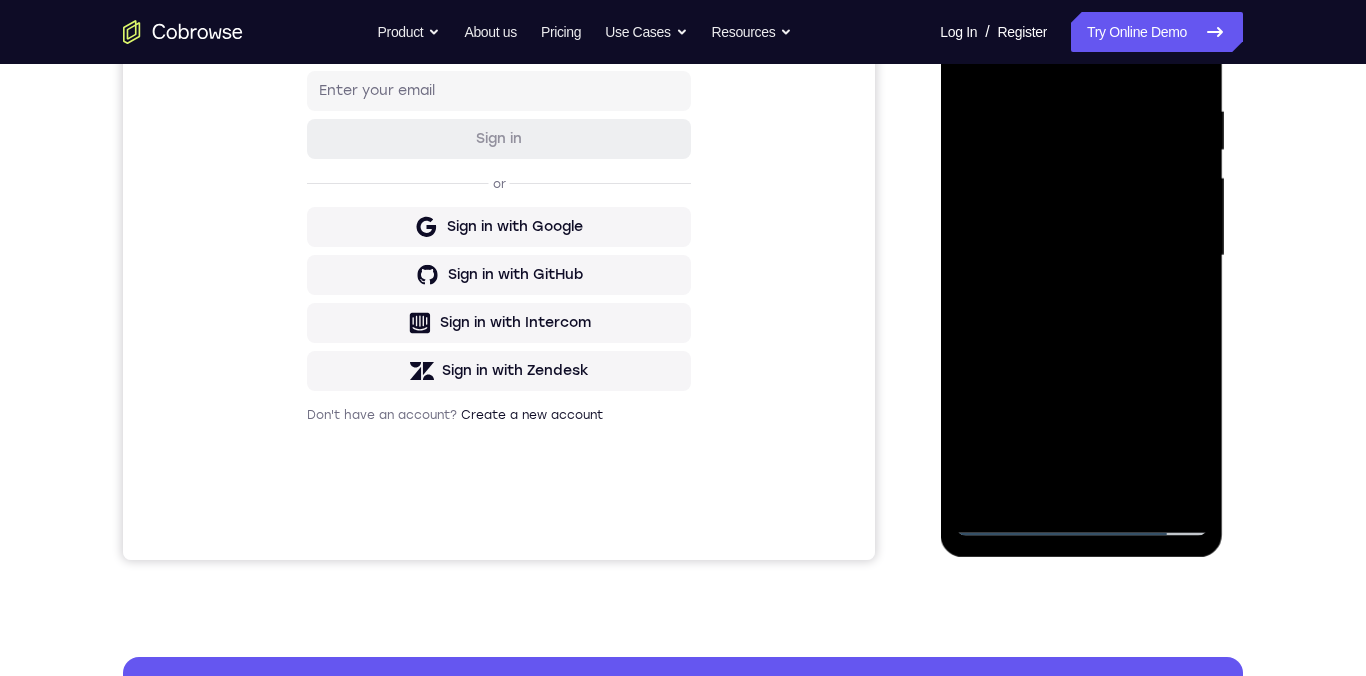
click at [1062, 491] on div at bounding box center [1081, 256] width 252 height 560
click at [1062, 490] on div at bounding box center [1081, 256] width 252 height 560
click at [1058, 495] on div at bounding box center [1081, 256] width 252 height 560
click at [1062, 493] on div at bounding box center [1081, 256] width 252 height 560
click at [992, 235] on div at bounding box center [1081, 256] width 252 height 560
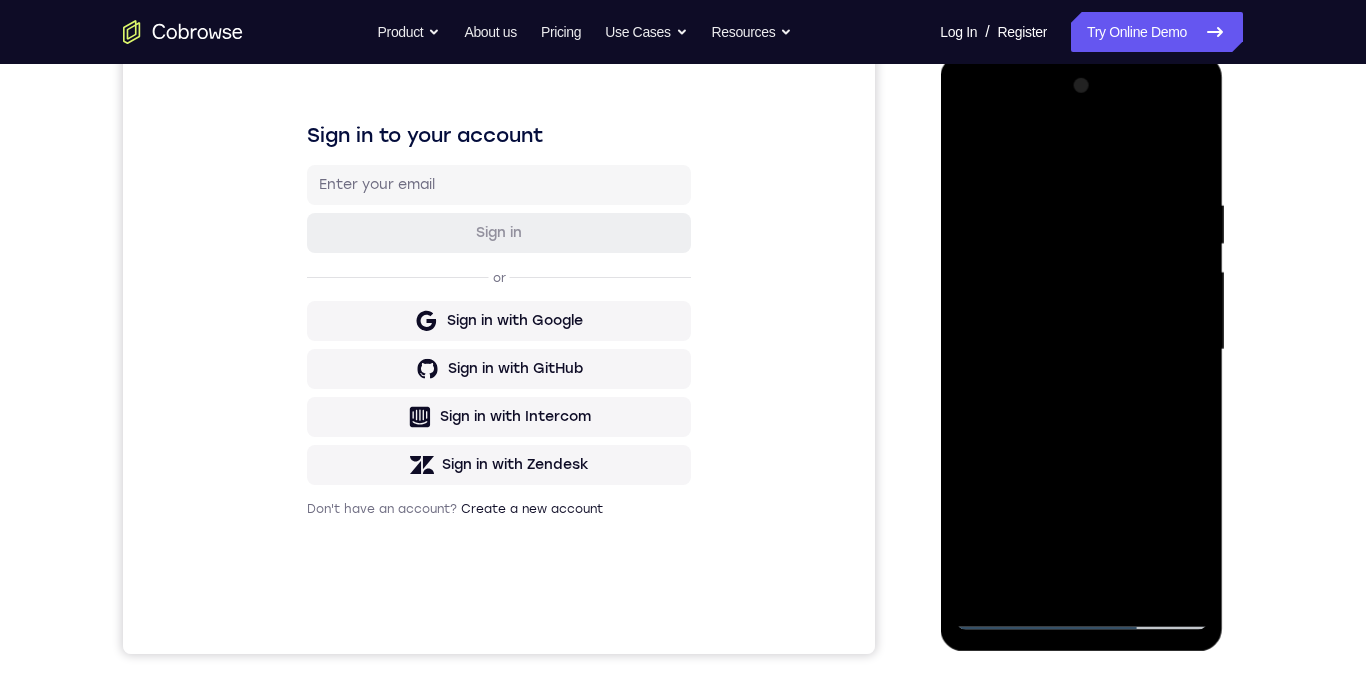
scroll to position [254, 0]
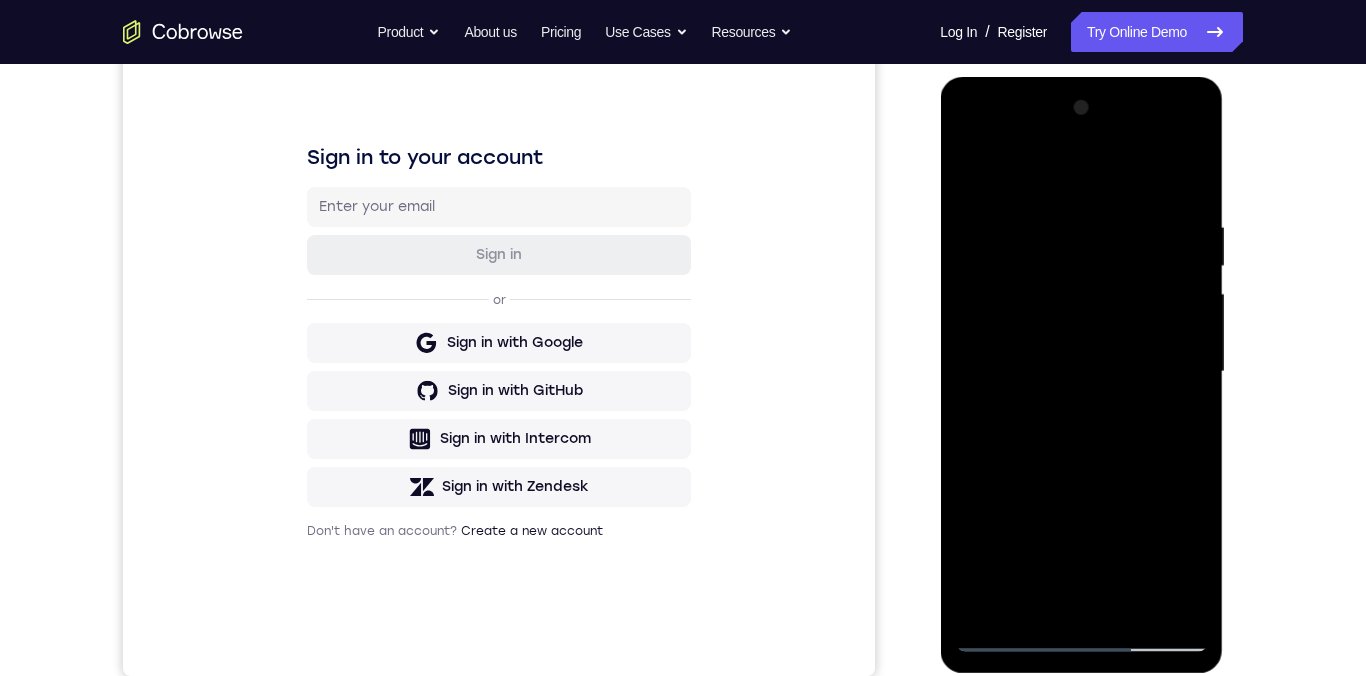
click at [973, 170] on div at bounding box center [1081, 372] width 252 height 560
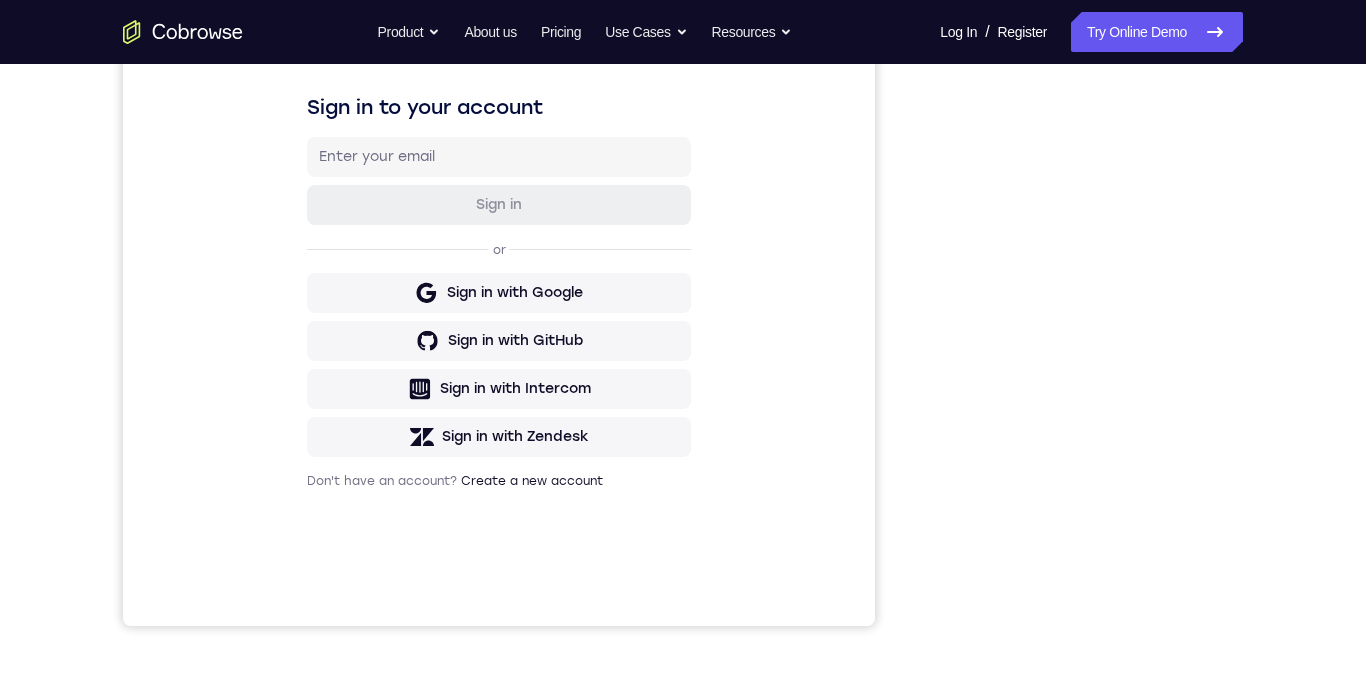
scroll to position [248, 0]
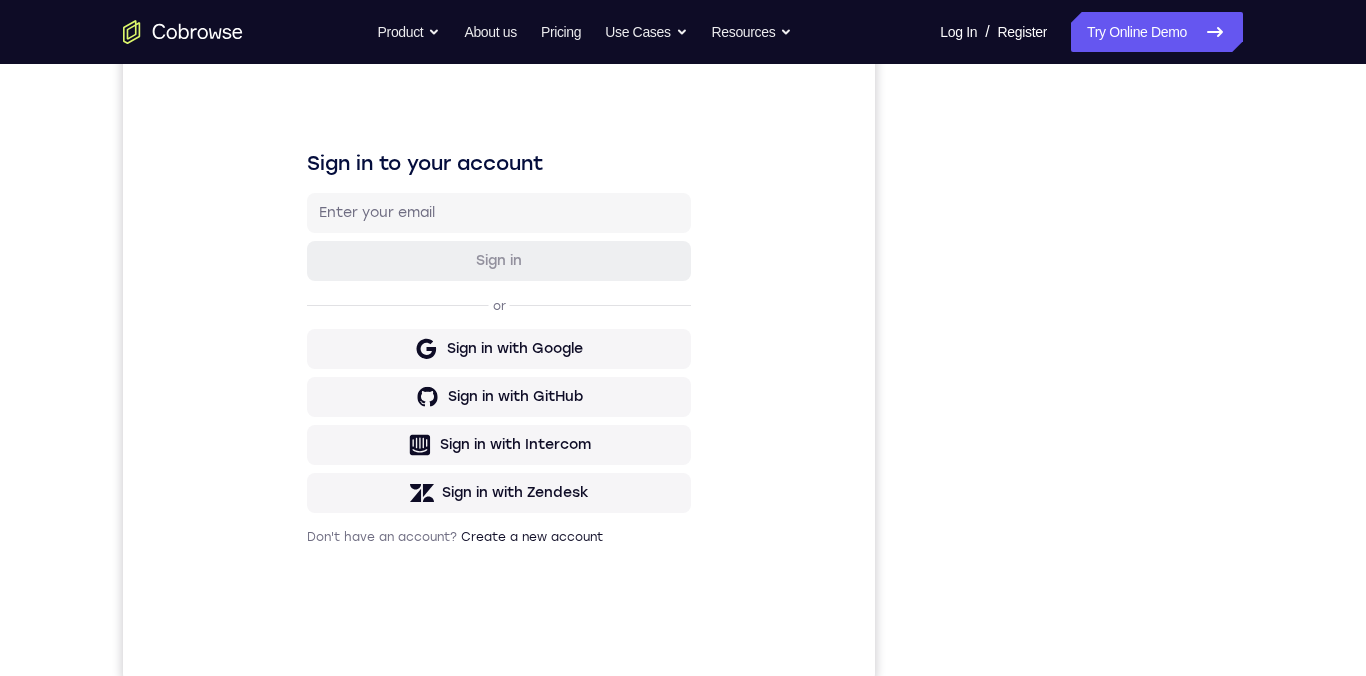
click at [1309, 378] on div "Your Support Agent Your Customer Web iOS Android Next Steps We’d be happy to gi…" at bounding box center [683, 475] width 1280 height 1319
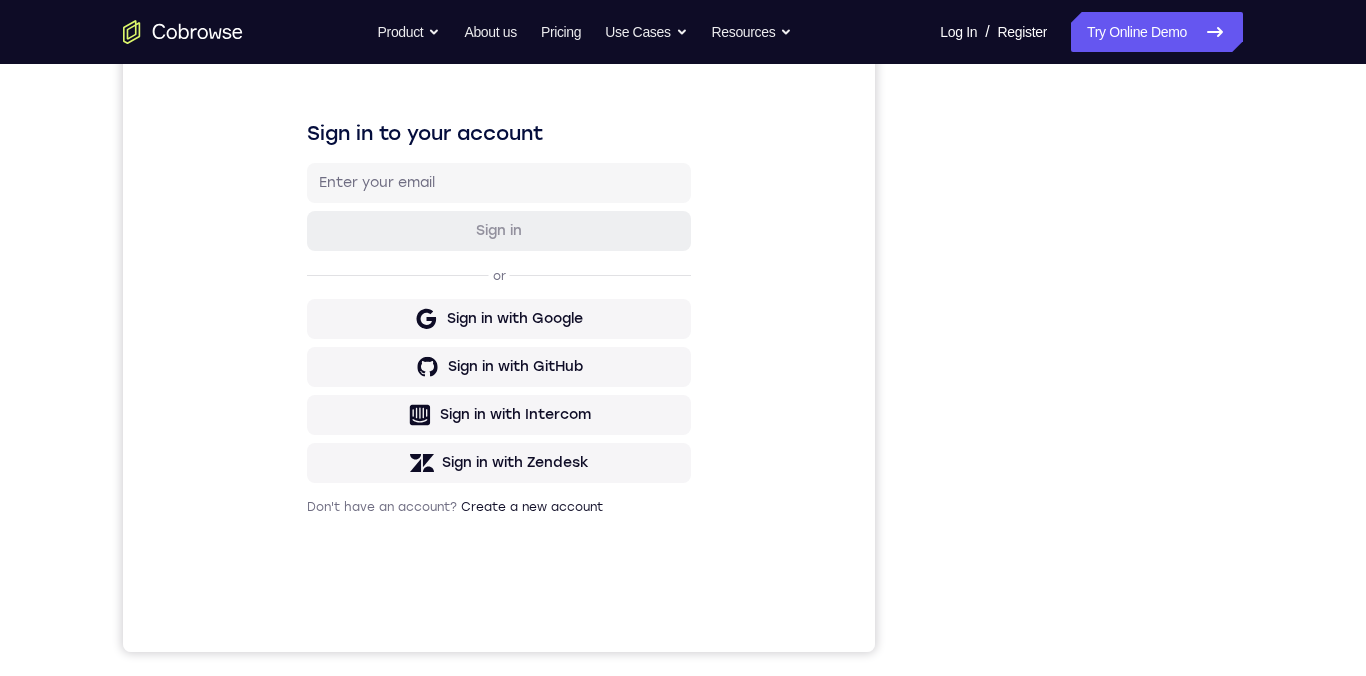
scroll to position [277, 0]
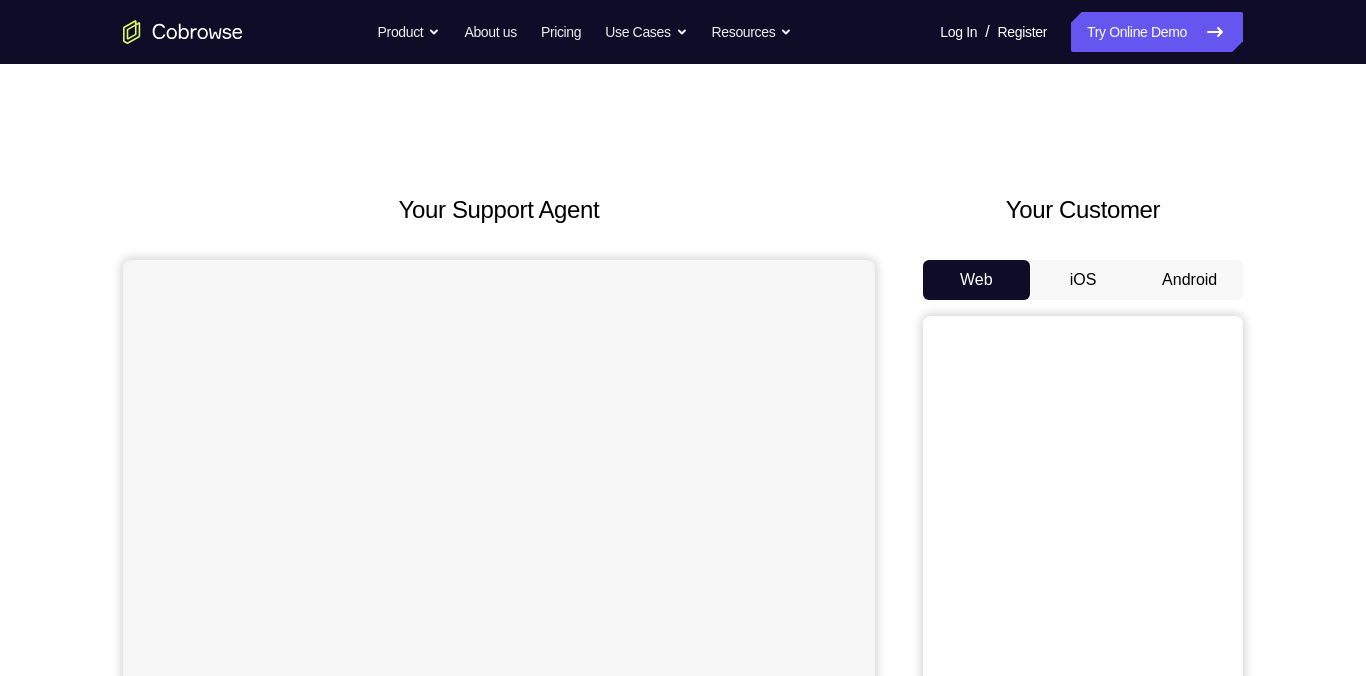
click at [1186, 287] on button "Android" at bounding box center [1189, 280] width 107 height 40
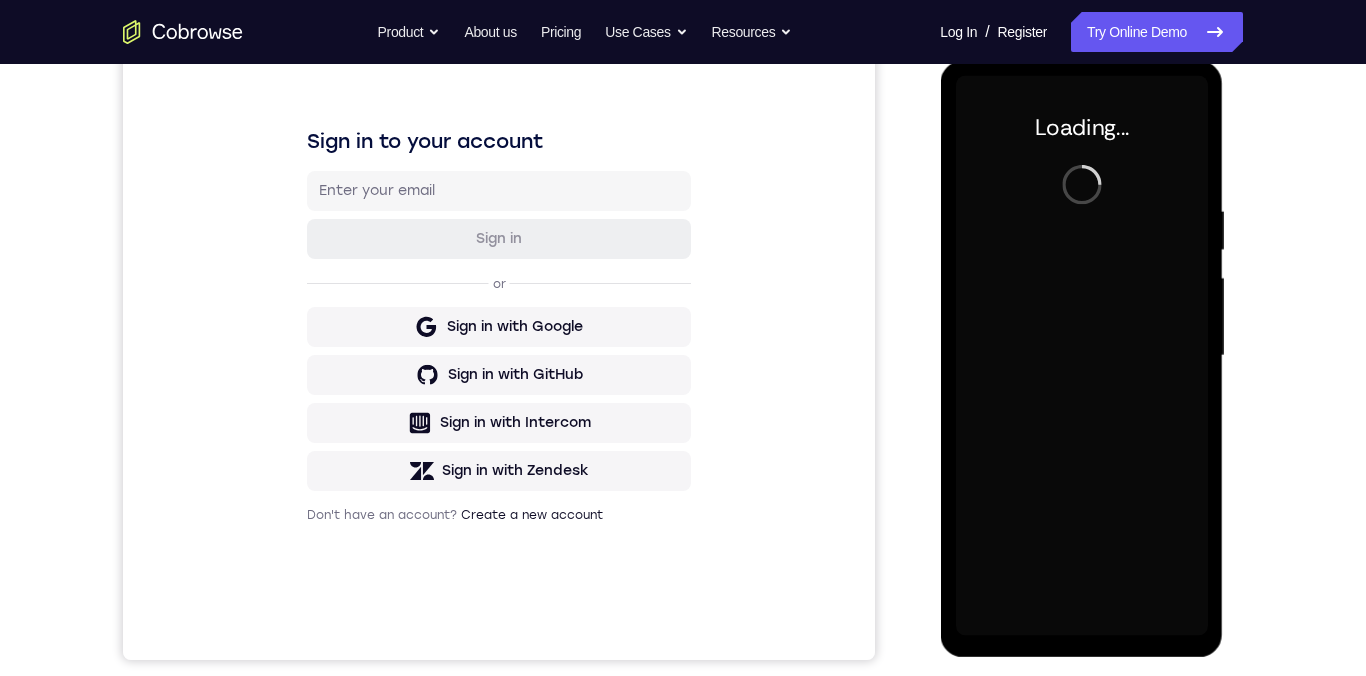
scroll to position [289, 0]
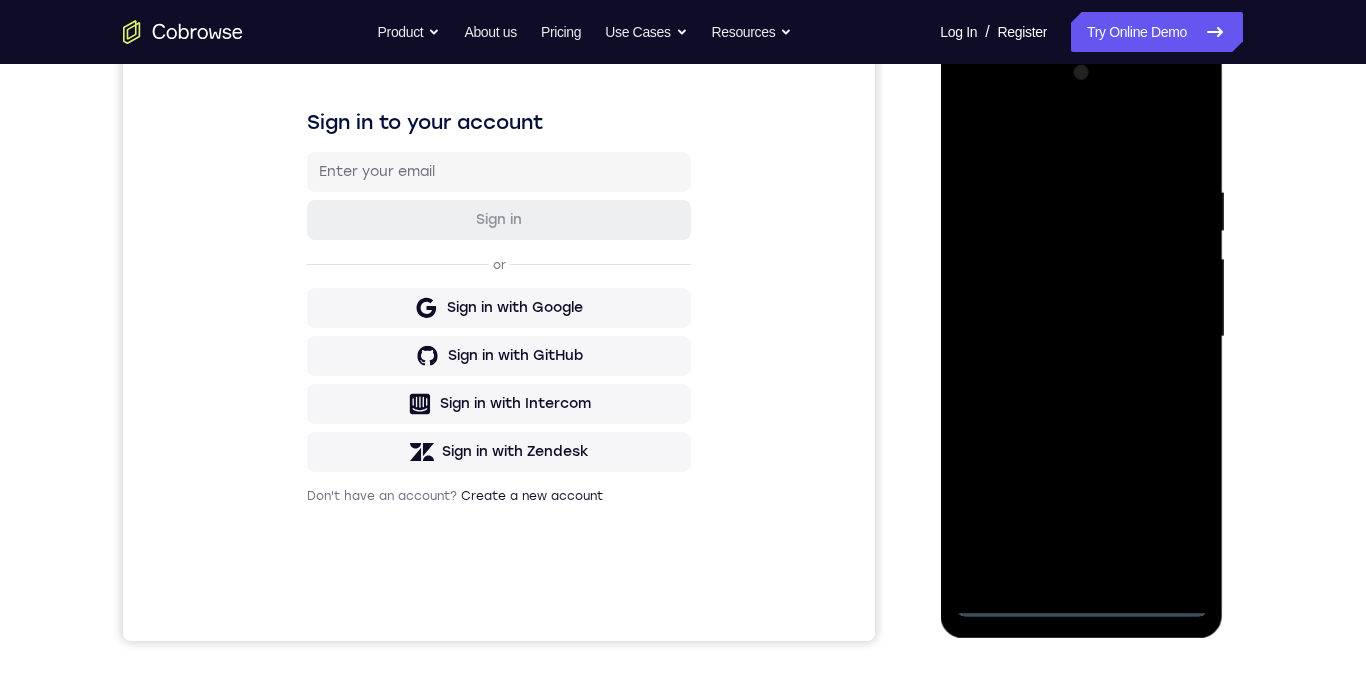
click at [1080, 610] on div at bounding box center [1081, 337] width 252 height 560
click at [1180, 519] on div at bounding box center [1081, 337] width 252 height 560
click at [1127, 155] on div at bounding box center [1081, 337] width 252 height 560
click at [1170, 337] on div at bounding box center [1081, 337] width 252 height 560
click at [1060, 386] on div at bounding box center [1081, 337] width 252 height 560
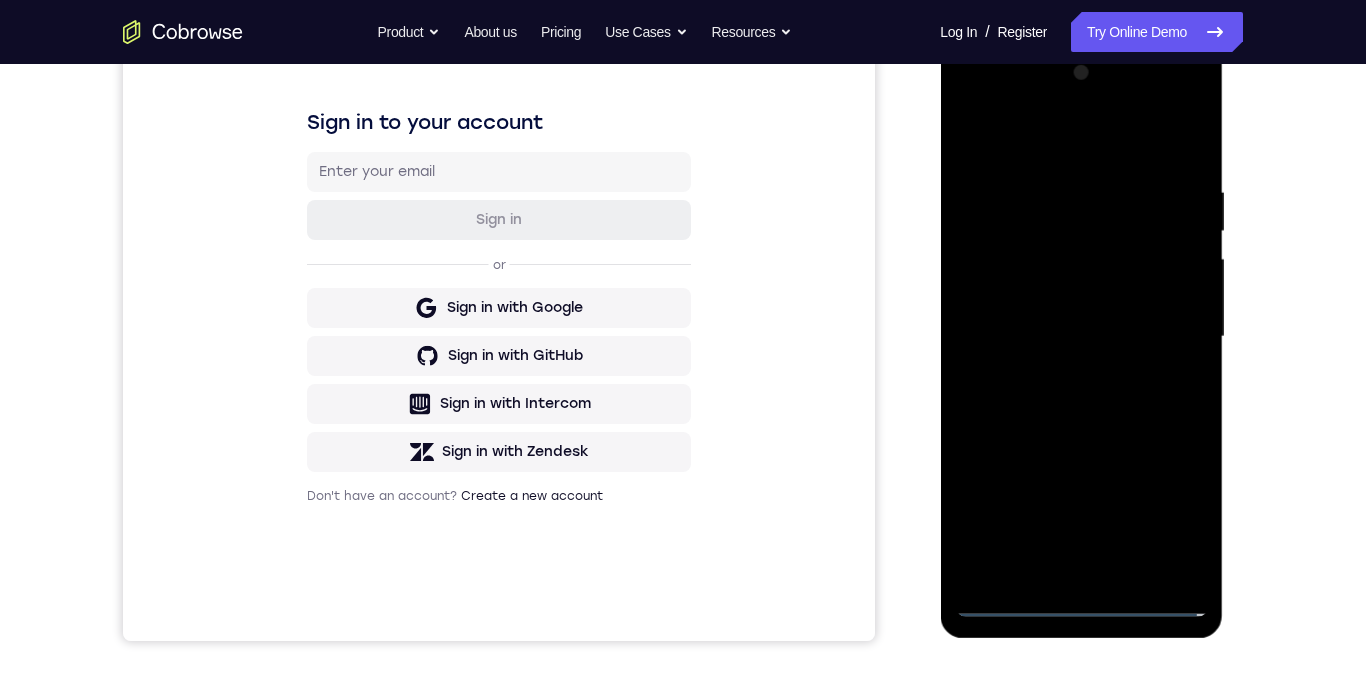
click at [1072, 326] on div at bounding box center [1081, 337] width 252 height 560
click at [1065, 306] on div at bounding box center [1081, 337] width 252 height 560
click at [1191, 295] on div at bounding box center [1081, 337] width 252 height 560
click at [1095, 347] on div at bounding box center [1081, 337] width 252 height 560
click at [1089, 420] on div at bounding box center [1081, 337] width 252 height 560
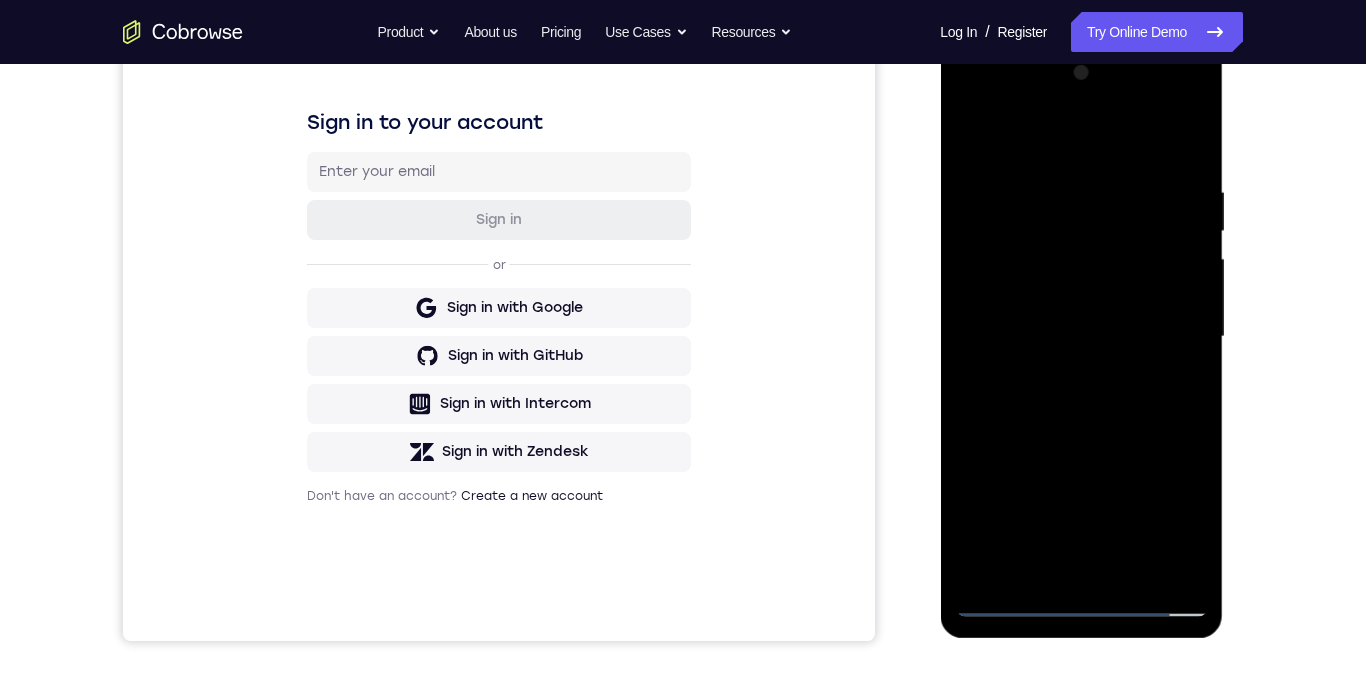
click at [1139, 579] on div at bounding box center [1081, 337] width 252 height 560
click at [1086, 449] on div at bounding box center [1081, 337] width 252 height 560
click at [1106, 292] on div at bounding box center [1081, 337] width 252 height 560
click at [977, 142] on div at bounding box center [1081, 337] width 252 height 560
click at [1111, 385] on div at bounding box center [1081, 337] width 252 height 560
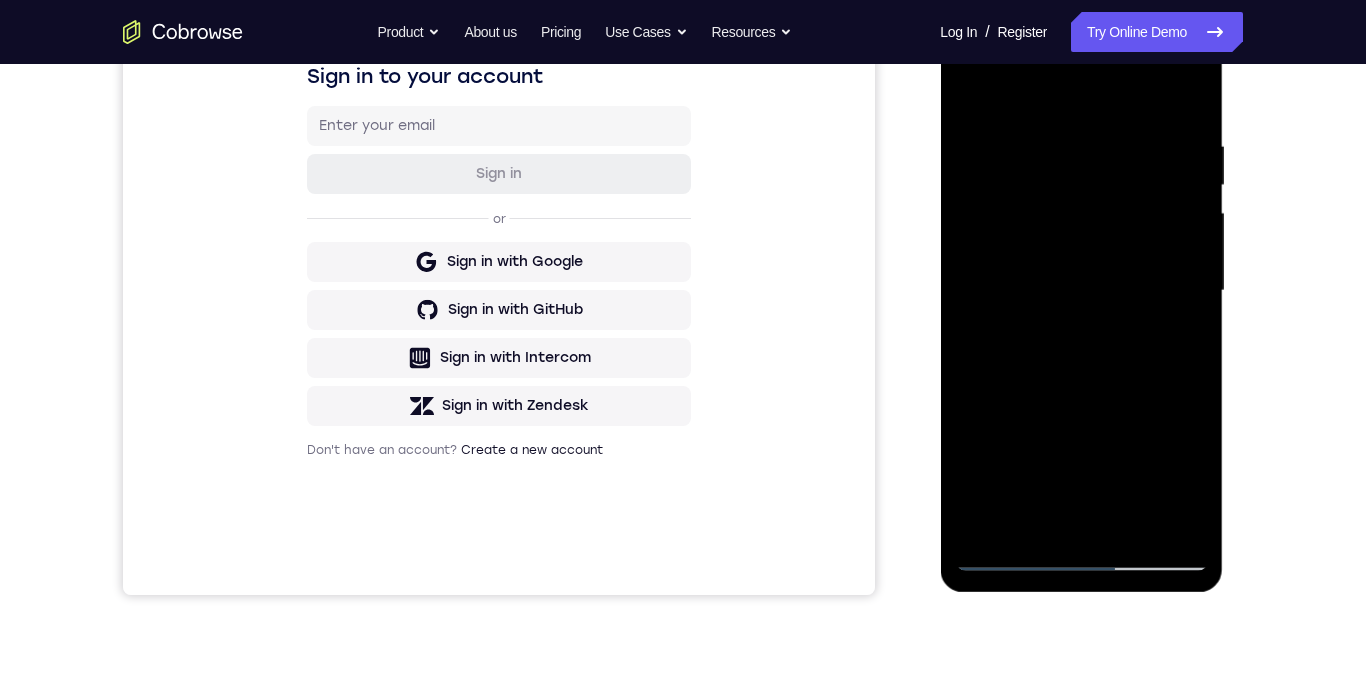
scroll to position [344, 0]
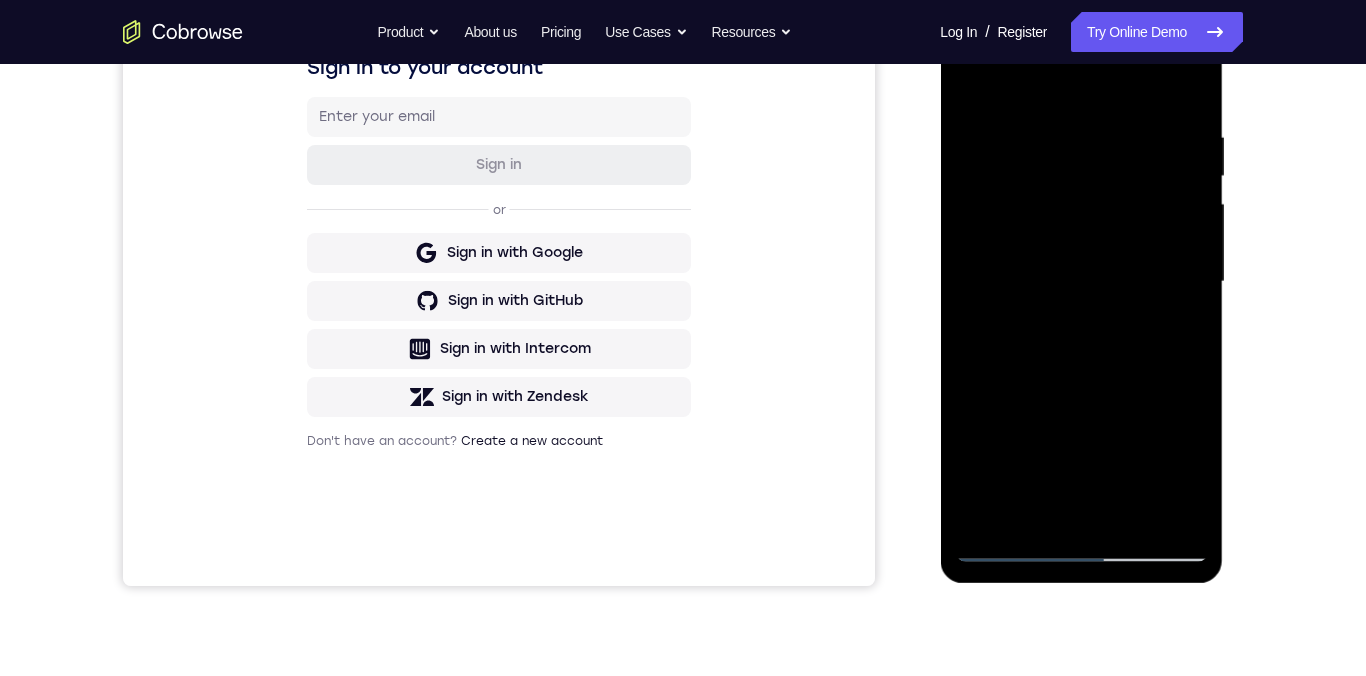
click at [1036, 520] on div at bounding box center [1081, 282] width 252 height 560
click at [1028, 518] on div at bounding box center [1081, 282] width 252 height 560
click at [1027, 457] on div at bounding box center [1081, 282] width 252 height 560
click at [1030, 453] on div at bounding box center [1081, 282] width 252 height 560
click at [966, 102] on div at bounding box center [1081, 282] width 252 height 560
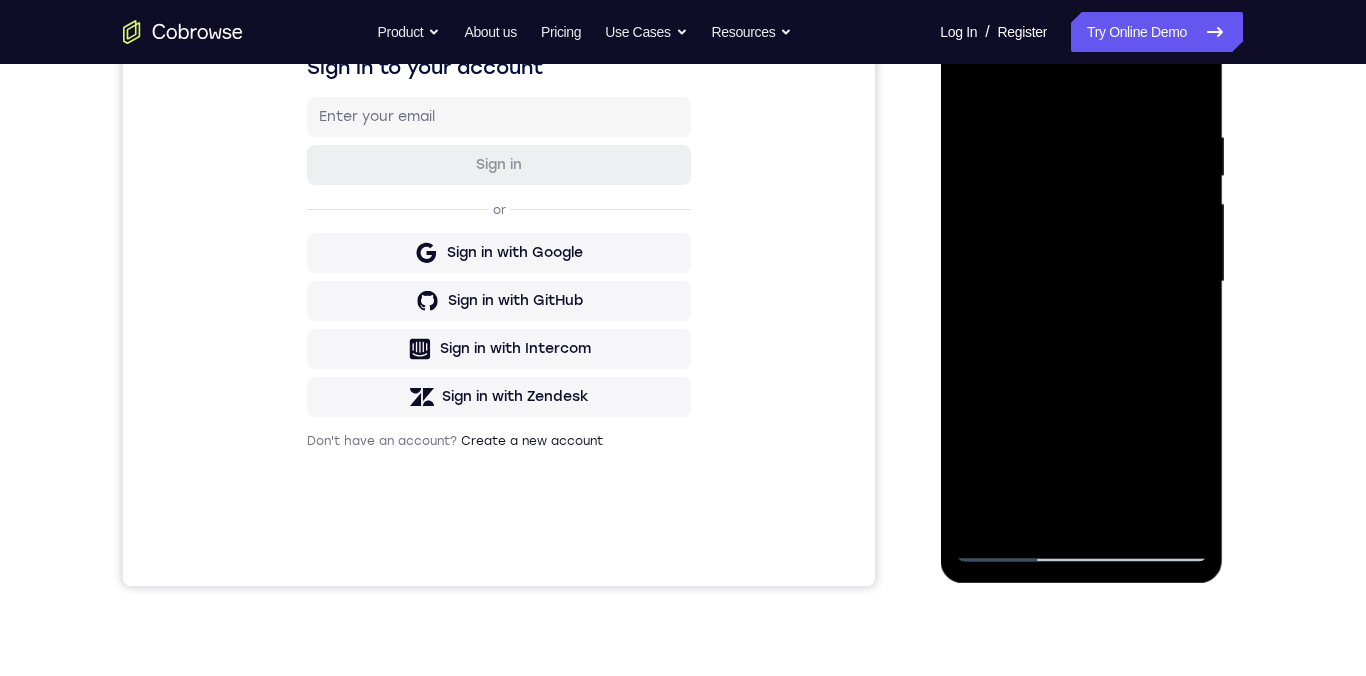
click at [969, 99] on div at bounding box center [1081, 282] width 252 height 560
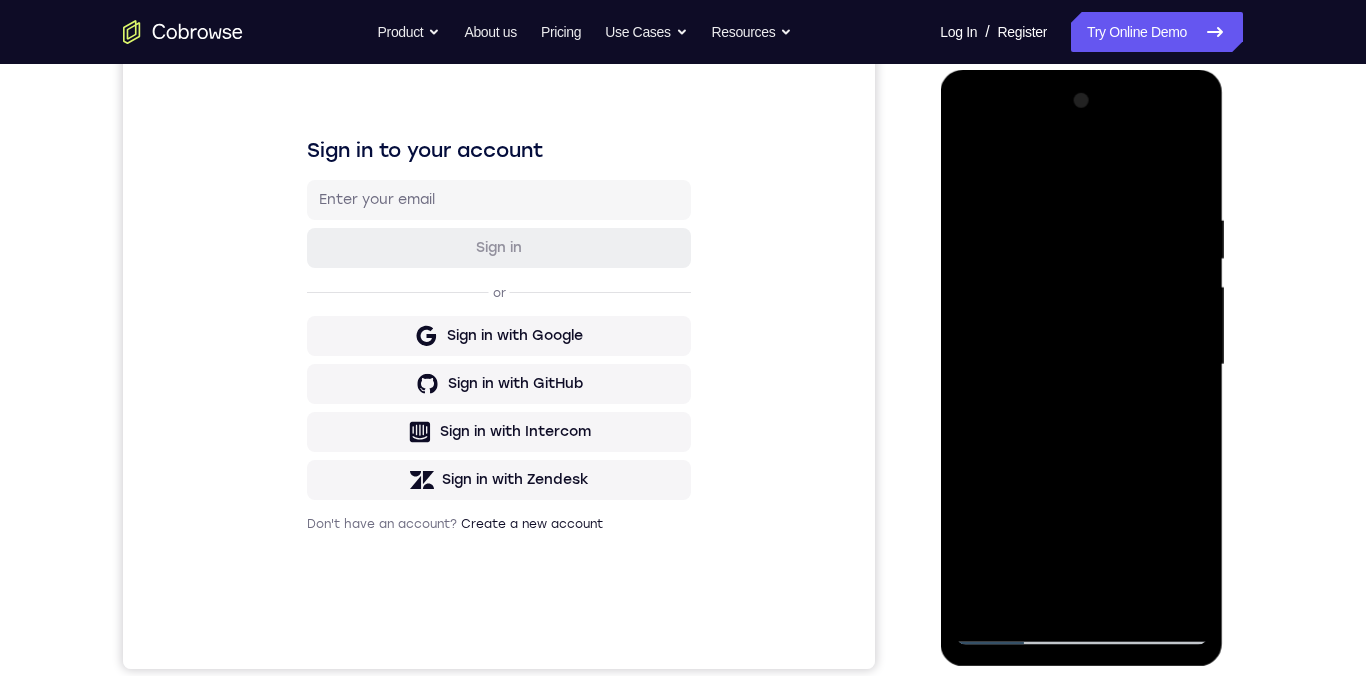
scroll to position [255, 0]
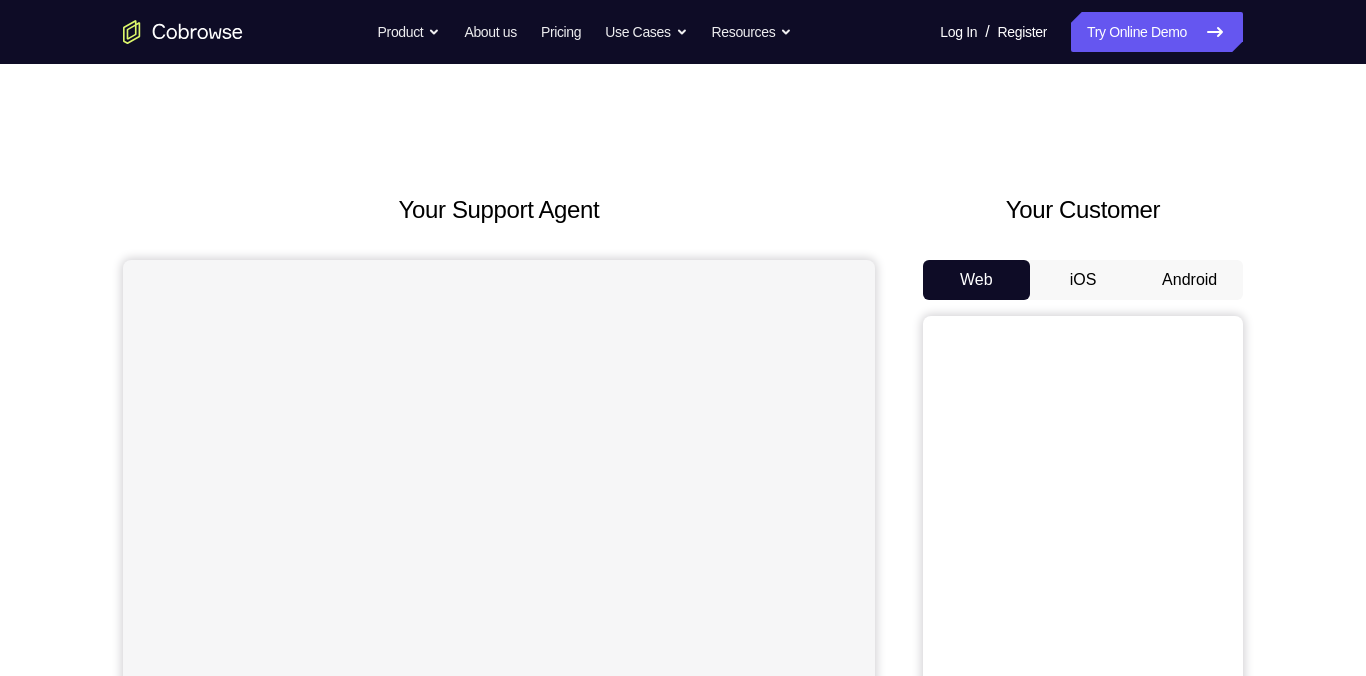
scroll to position [85, 0]
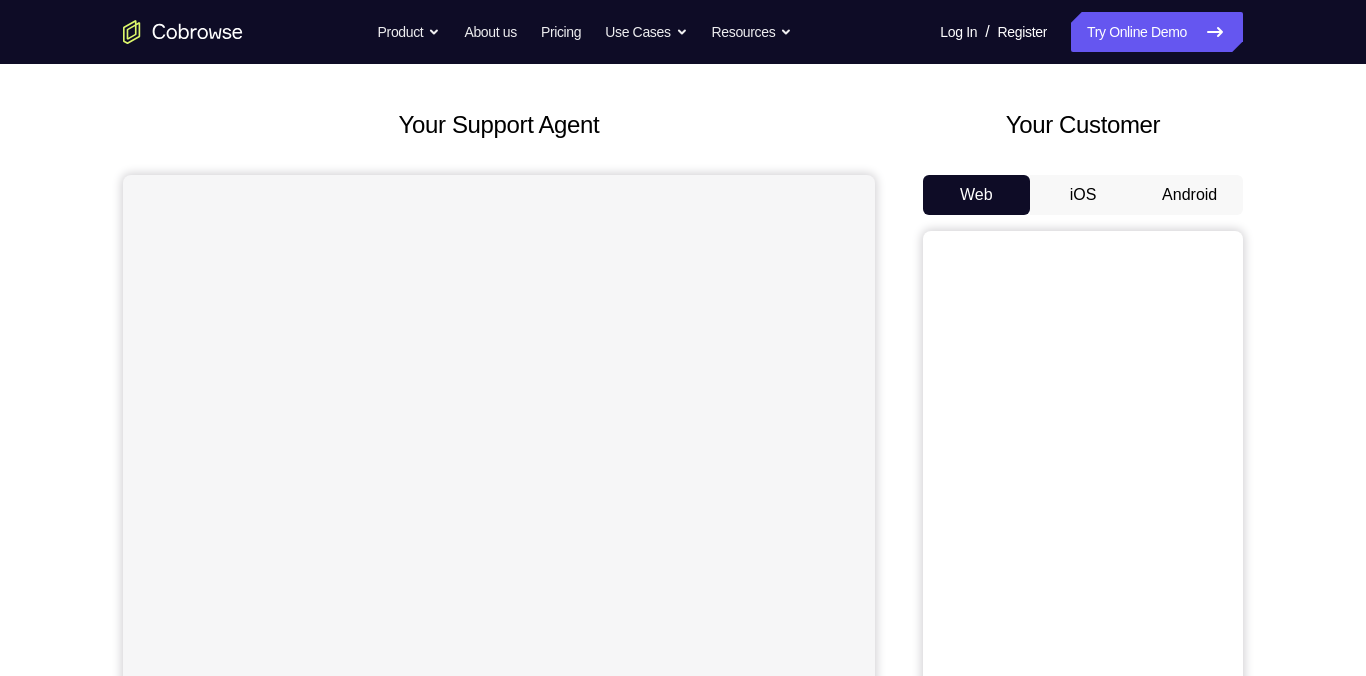
click at [1203, 197] on button "Android" at bounding box center [1189, 195] width 107 height 40
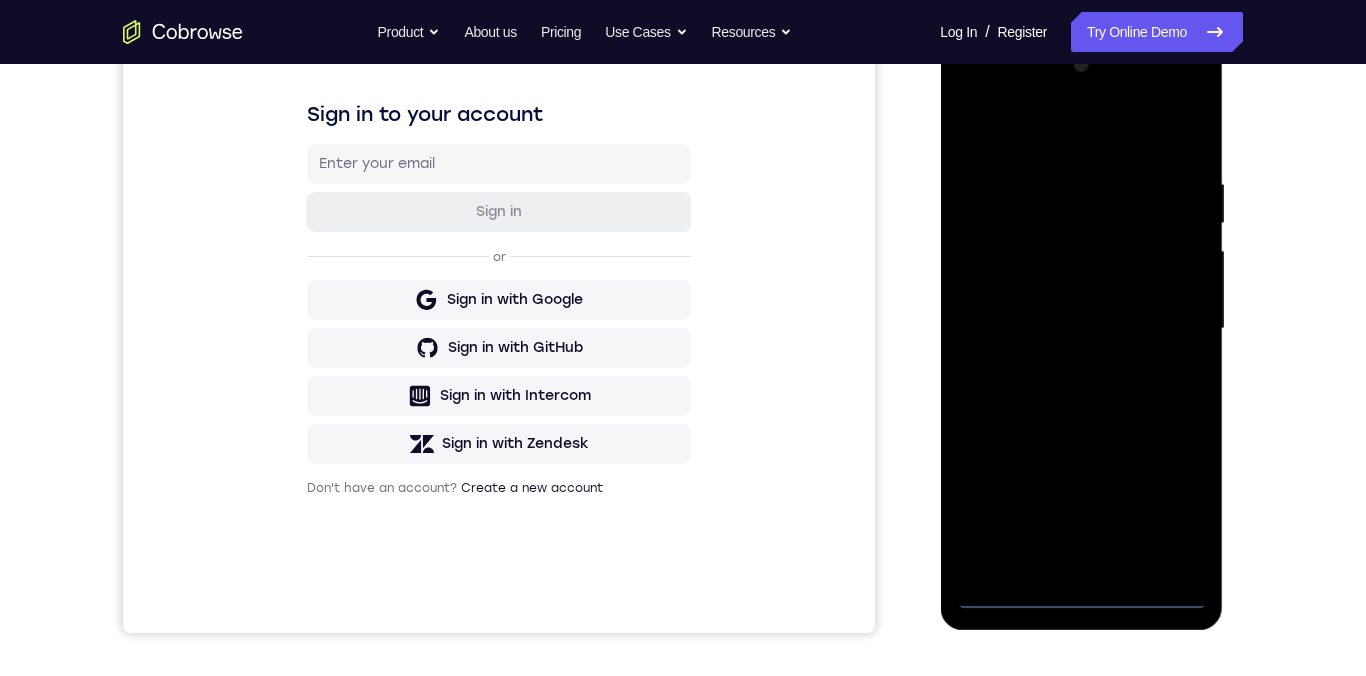
scroll to position [299, 0]
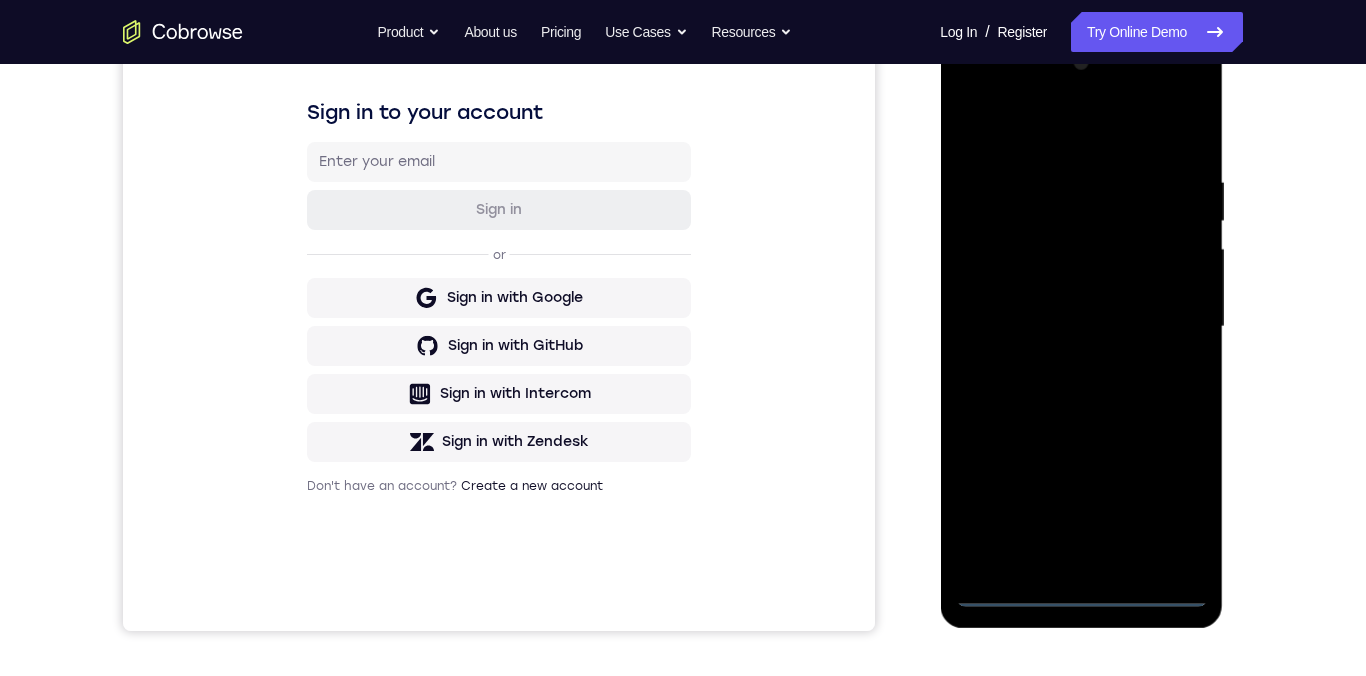
click at [1081, 593] on div at bounding box center [1081, 327] width 252 height 560
click at [1170, 514] on div at bounding box center [1081, 327] width 252 height 560
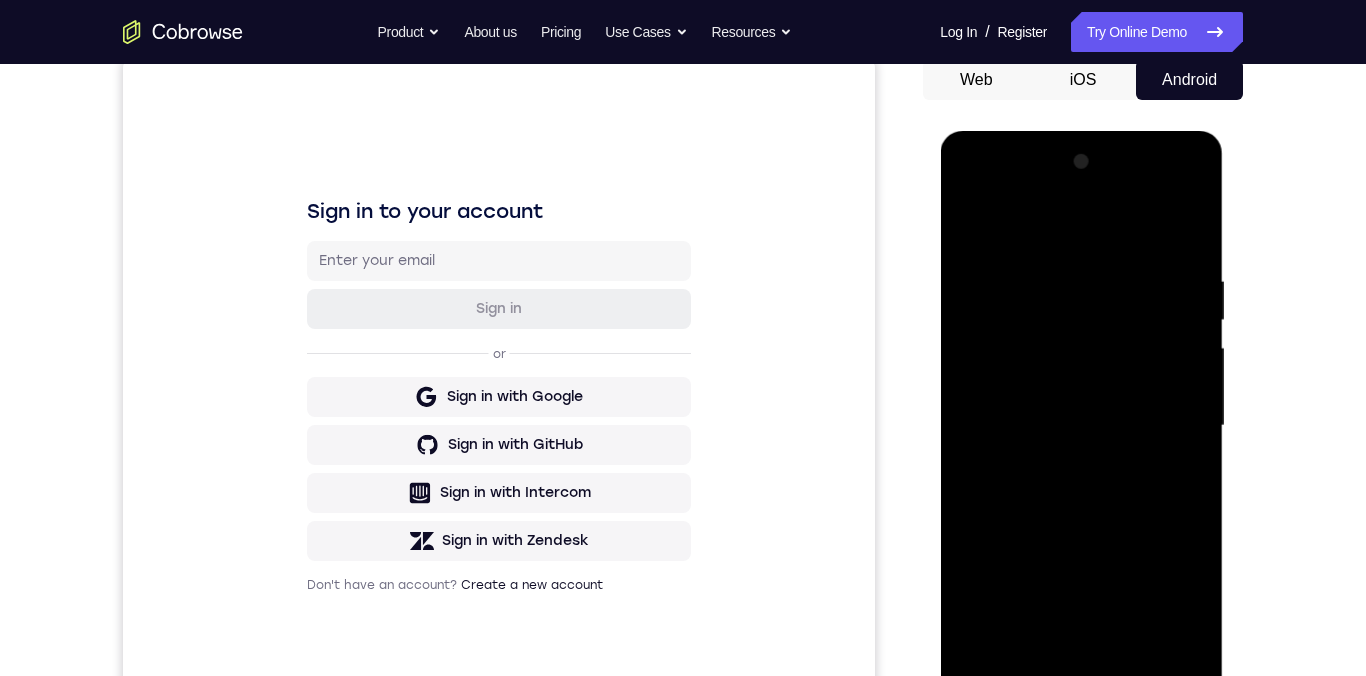
click at [1074, 241] on div at bounding box center [1081, 426] width 252 height 560
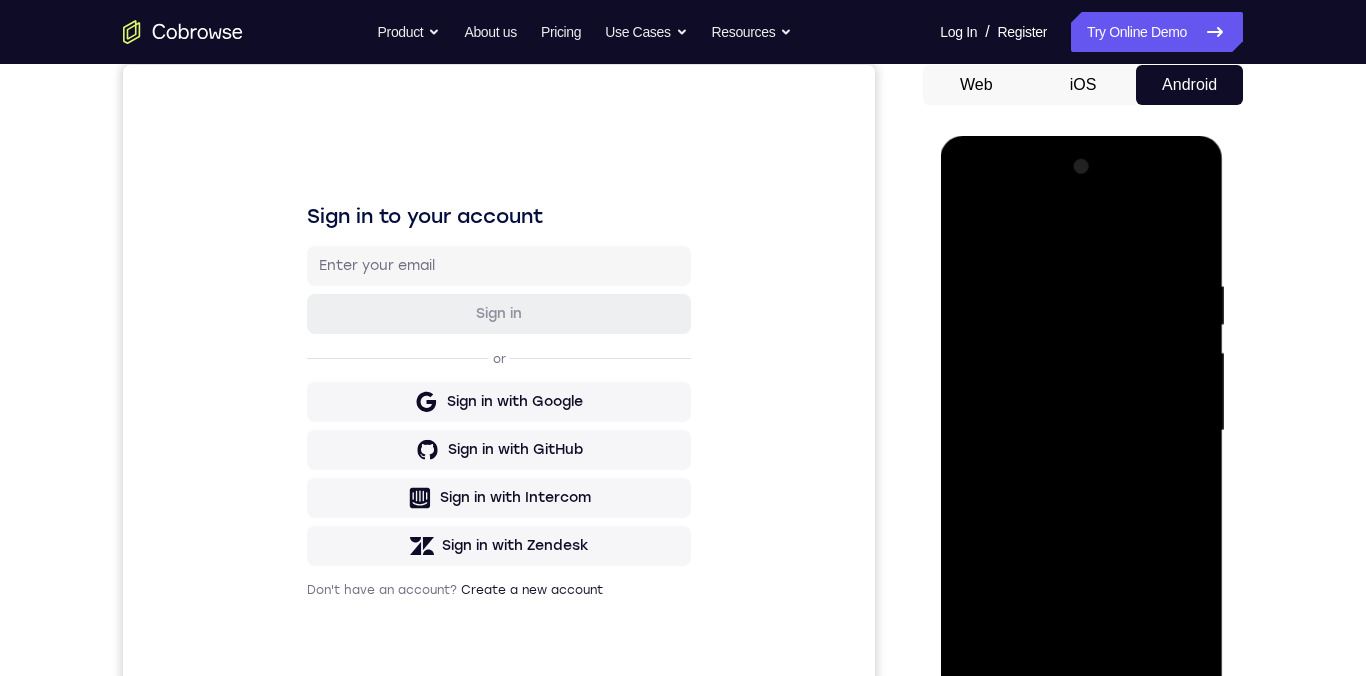
click at [1169, 427] on div at bounding box center [1081, 431] width 252 height 560
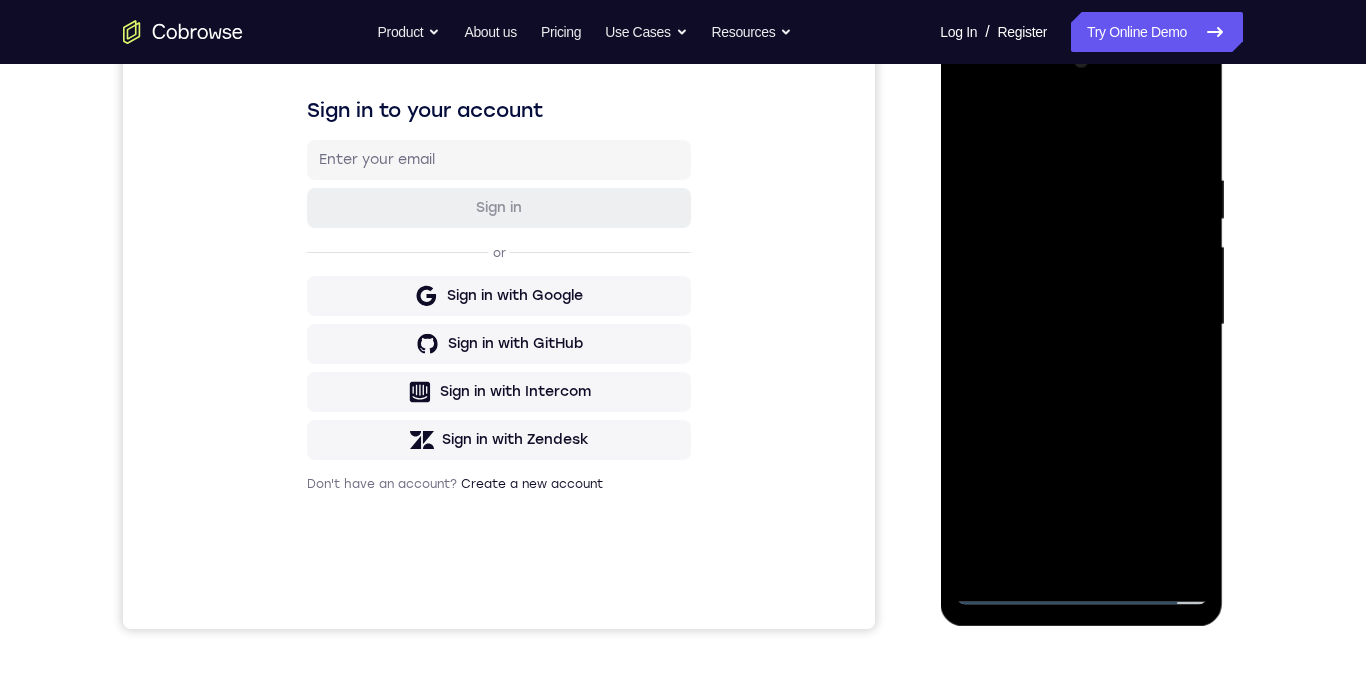
scroll to position [298, 0]
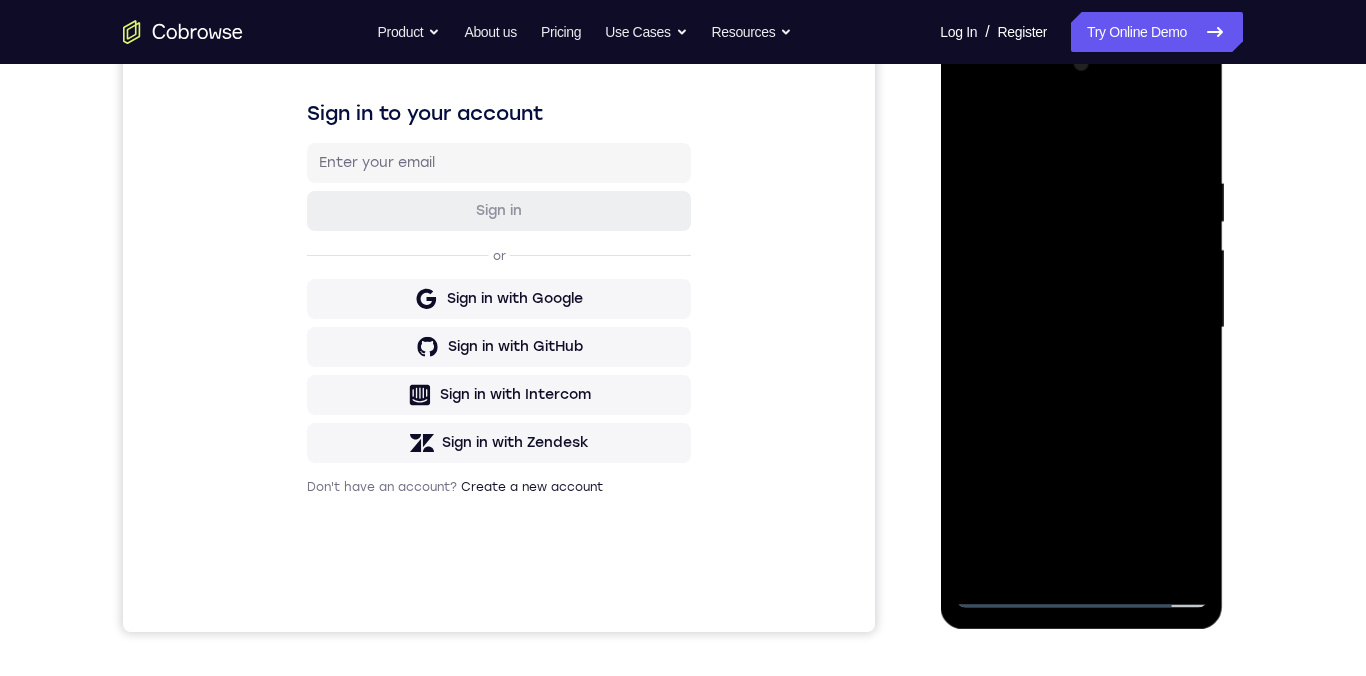
click at [1063, 373] on div at bounding box center [1081, 328] width 252 height 560
click at [1080, 319] on div at bounding box center [1081, 328] width 252 height 560
click at [1037, 297] on div at bounding box center [1081, 328] width 252 height 560
click at [1083, 290] on div at bounding box center [1081, 328] width 252 height 560
click at [1102, 332] on div at bounding box center [1081, 328] width 252 height 560
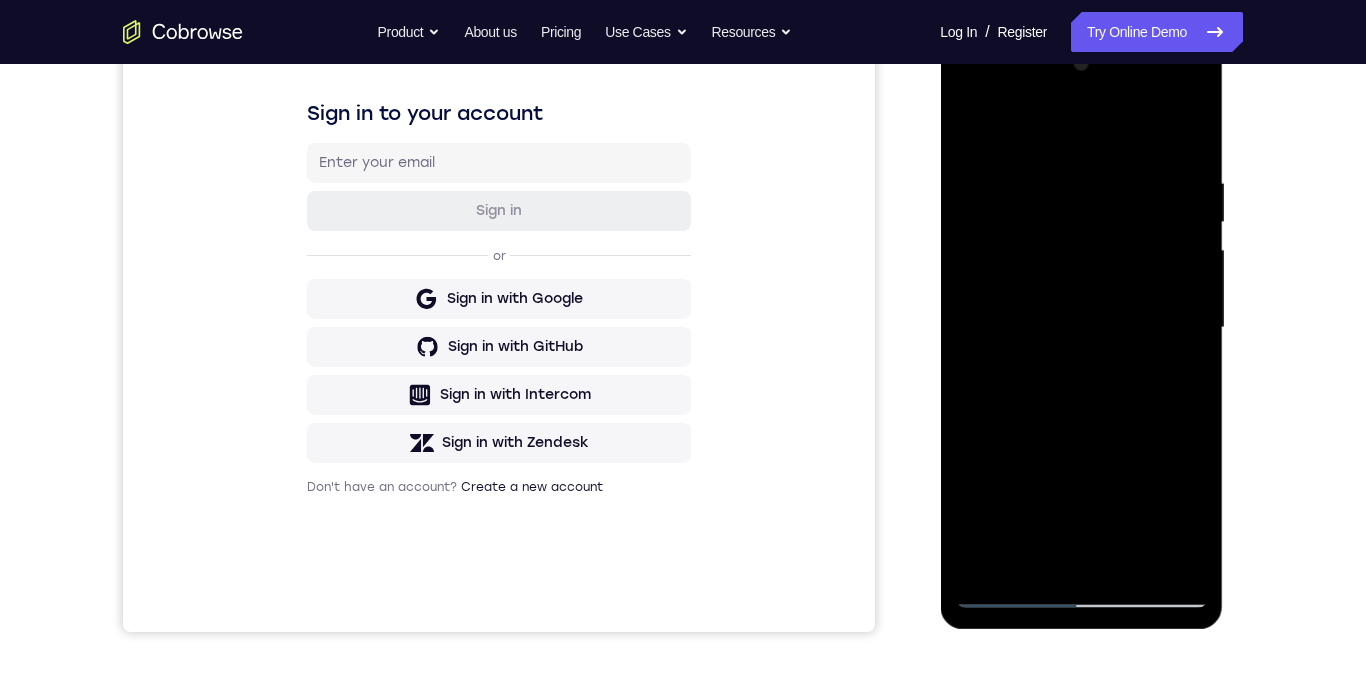
click at [1131, 566] on div at bounding box center [1081, 328] width 252 height 560
click at [1092, 406] on div at bounding box center [1081, 328] width 252 height 560
